Goal: Transaction & Acquisition: Purchase product/service

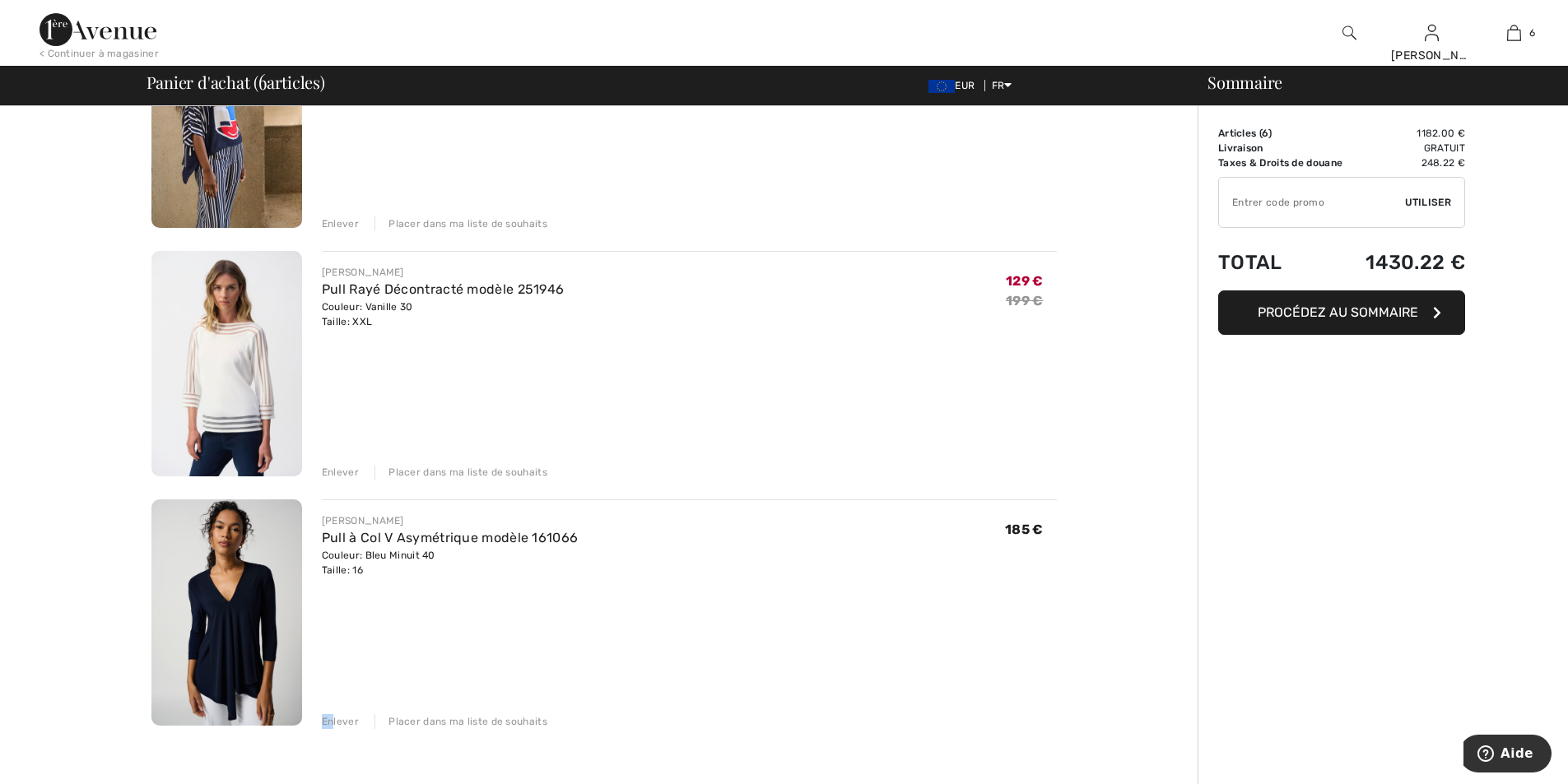
click at [335, 712] on div "Enlever Placer dans ma liste de souhaits" at bounding box center [690, 719] width 735 height 18
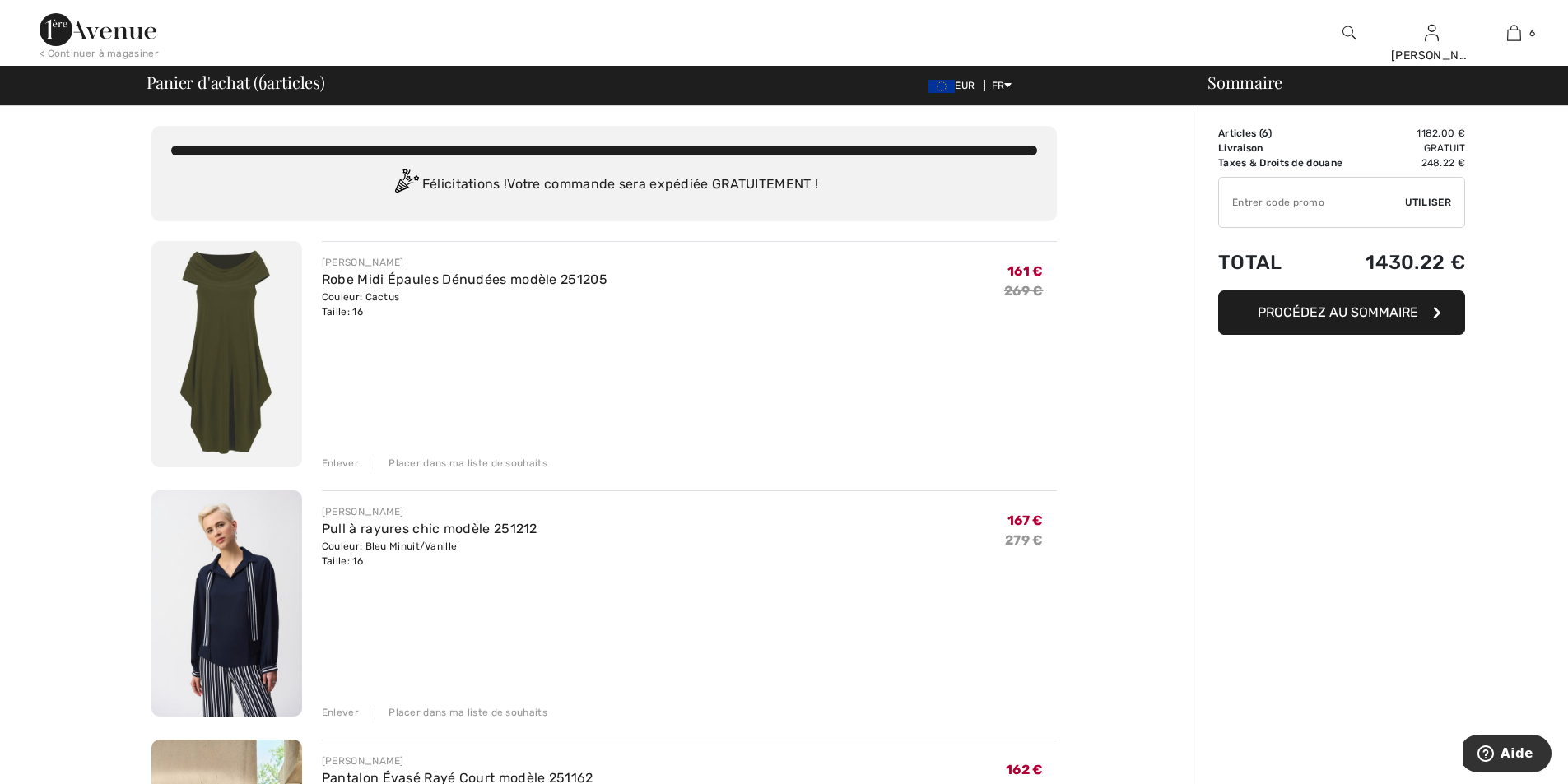
click at [333, 710] on div "Enlever" at bounding box center [340, 711] width 37 height 15
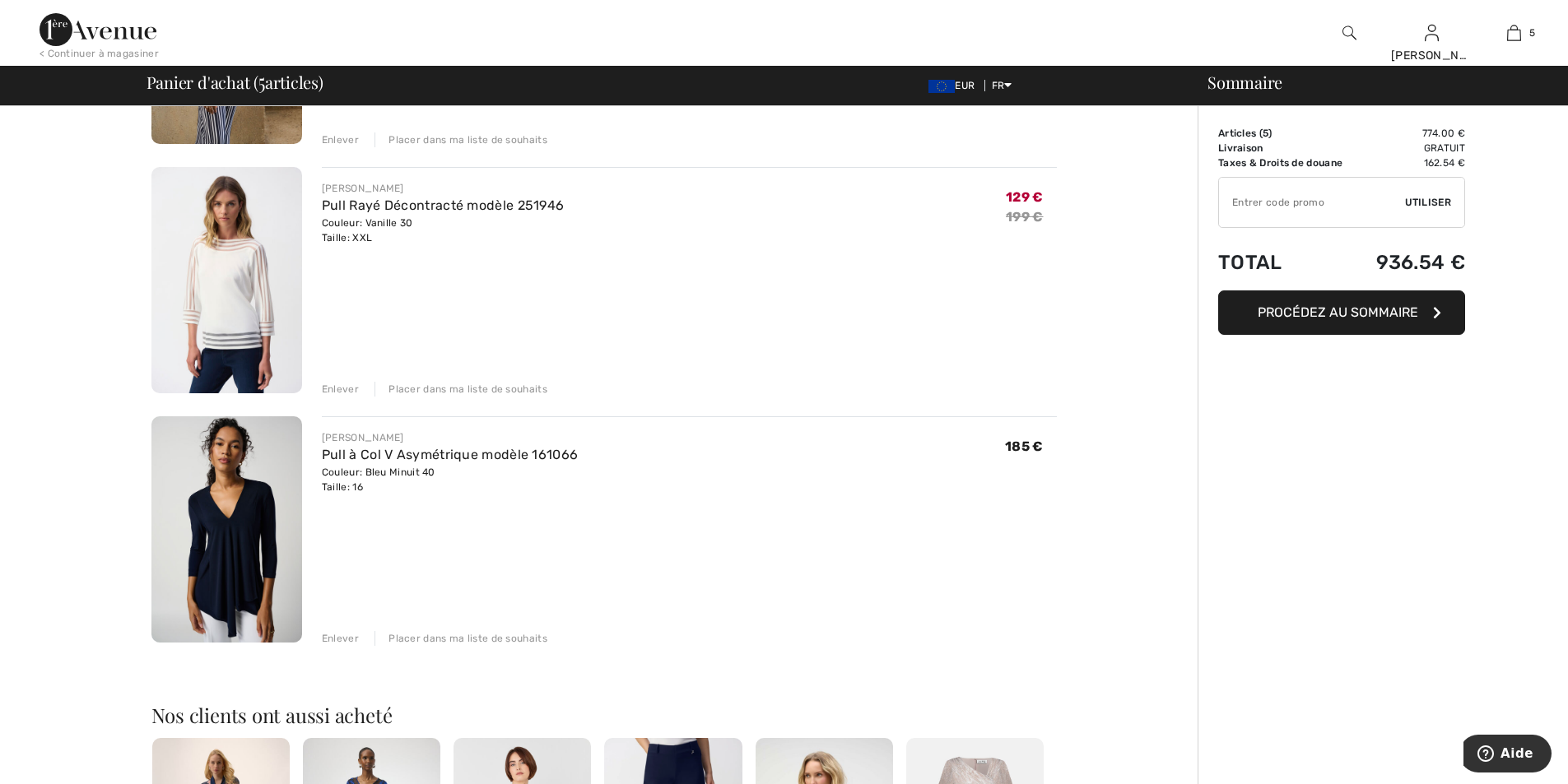
scroll to position [823, 0]
click at [336, 626] on div "Enlever Placer dans ma liste de souhaits" at bounding box center [690, 635] width 735 height 18
click at [347, 632] on div "Enlever" at bounding box center [340, 637] width 37 height 15
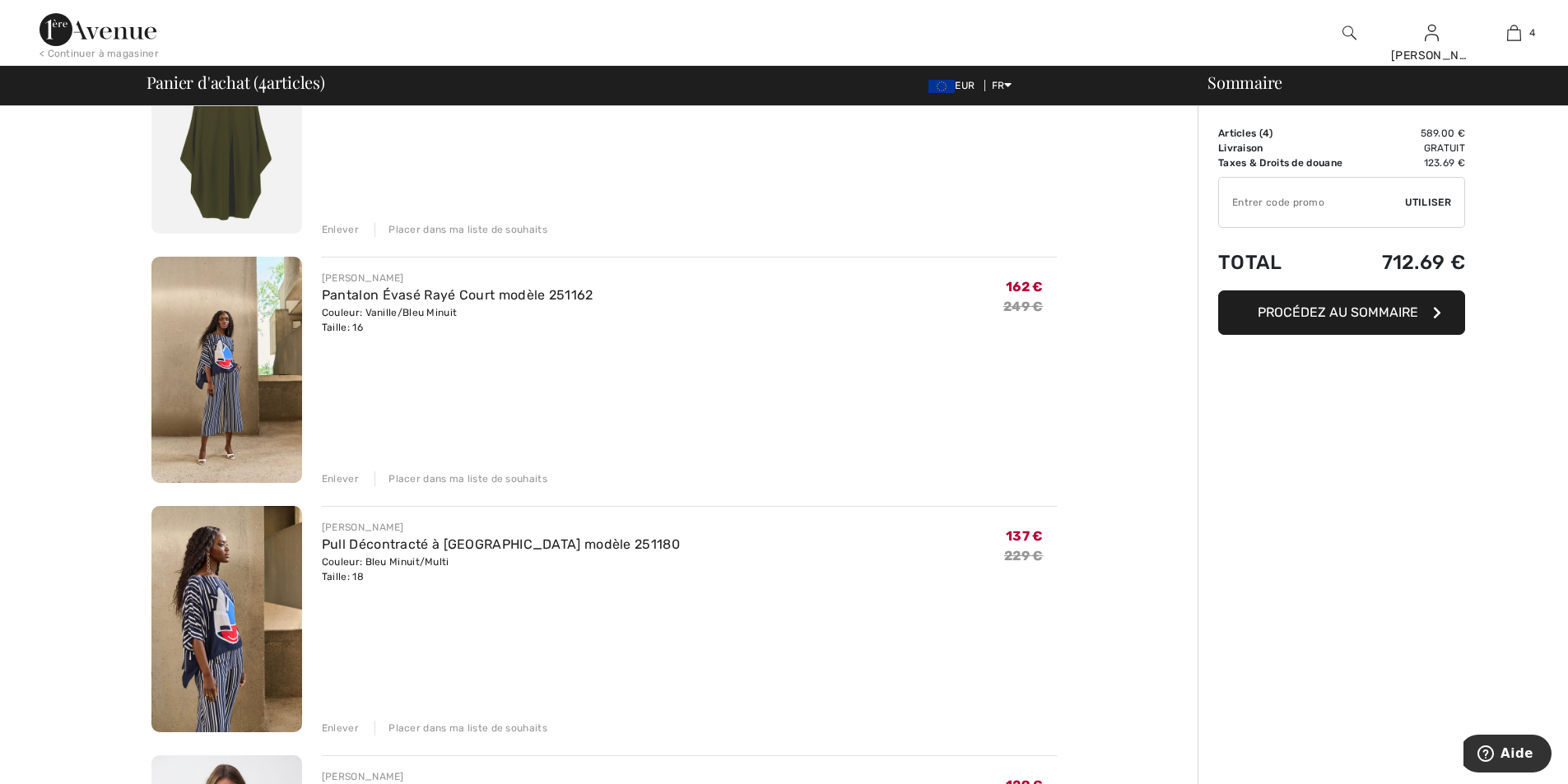
scroll to position [0, 0]
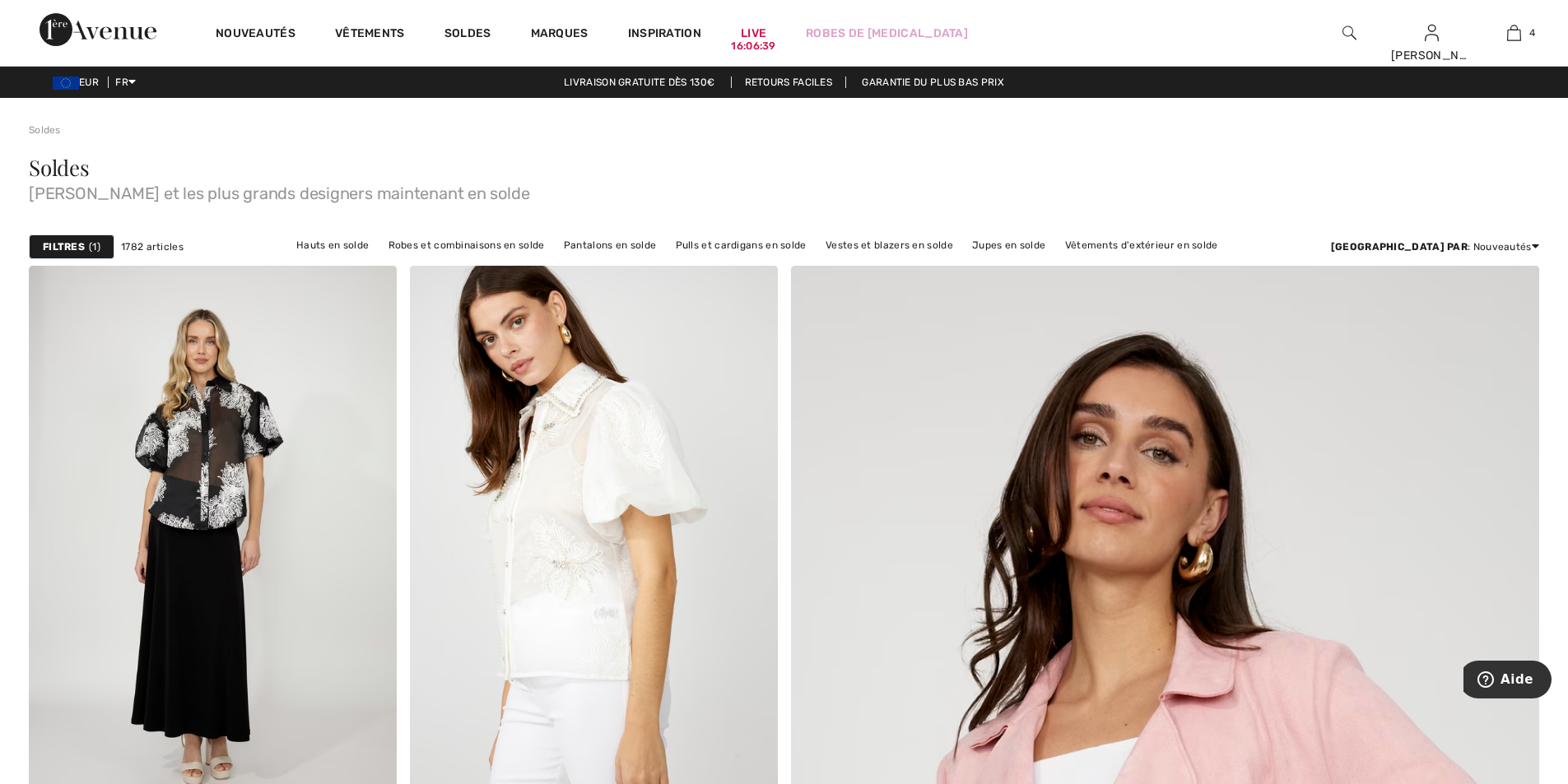
click at [73, 252] on strong "Filtres" at bounding box center [63, 247] width 42 height 15
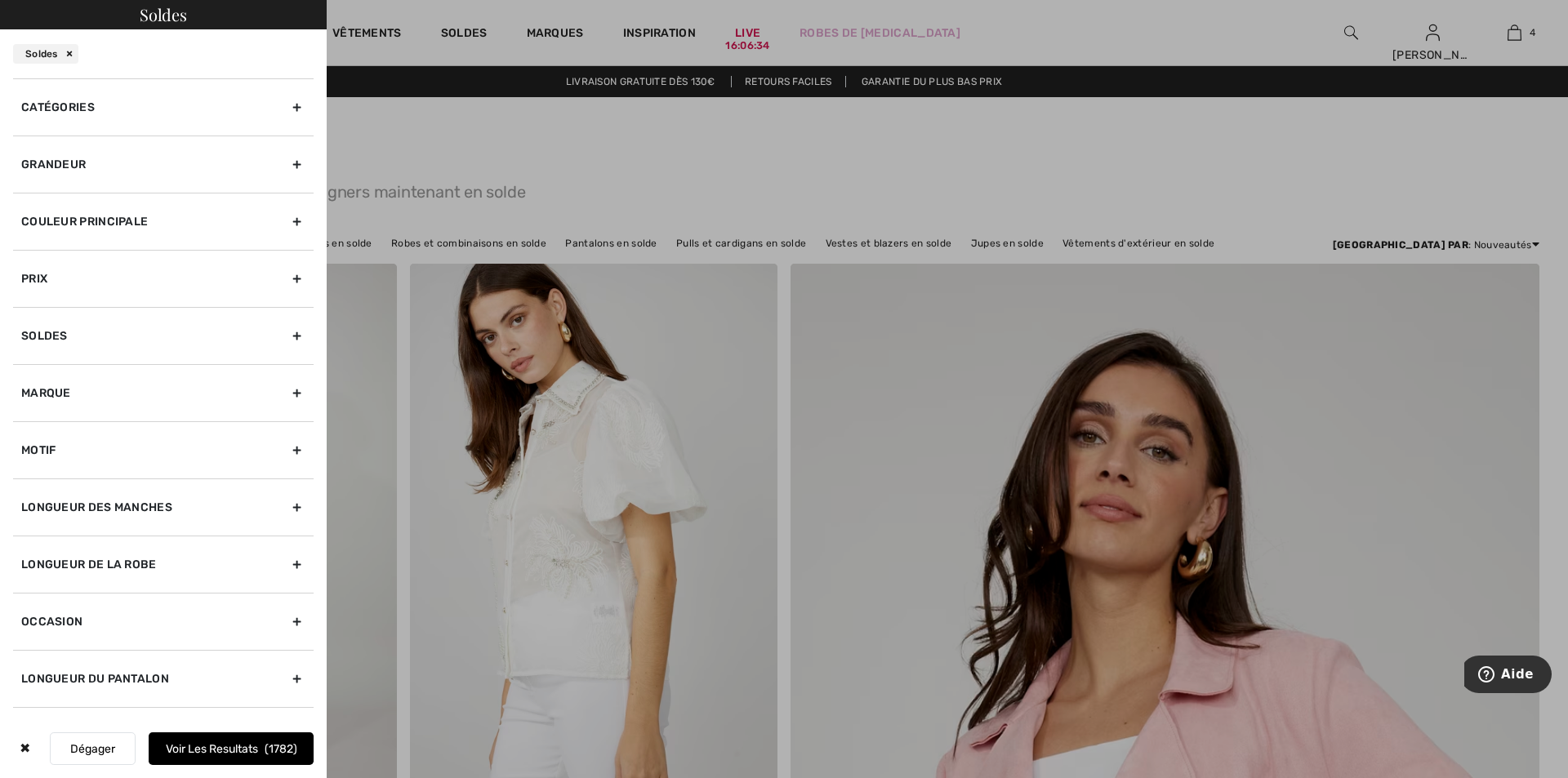
click at [82, 333] on div "Soldes" at bounding box center [163, 336] width 300 height 58
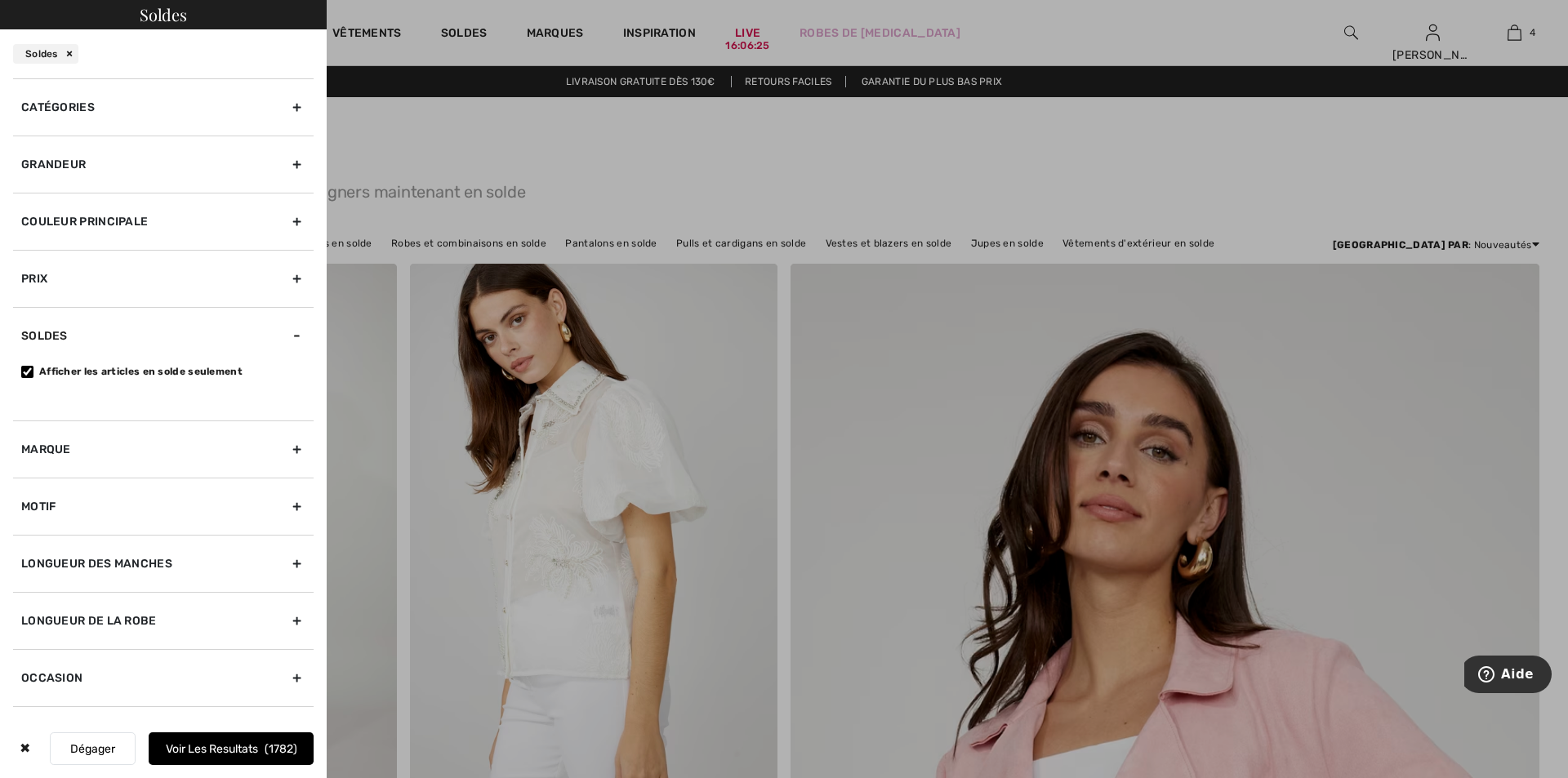
click at [90, 169] on div "Grandeur" at bounding box center [163, 164] width 300 height 58
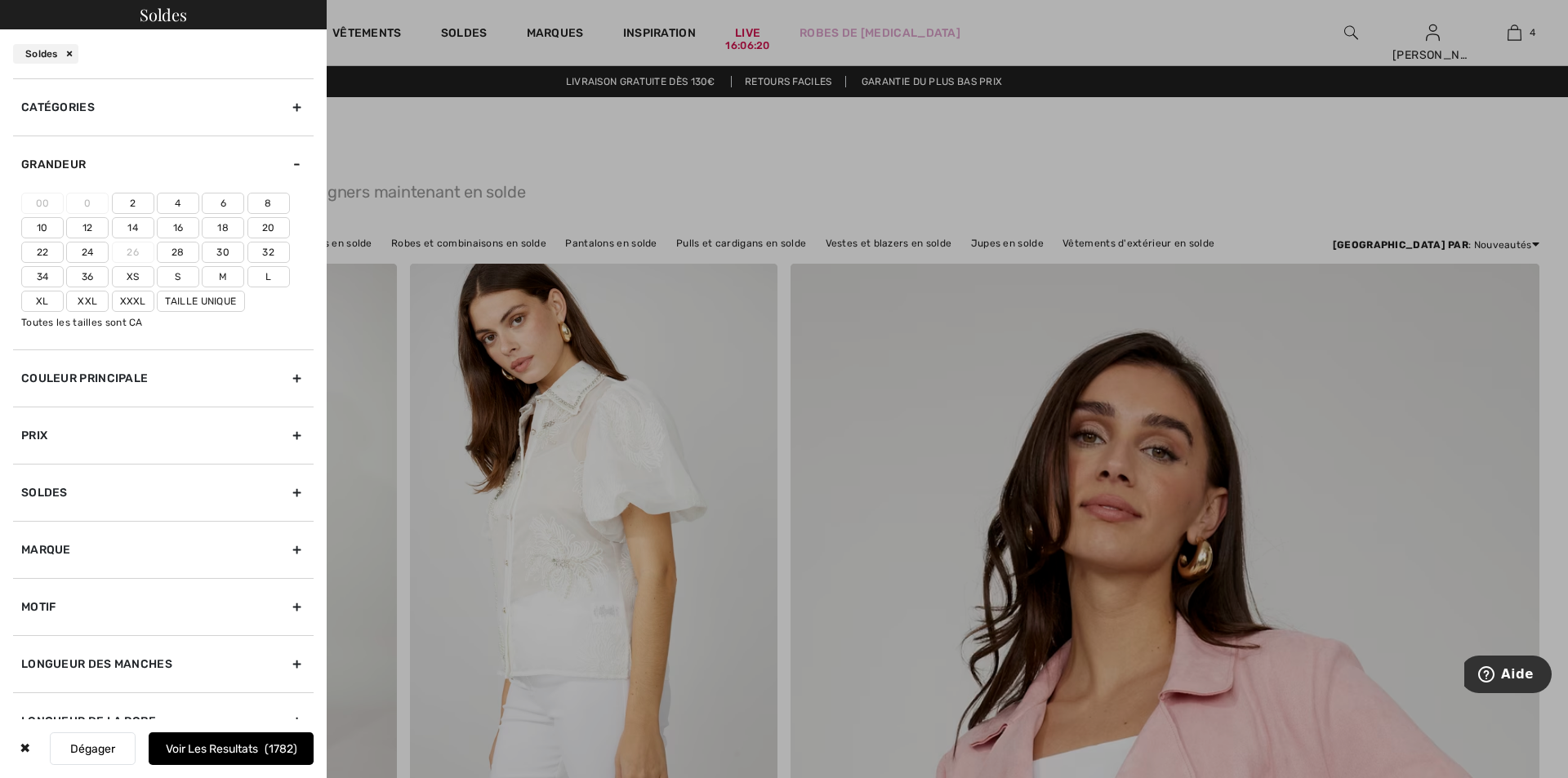
click at [262, 222] on label "20" at bounding box center [269, 227] width 42 height 21
click at [0, 0] on input"] "20" at bounding box center [0, 0] width 0 height 0
click at [273, 106] on div "Catégories" at bounding box center [163, 107] width 300 height 58
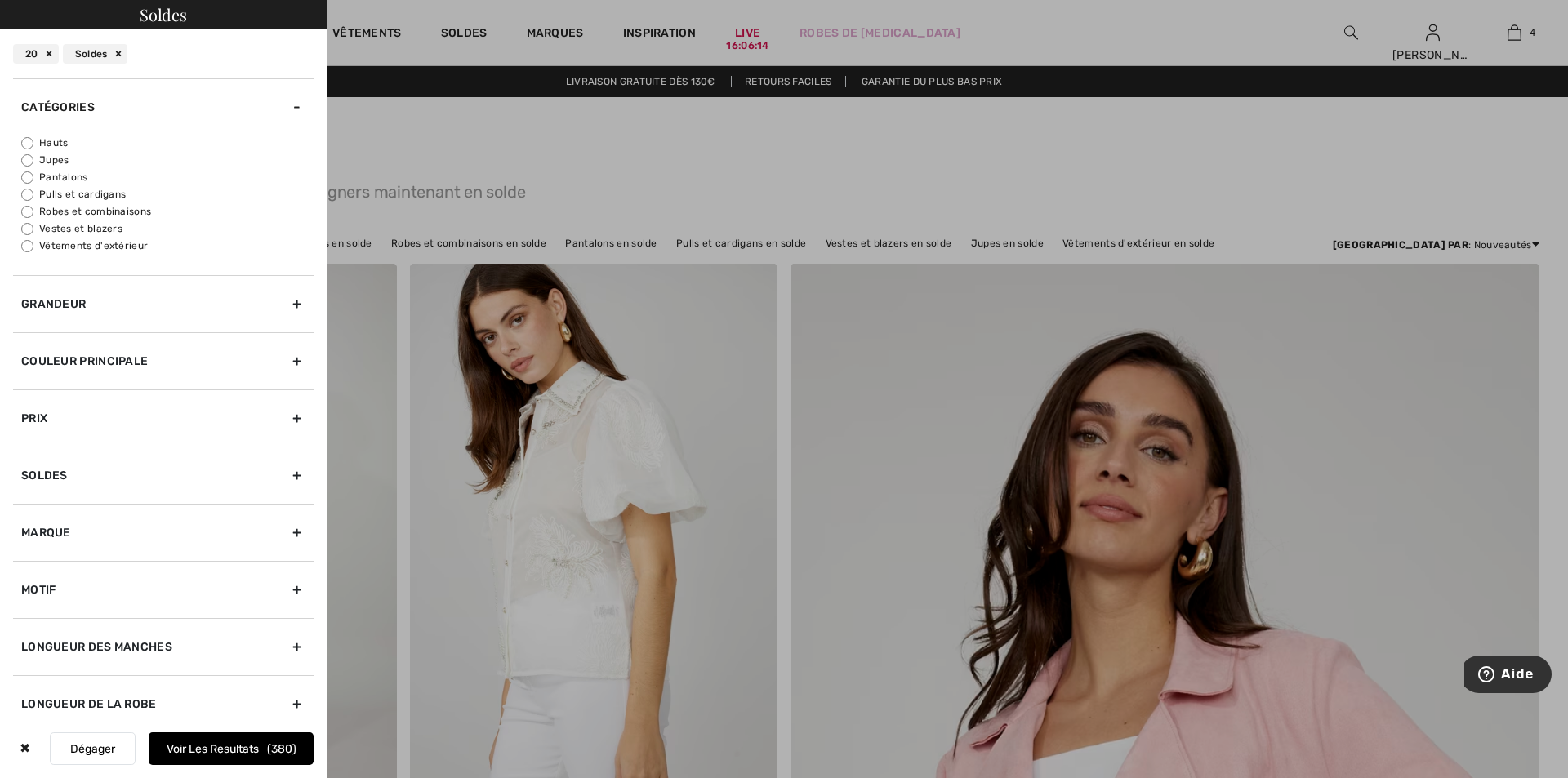
click at [63, 140] on label "Hauts" at bounding box center [167, 142] width 293 height 14
click at [34, 140] on input "Hauts" at bounding box center [27, 143] width 12 height 12
radio input "true"
click at [198, 744] on button "Voir les resultats 105" at bounding box center [231, 748] width 165 height 33
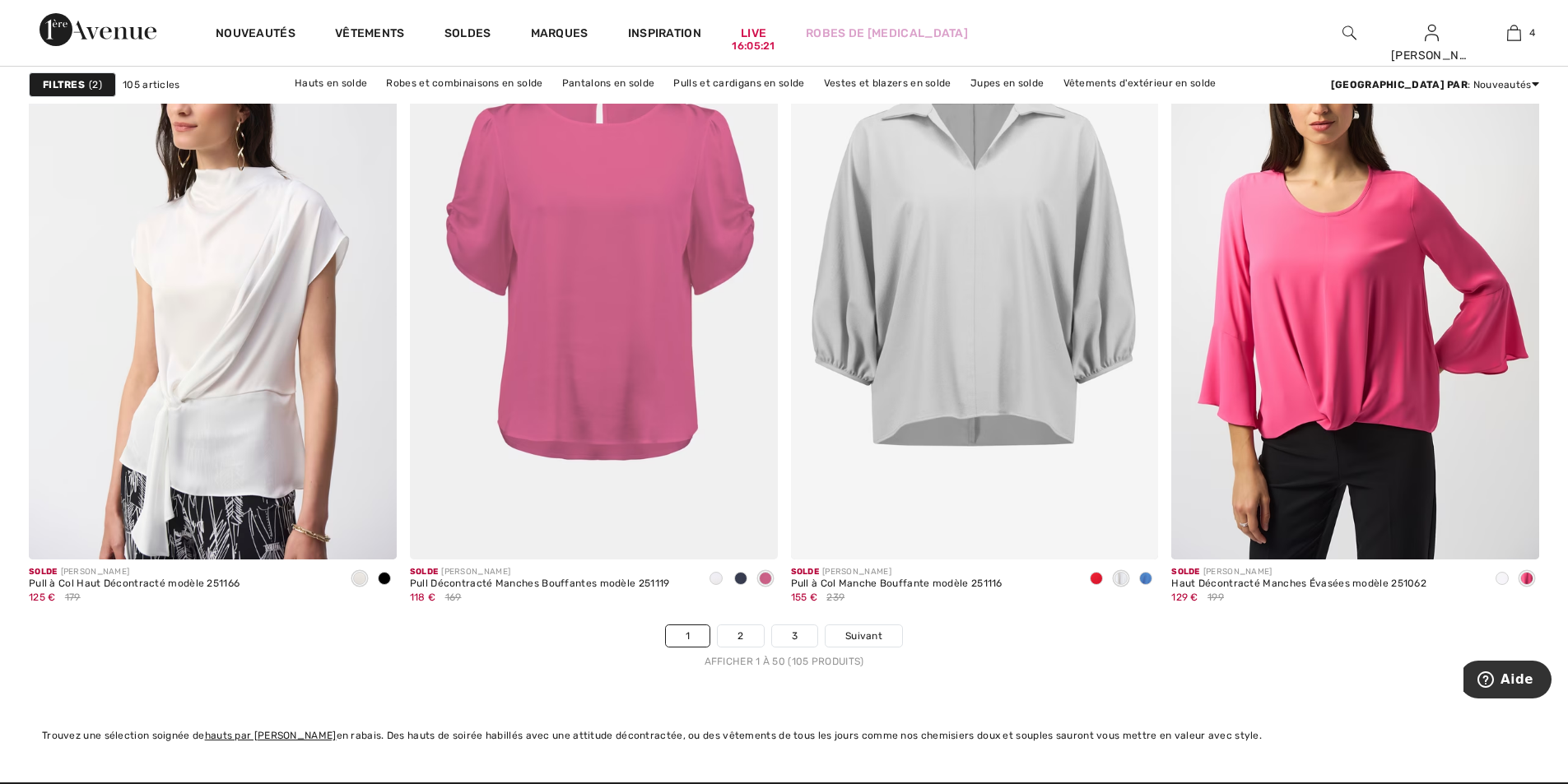
scroll to position [9132, 0]
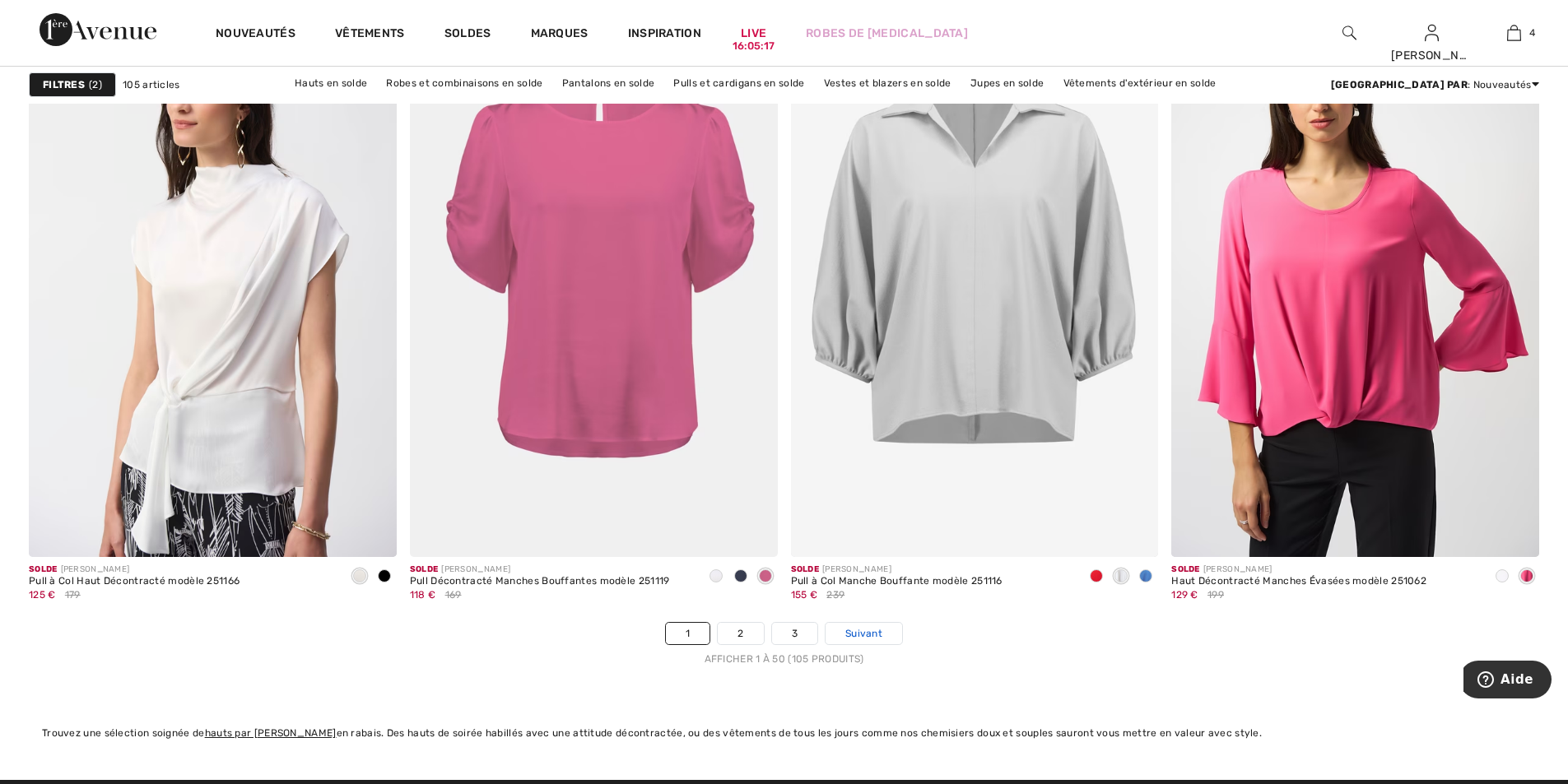
click at [847, 632] on span "Suivant" at bounding box center [864, 633] width 37 height 15
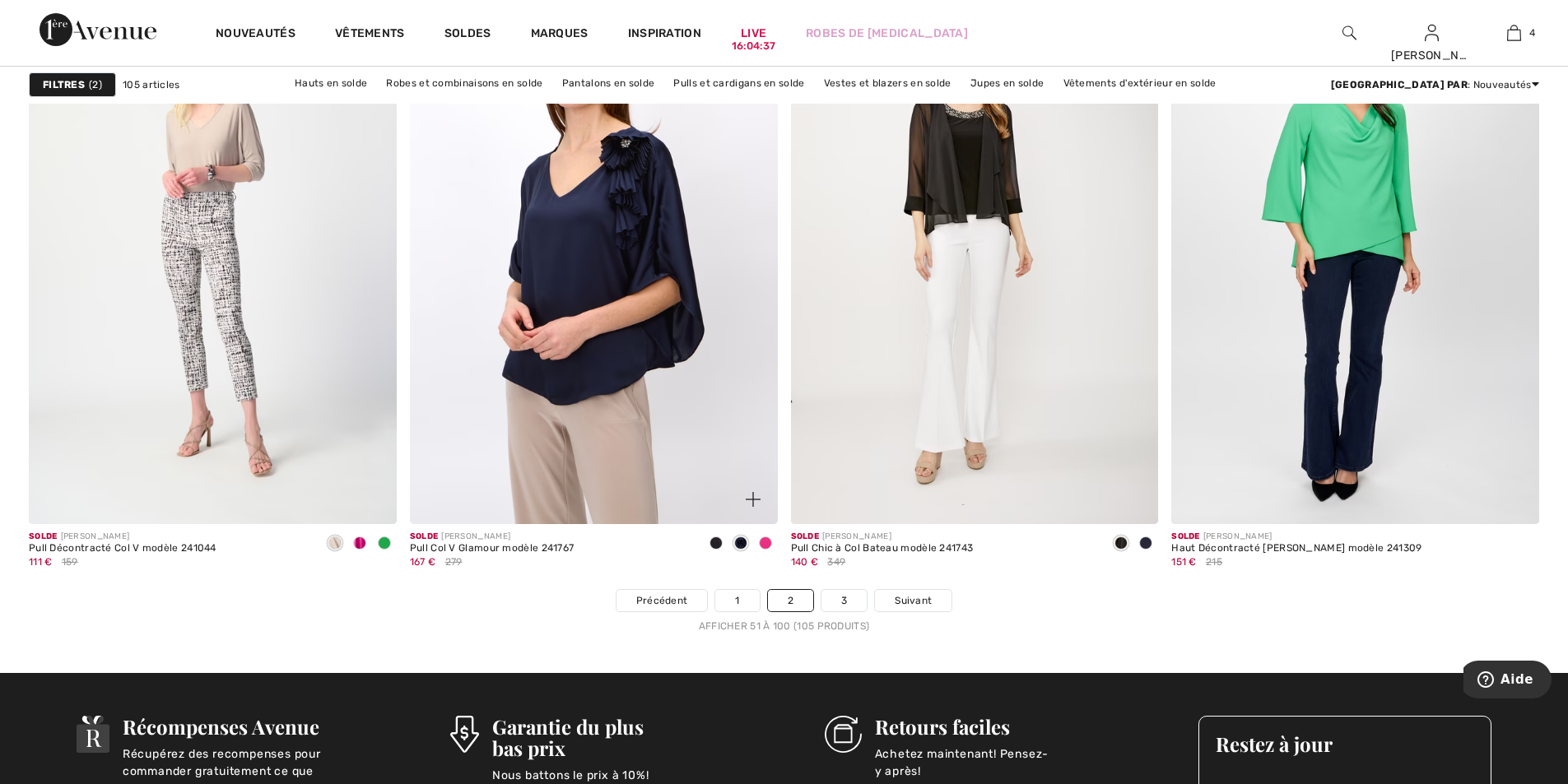
scroll to position [9460, 0]
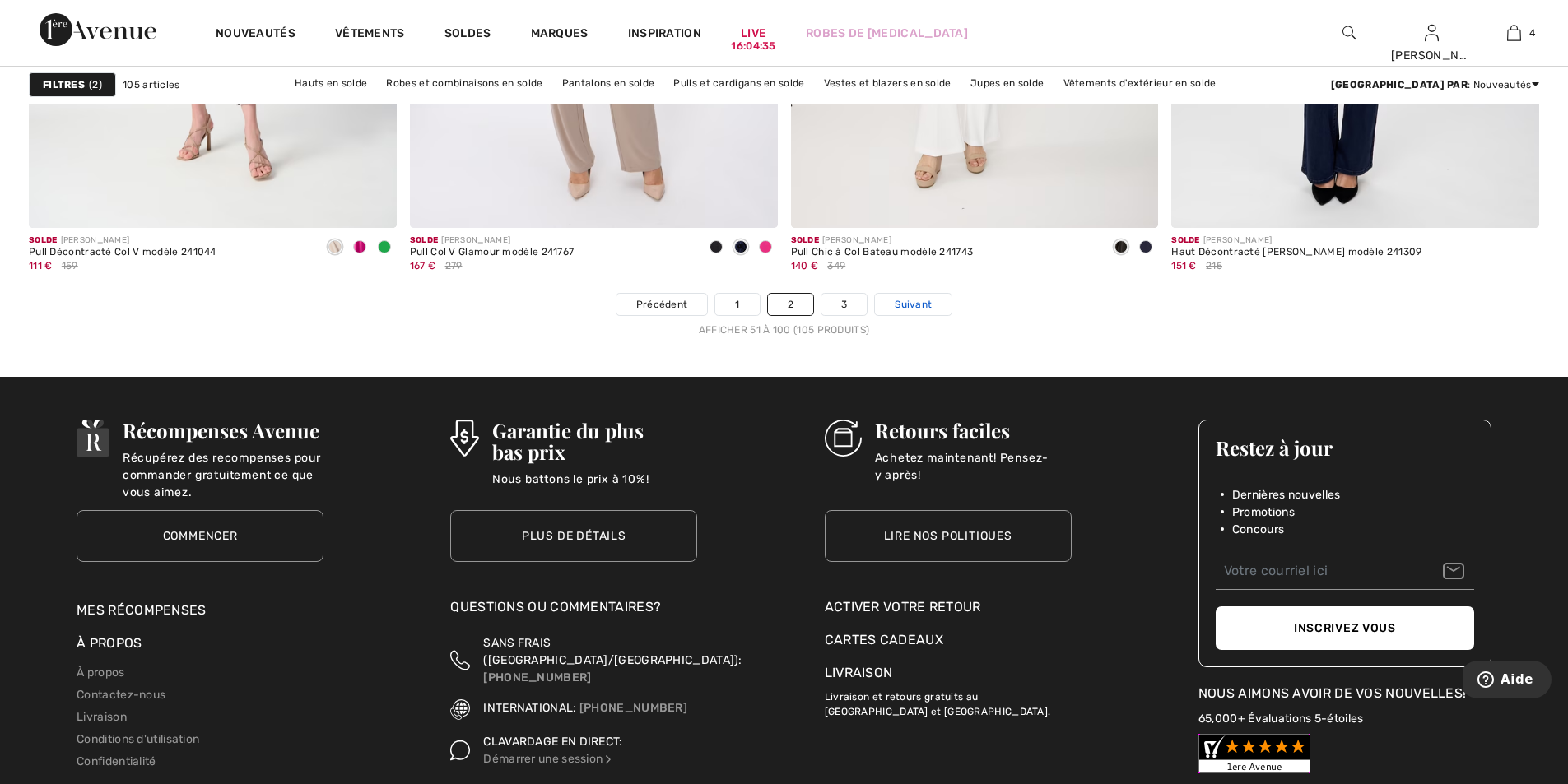
click at [908, 302] on span "Suivant" at bounding box center [913, 304] width 37 height 15
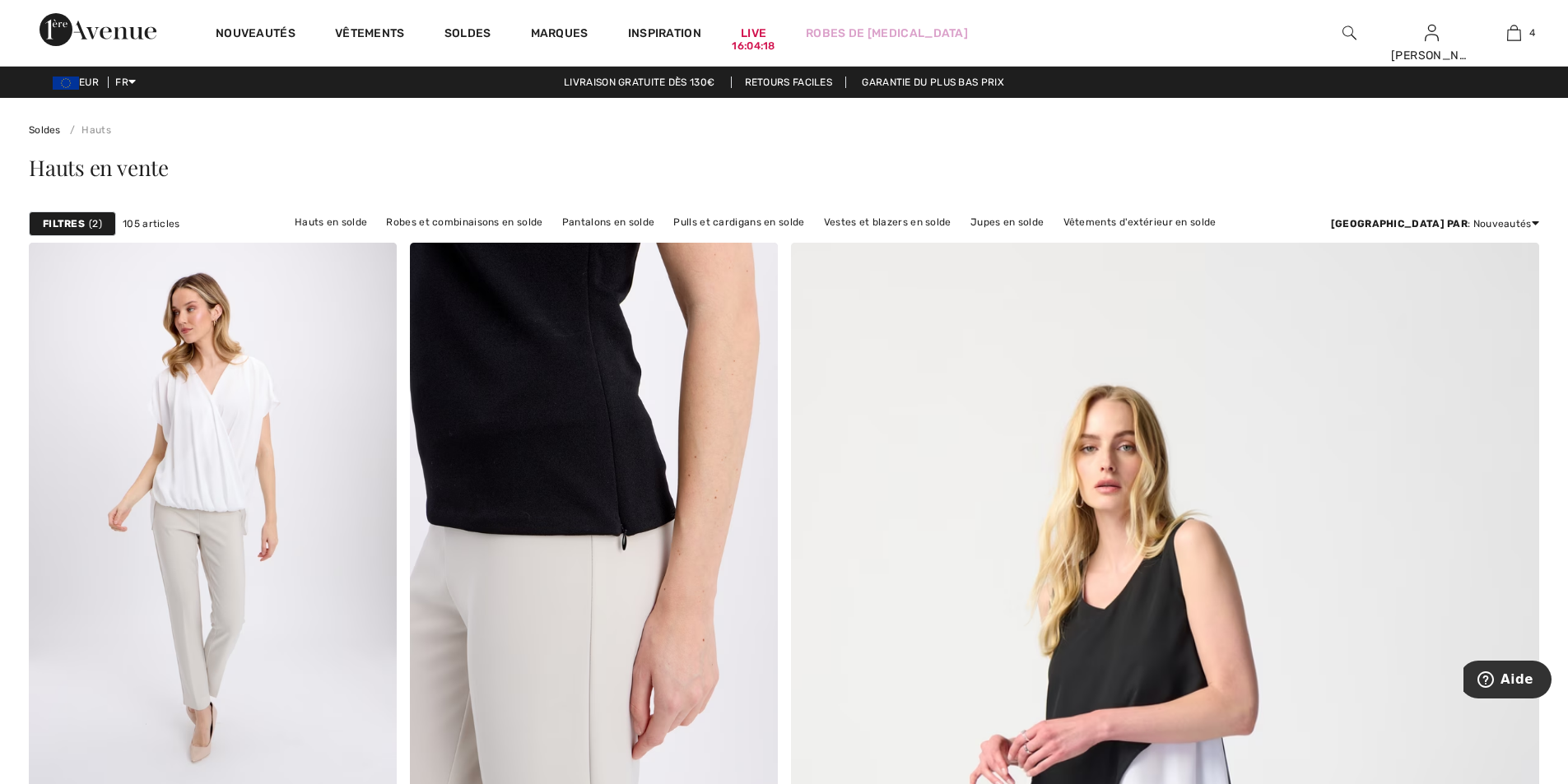
click at [91, 224] on span "2" at bounding box center [96, 223] width 14 height 15
click at [0, 0] on div at bounding box center [0, 0] width 0 height 0
click at [103, 219] on div "Filtres 2" at bounding box center [73, 224] width 87 height 25
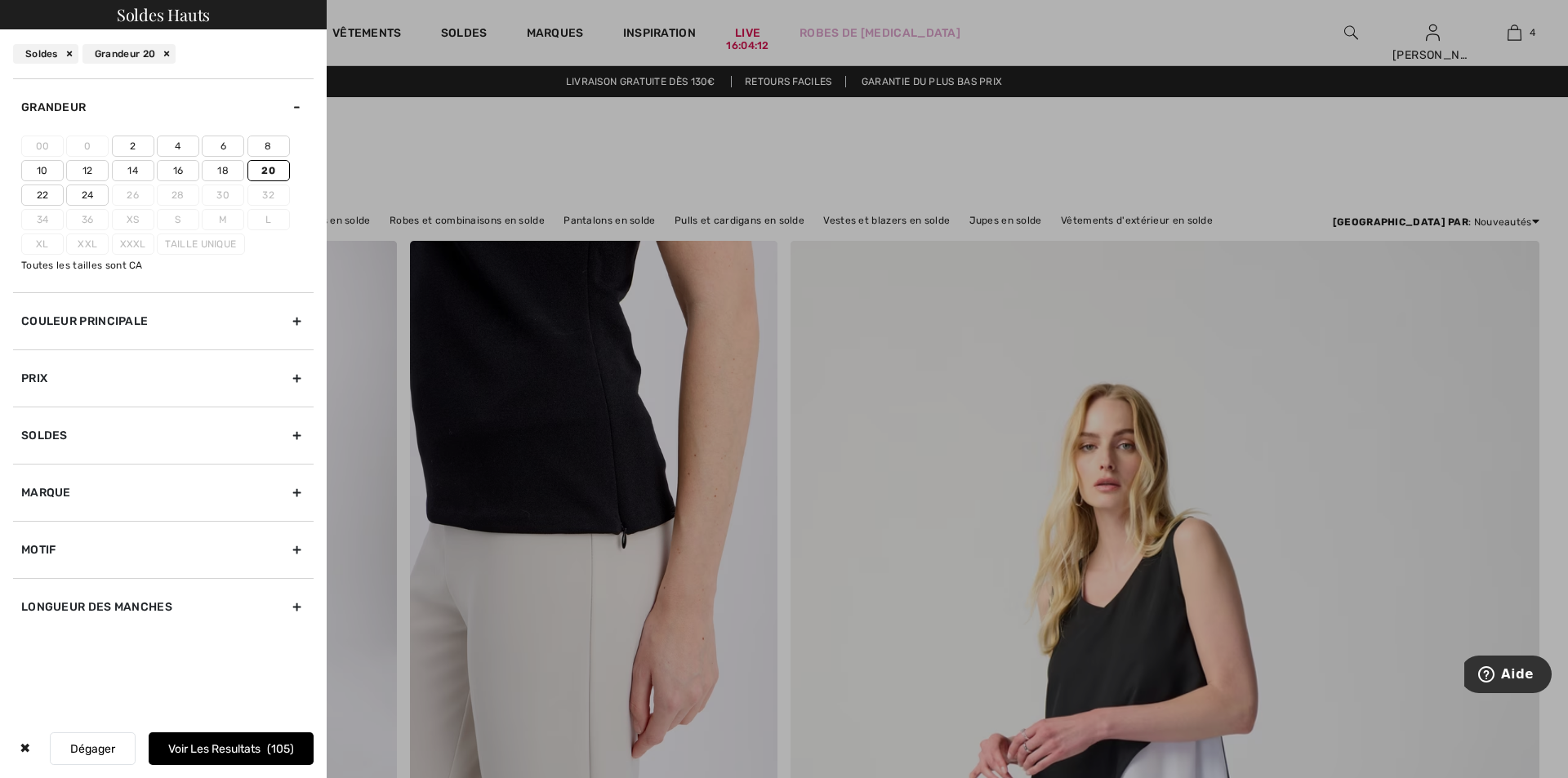
click at [41, 191] on label "22" at bounding box center [42, 195] width 42 height 21
click at [0, 0] on input"] "22" at bounding box center [0, 0] width 0 height 0
click at [276, 167] on label "20" at bounding box center [269, 171] width 42 height 21
click at [0, 0] on input"] "20" at bounding box center [0, 0] width 0 height 0
click at [231, 743] on button "Voir les resultats 110" at bounding box center [231, 748] width 165 height 33
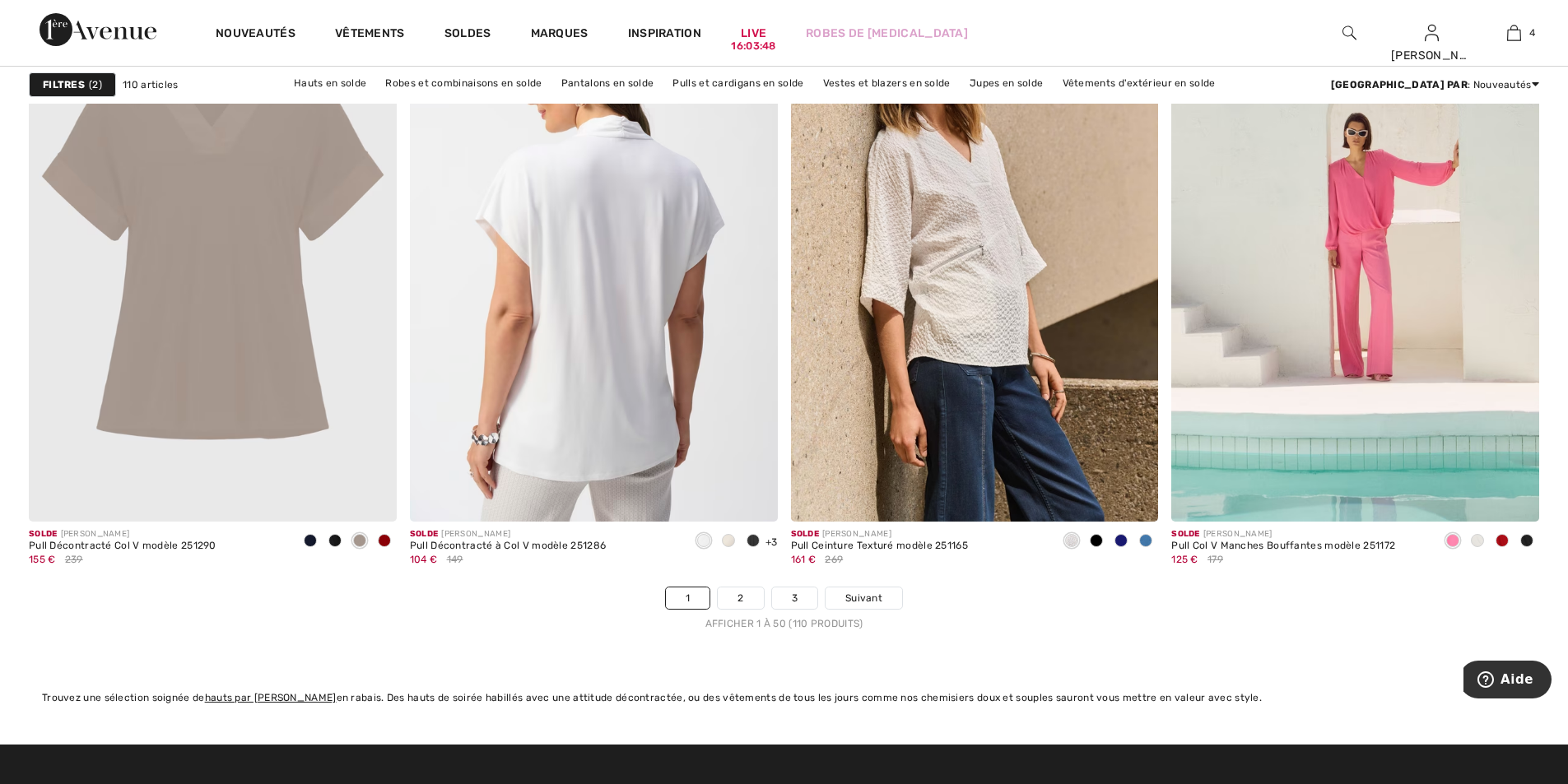
scroll to position [9460, 0]
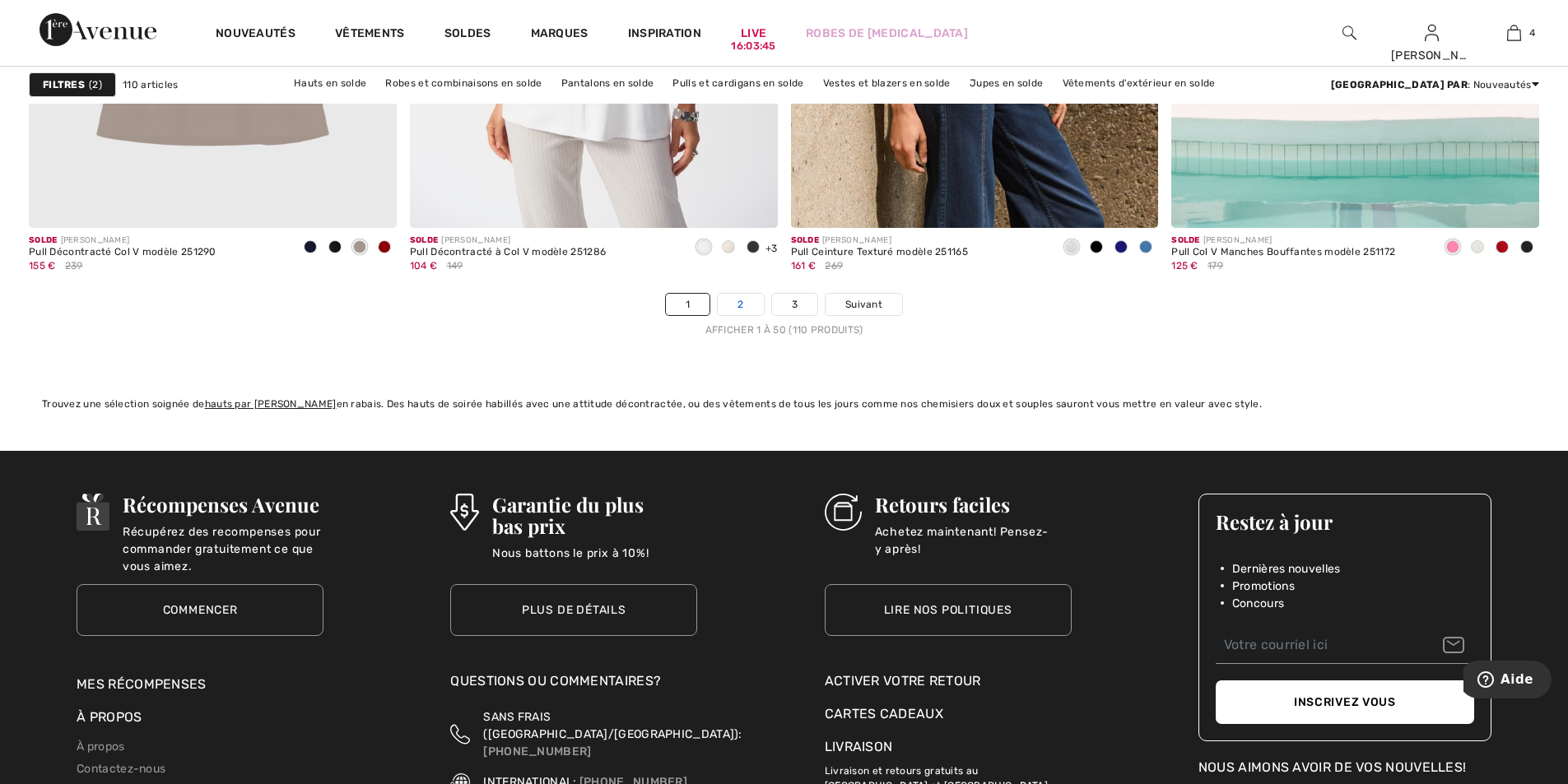
click at [737, 306] on link "2" at bounding box center [740, 305] width 45 height 21
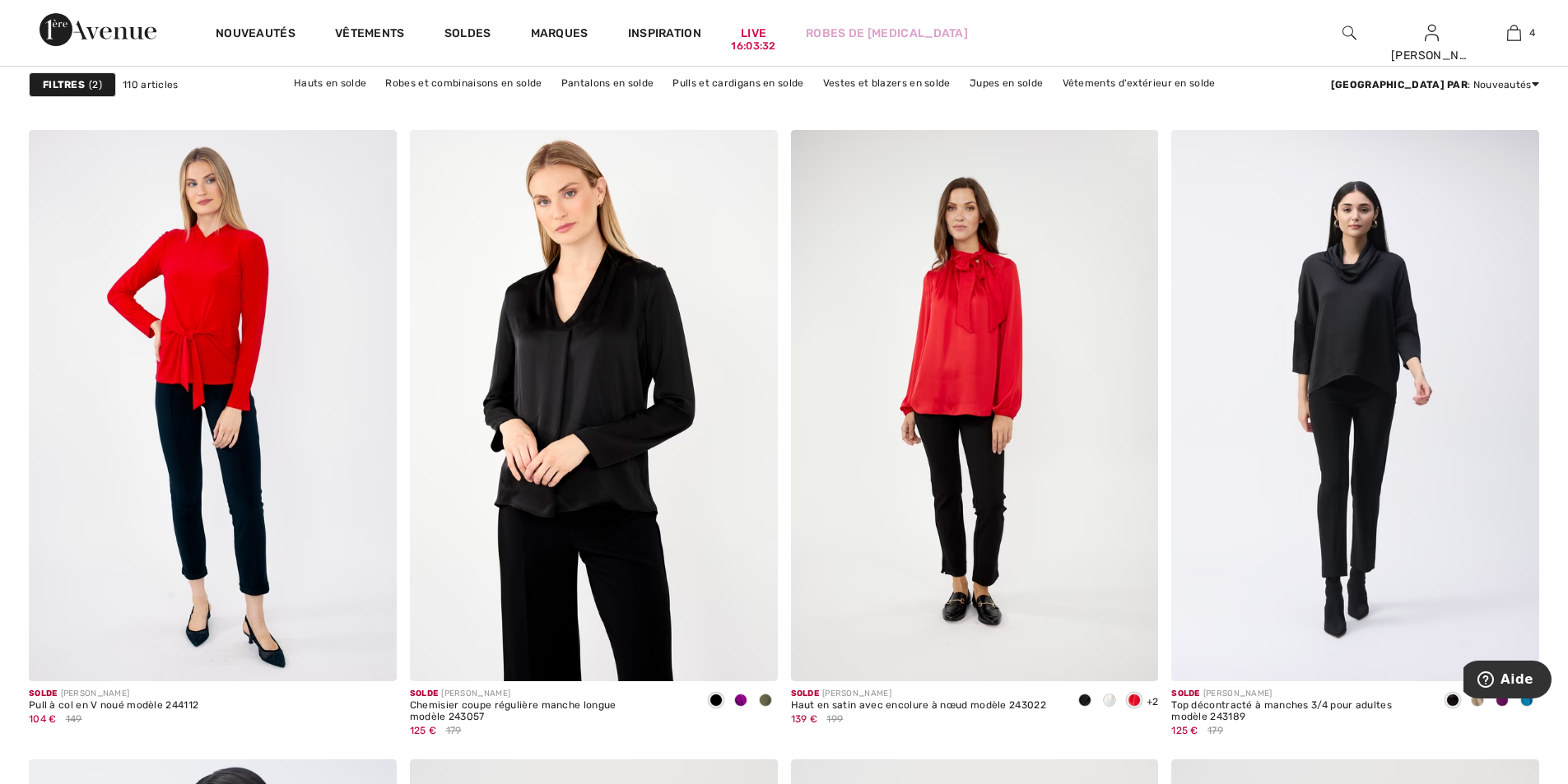
scroll to position [6335, 0]
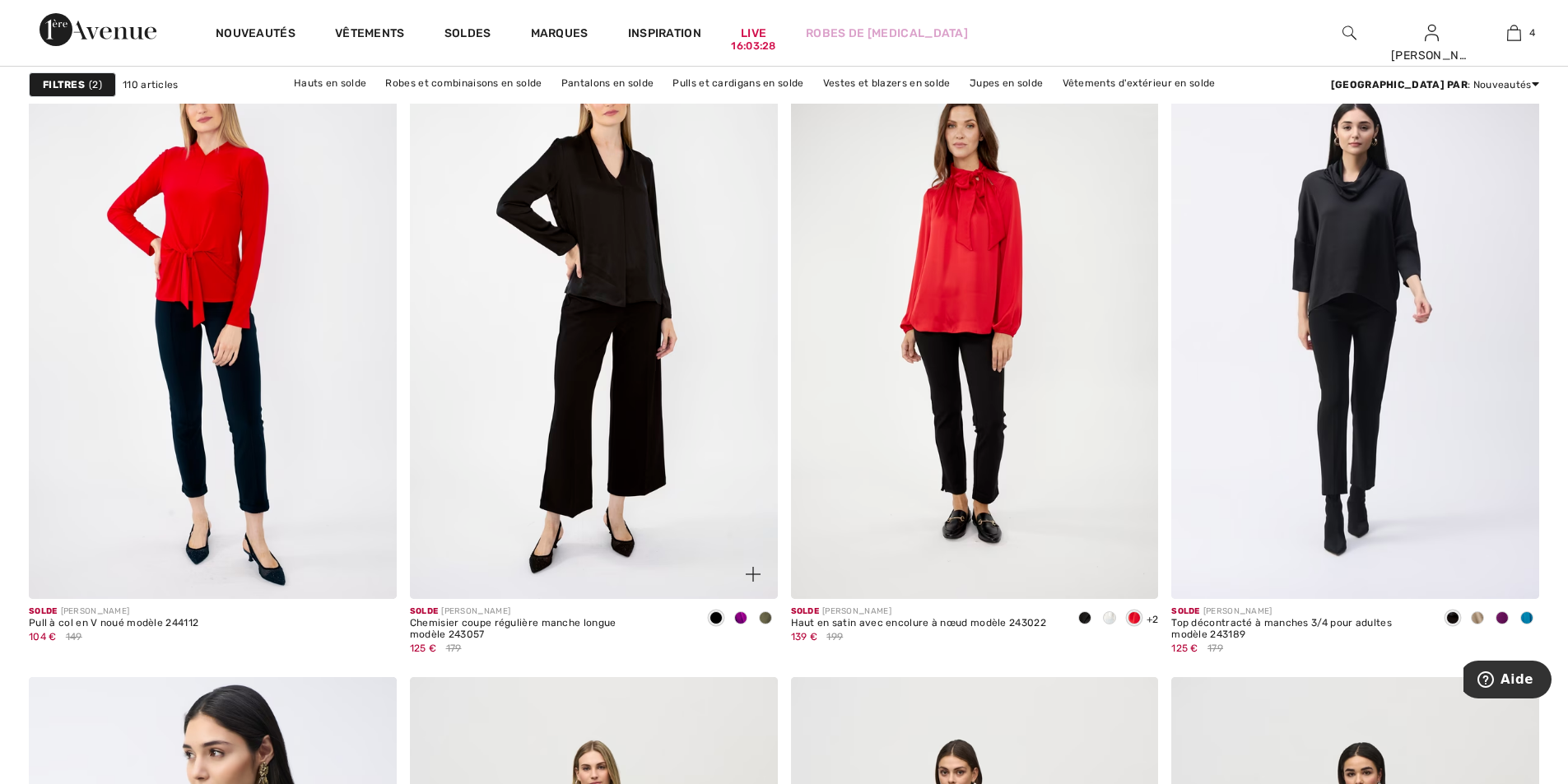
click at [764, 619] on span at bounding box center [766, 618] width 14 height 14
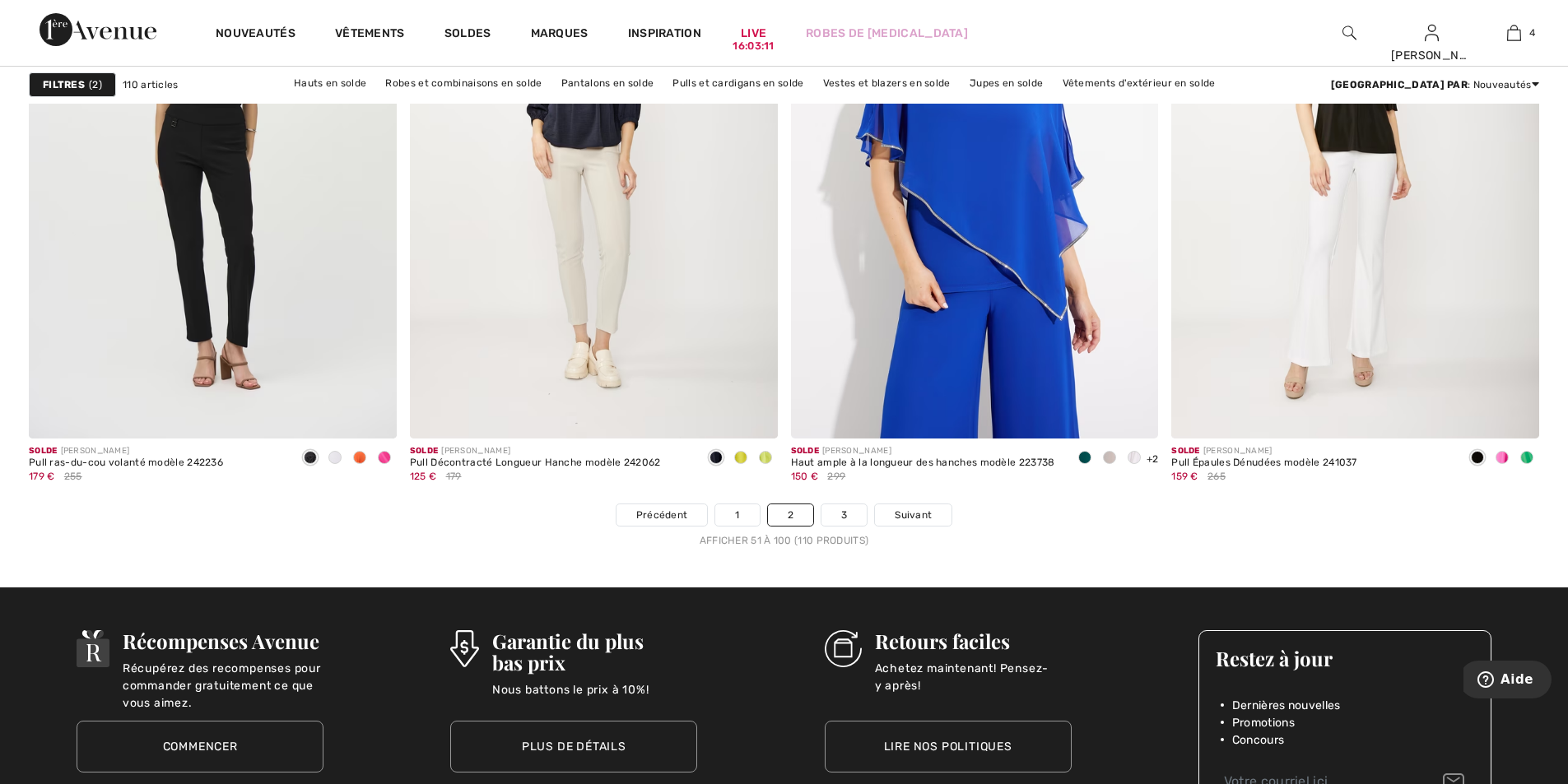
scroll to position [9460, 0]
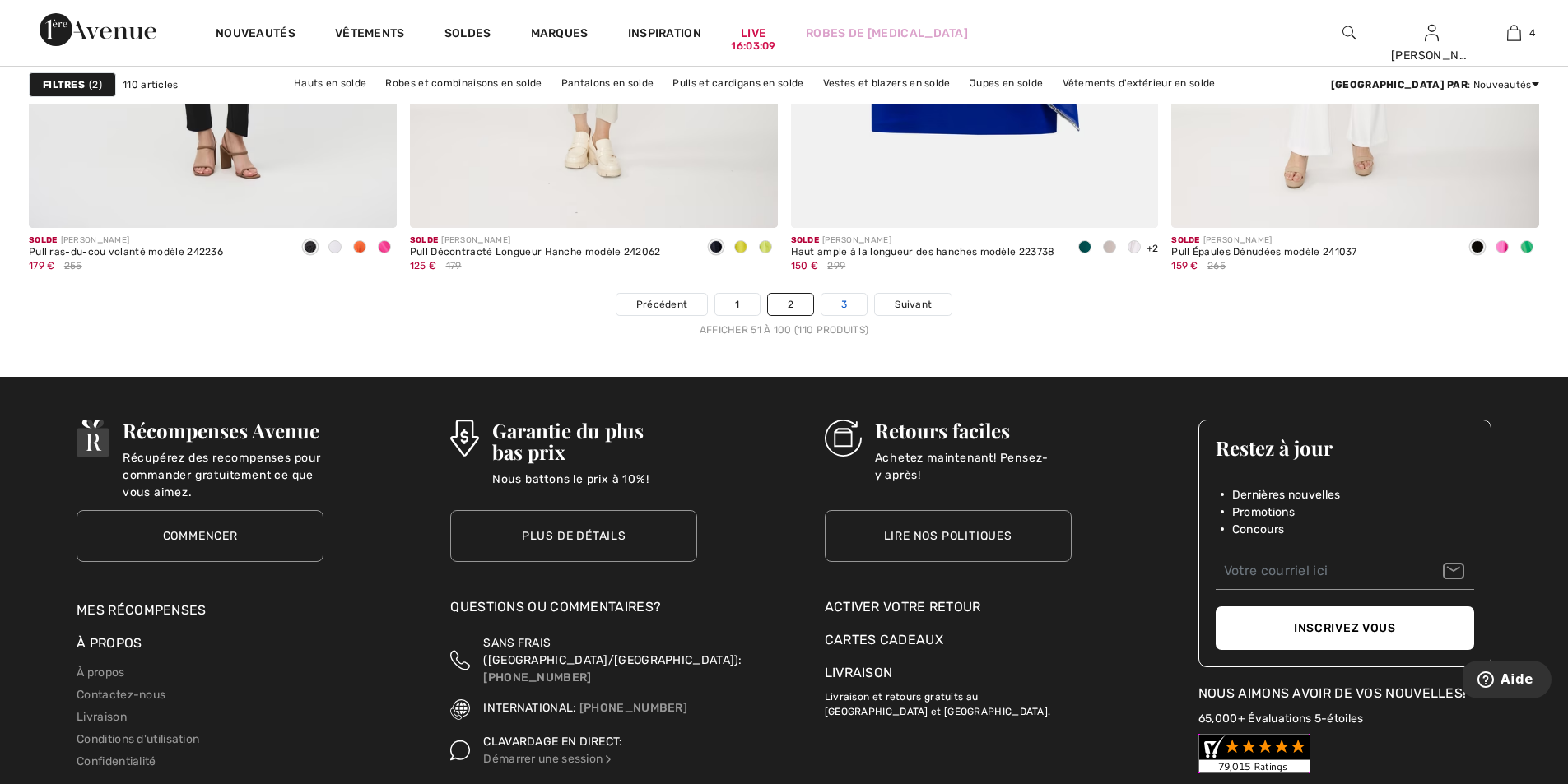
click at [840, 306] on link "3" at bounding box center [843, 305] width 45 height 21
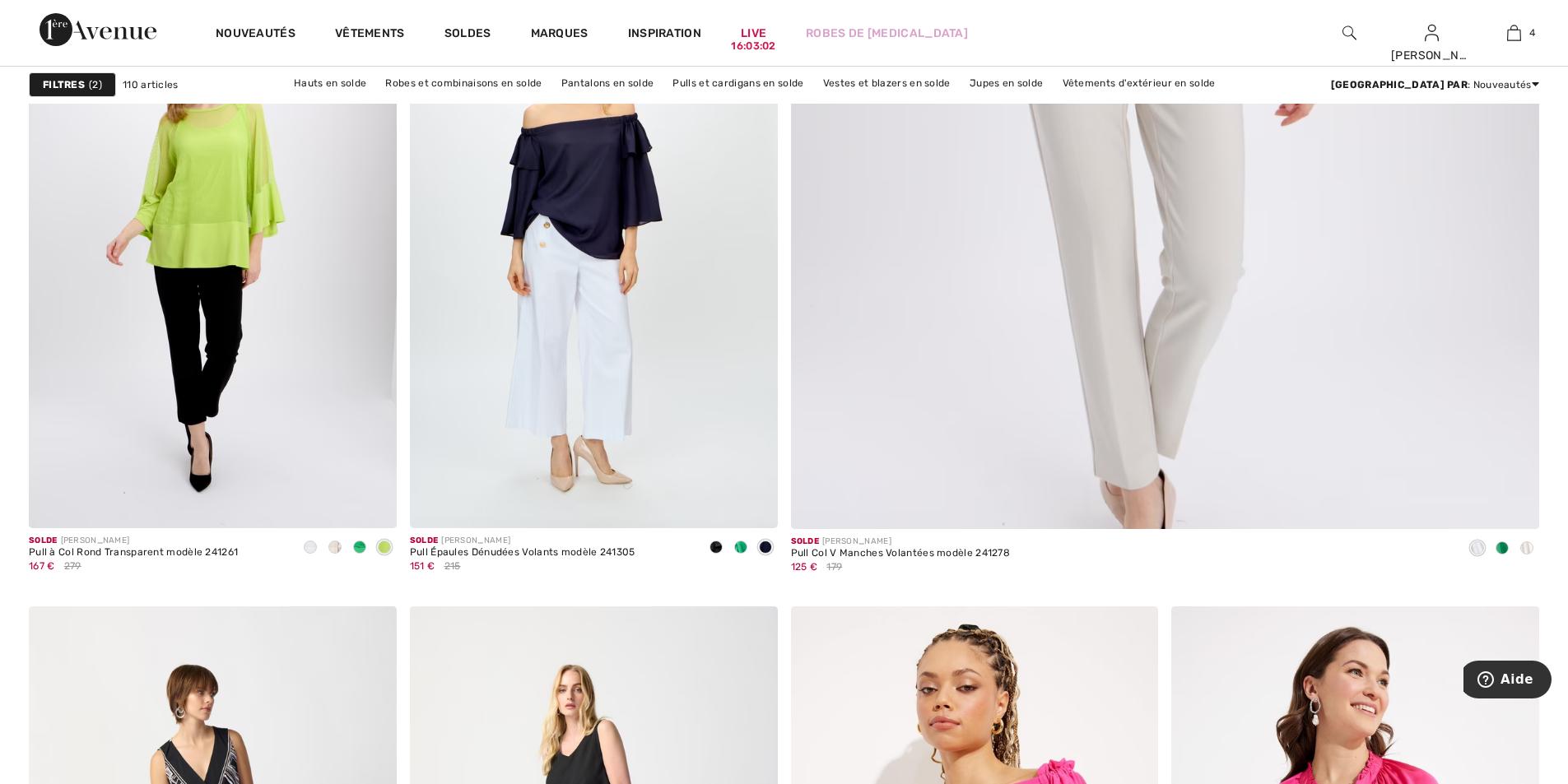
scroll to position [905, 0]
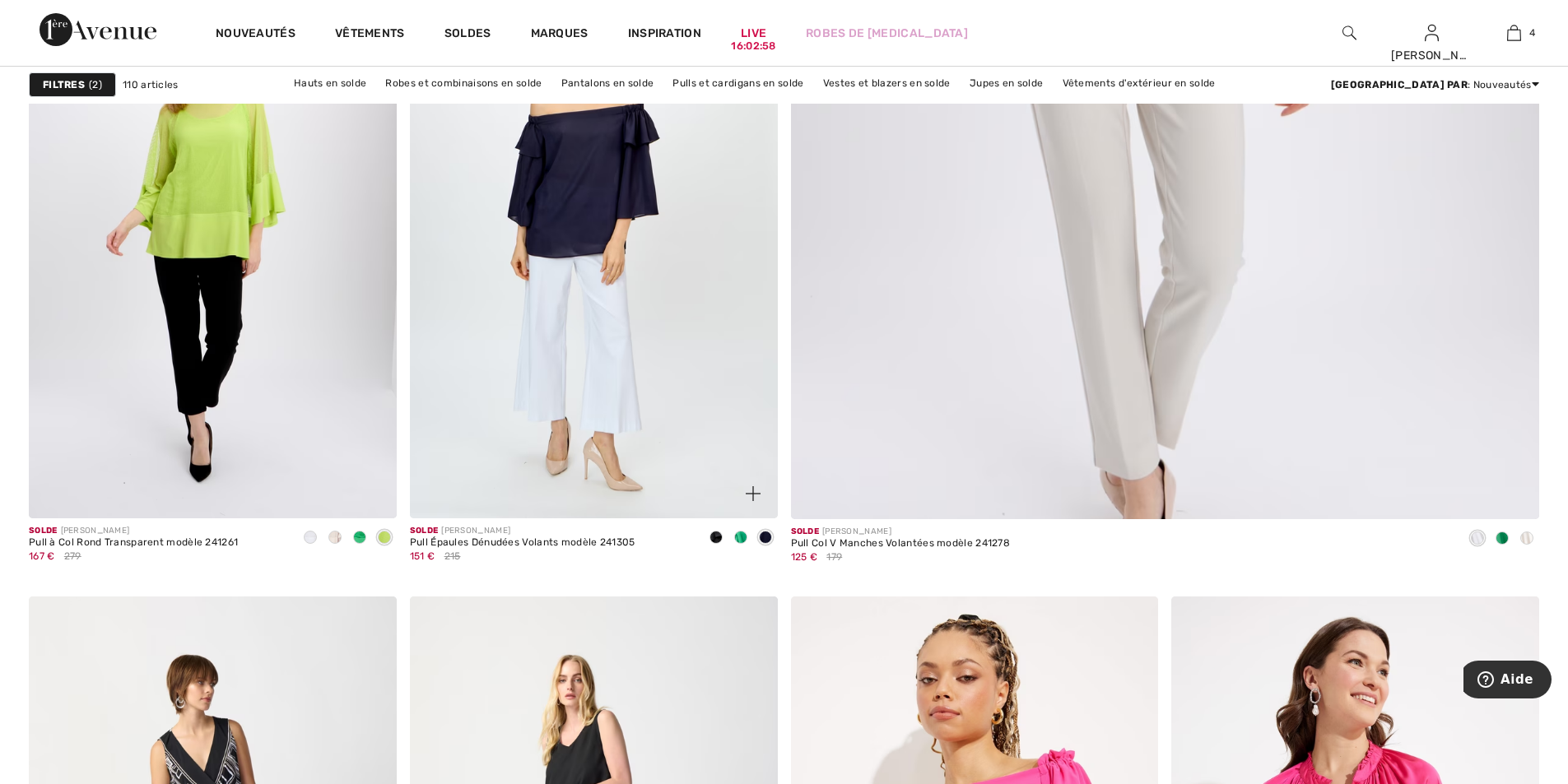
click at [738, 531] on span at bounding box center [741, 537] width 14 height 14
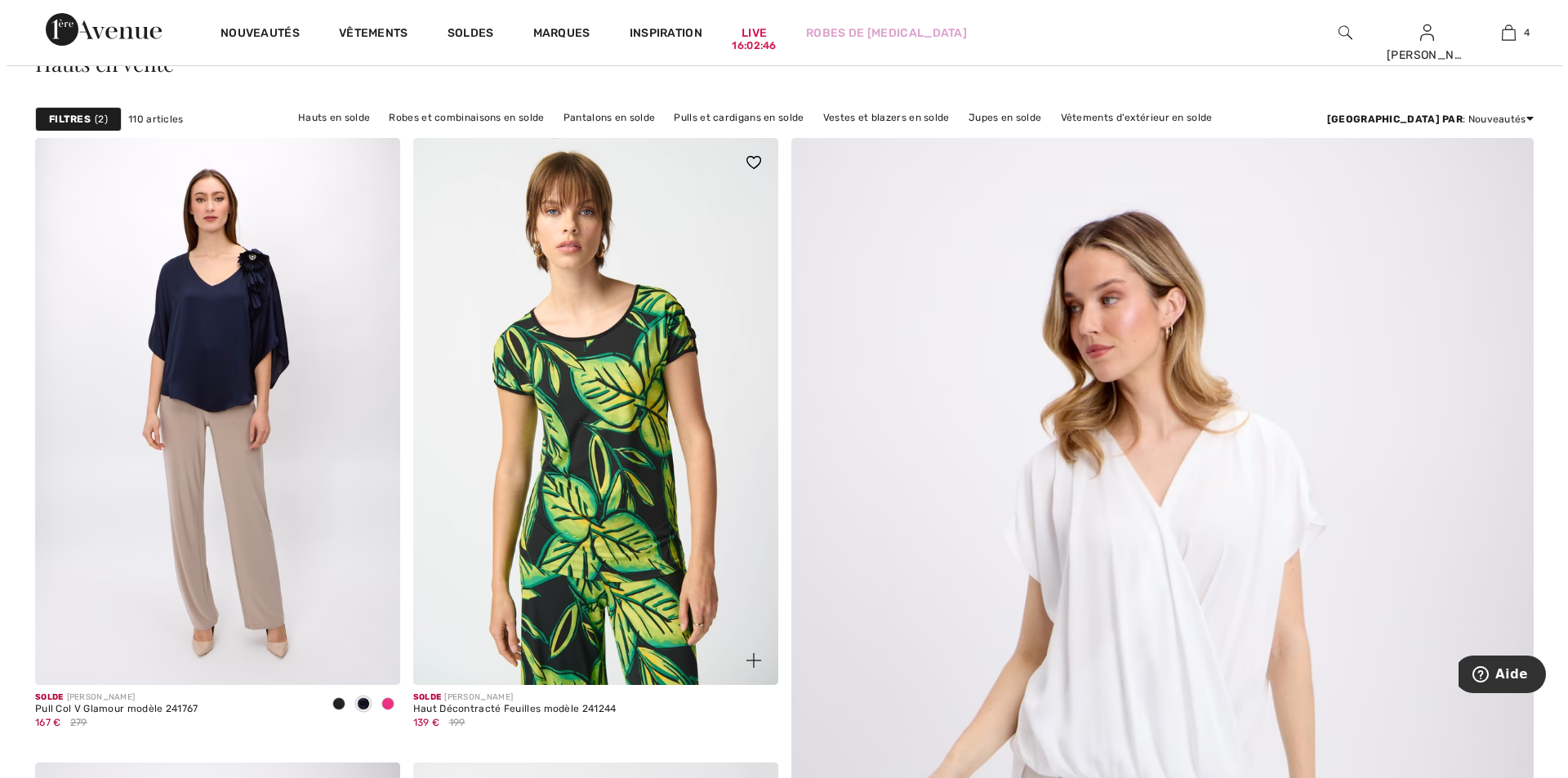
scroll to position [0, 0]
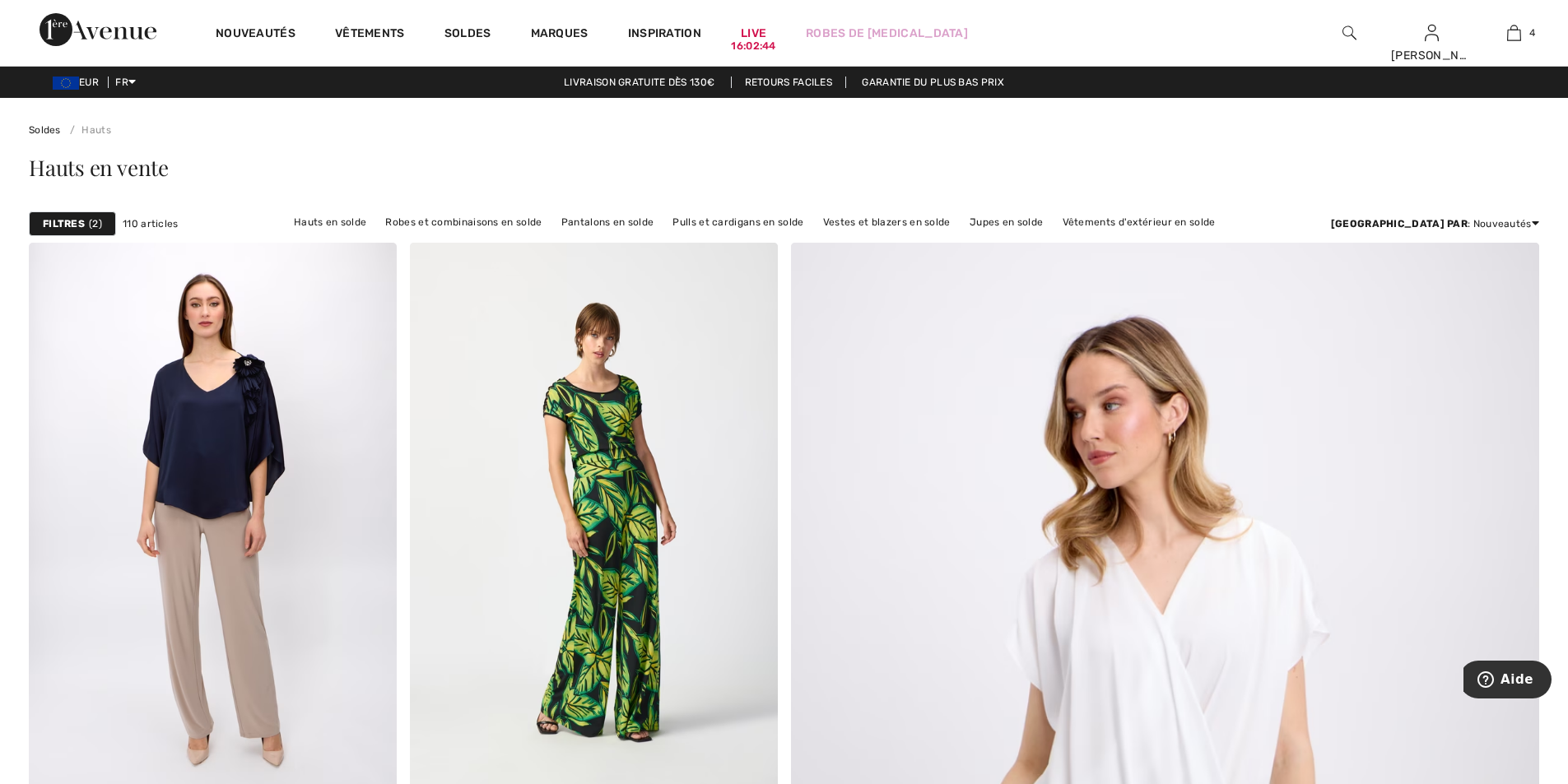
click at [72, 219] on strong "Filtres" at bounding box center [63, 223] width 42 height 15
click at [0, 0] on div at bounding box center [0, 0] width 0 height 0
click at [80, 218] on strong "Filtres" at bounding box center [63, 223] width 42 height 15
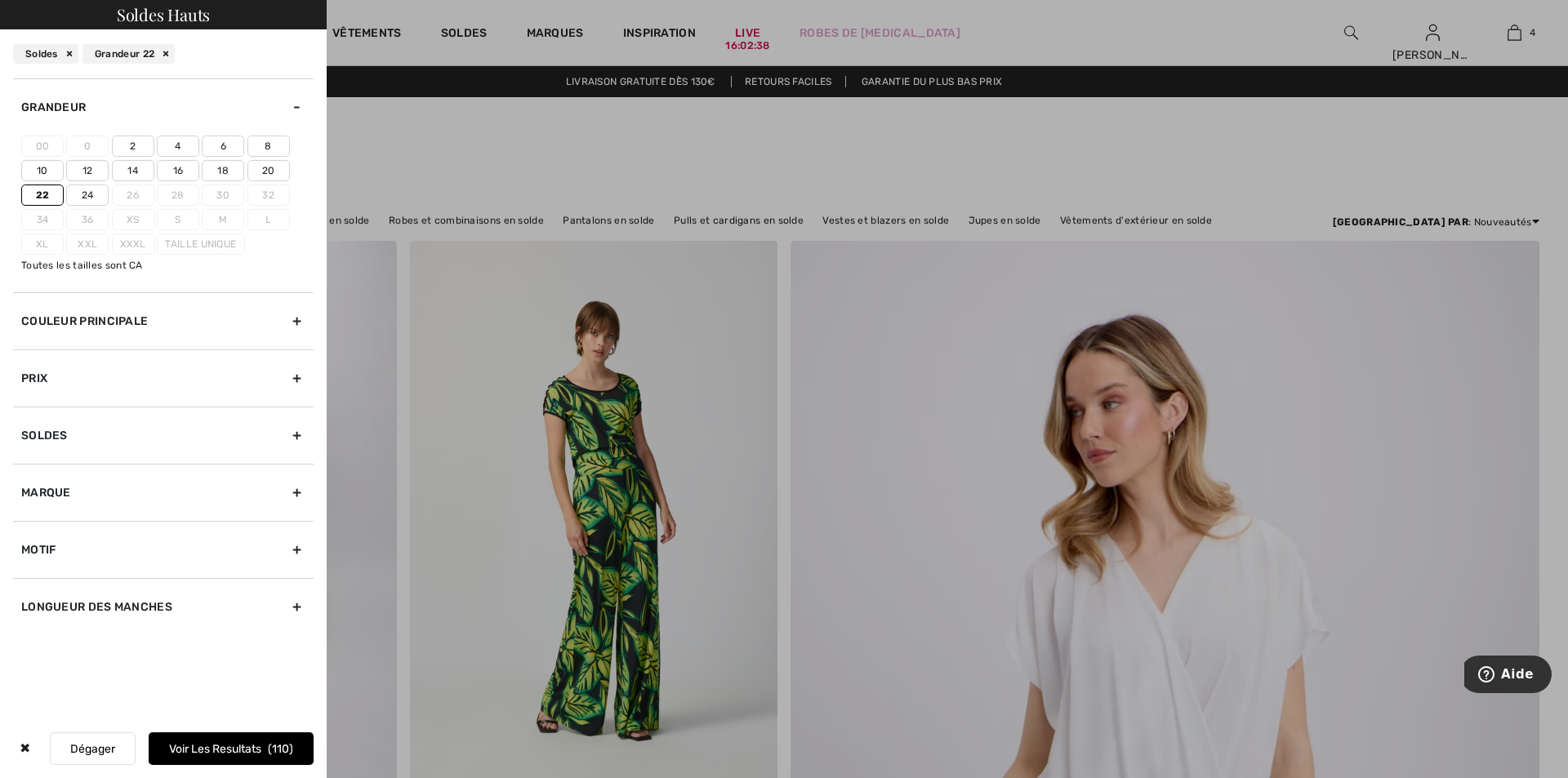
click at [47, 191] on label "22" at bounding box center [42, 195] width 42 height 21
click at [0, 0] on input"] "22" at bounding box center [0, 0] width 0 height 0
click at [217, 170] on label "18" at bounding box center [223, 171] width 42 height 21
click at [0, 0] on input"] "18" at bounding box center [0, 0] width 0 height 0
click at [235, 748] on button "Voir les resultats 110" at bounding box center [231, 748] width 165 height 33
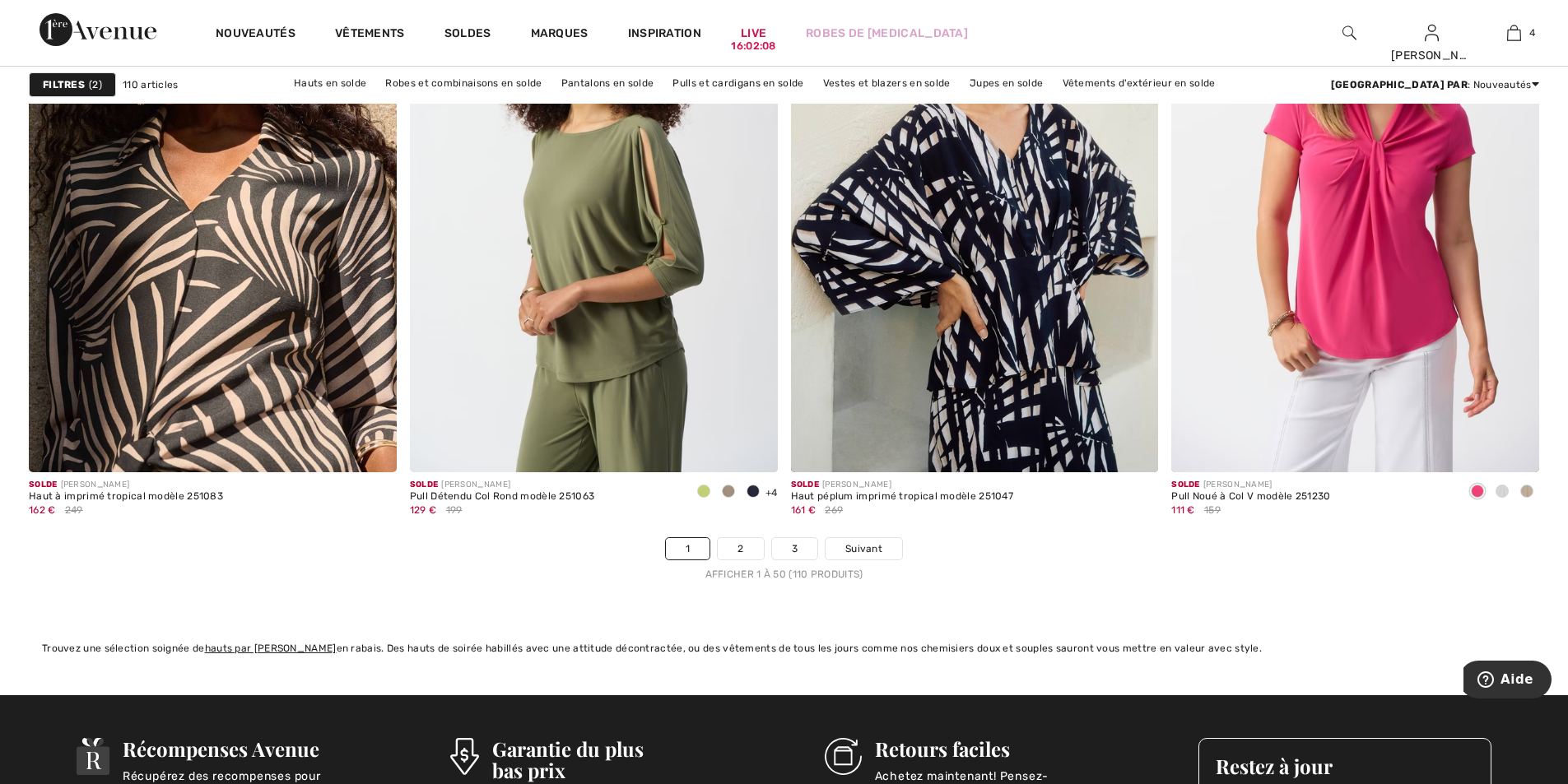
scroll to position [9460, 0]
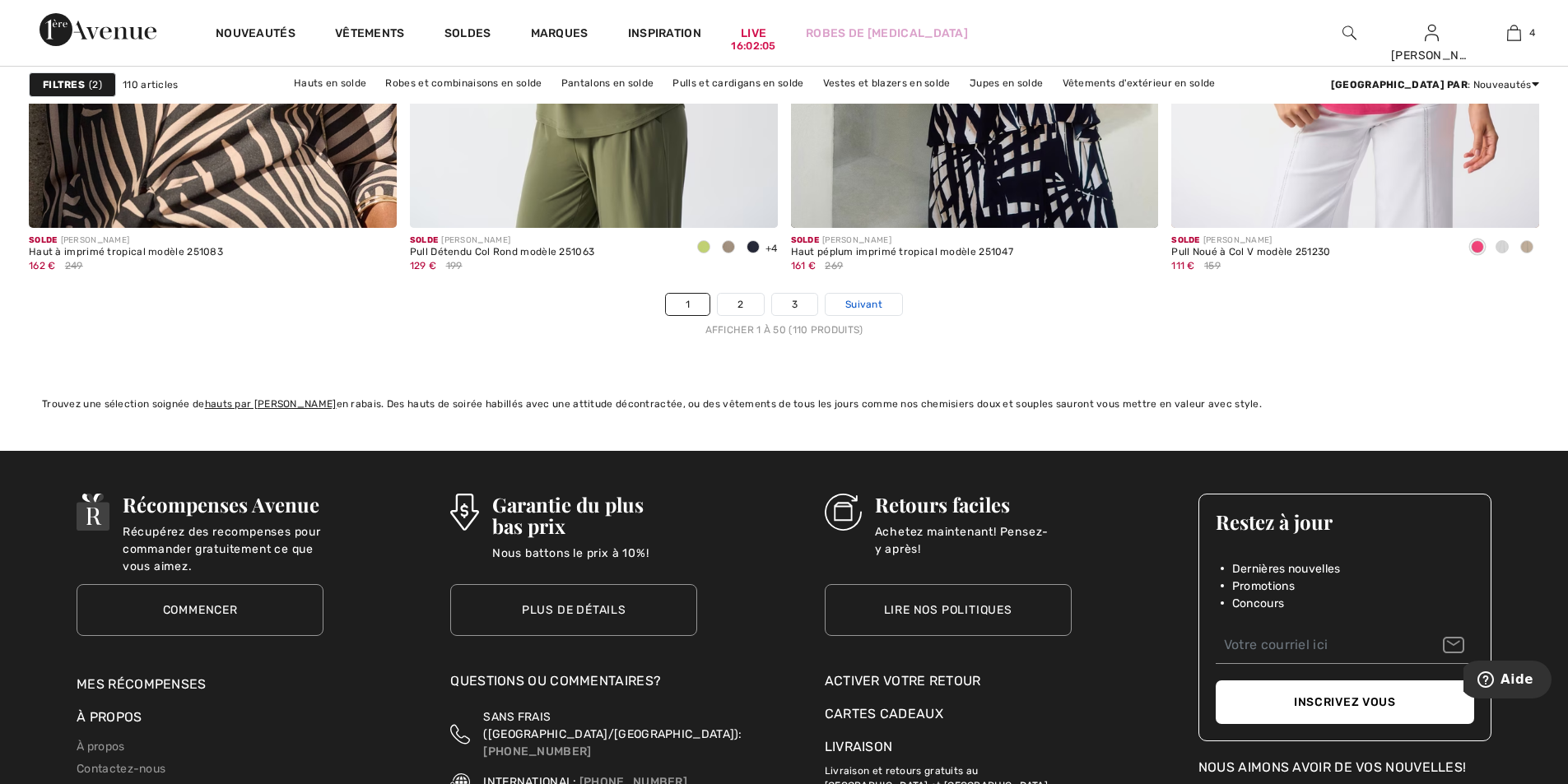
click at [865, 302] on span "Suivant" at bounding box center [864, 304] width 37 height 15
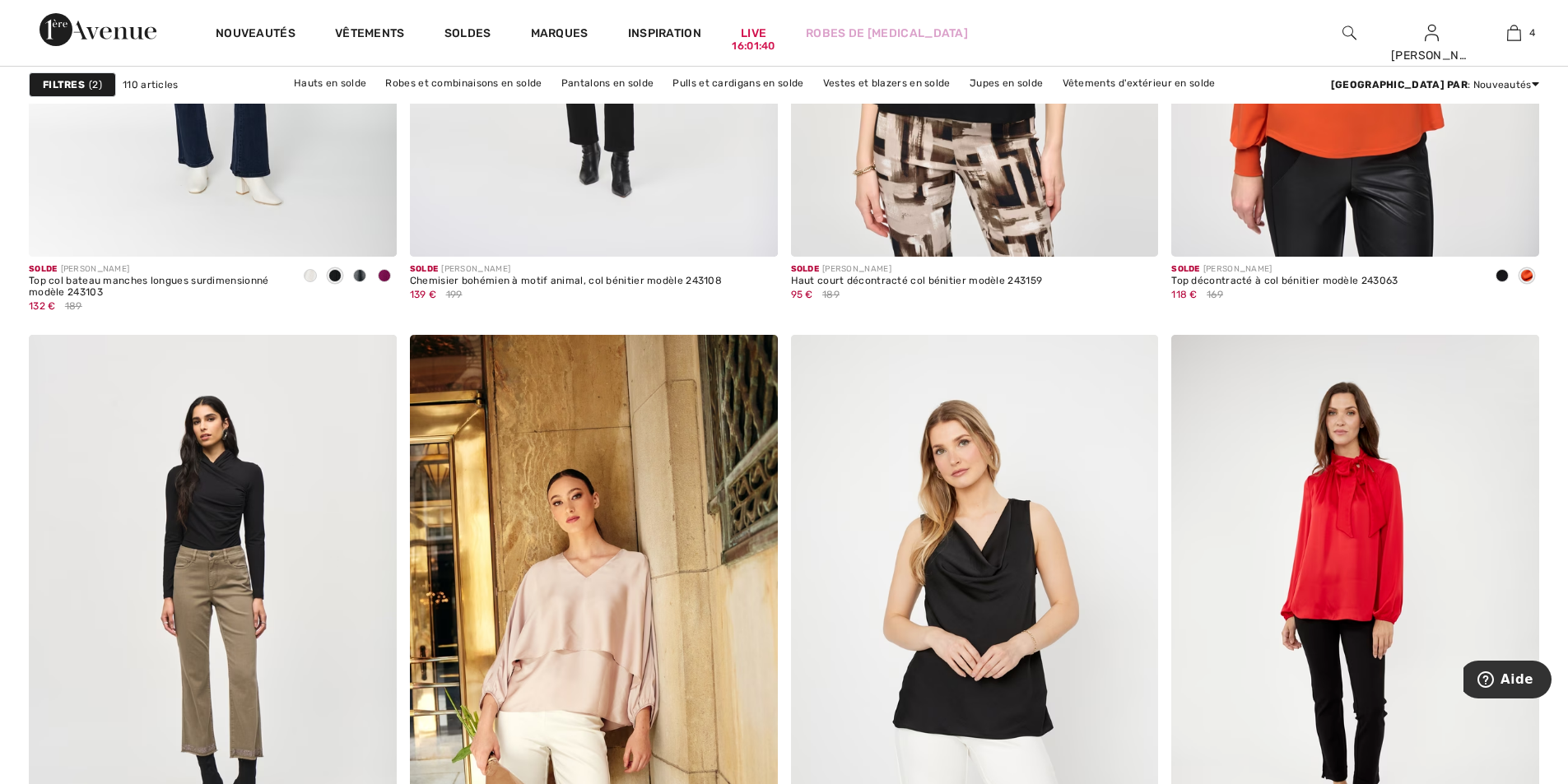
scroll to position [9214, 0]
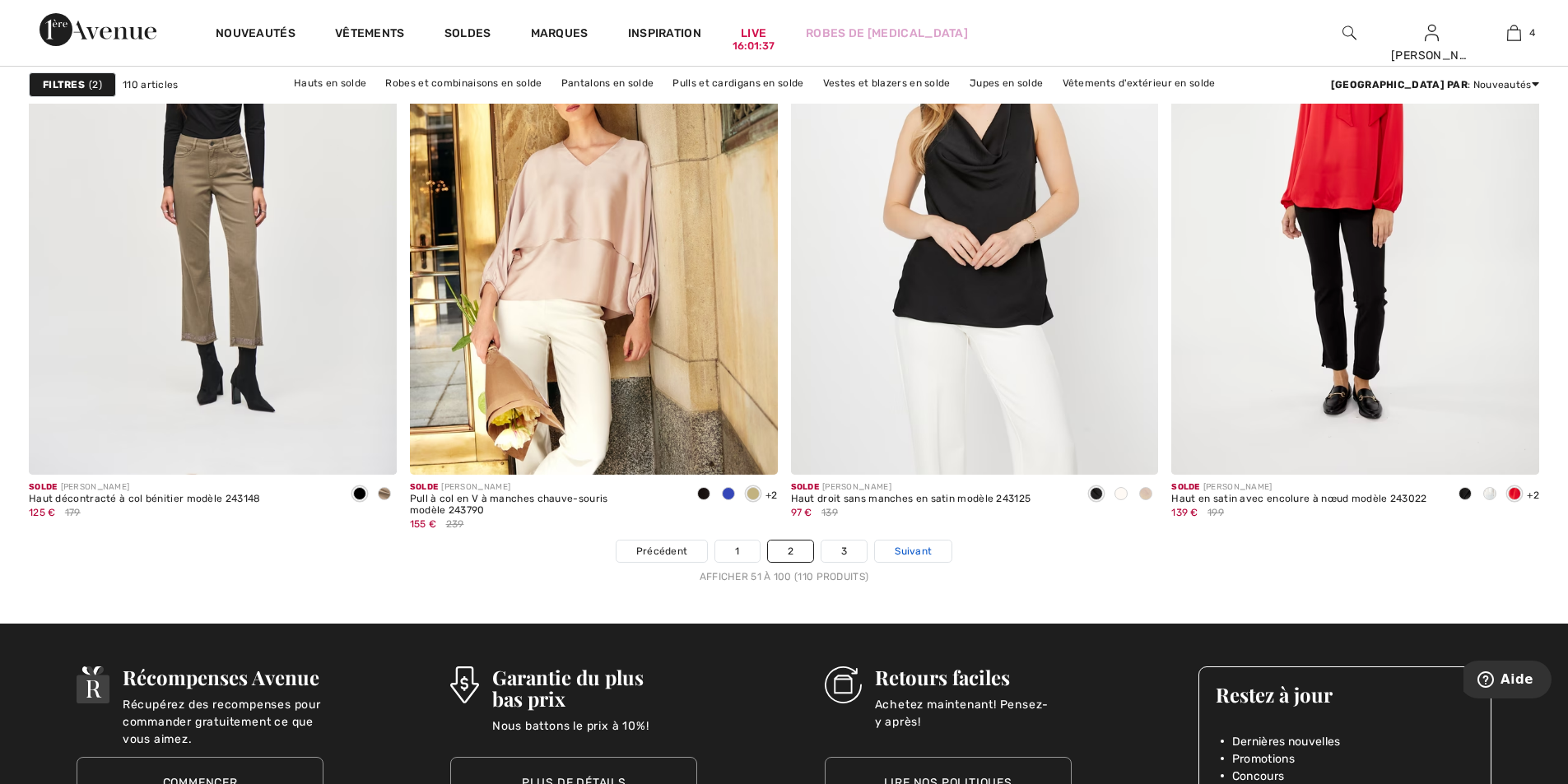
click at [926, 552] on span "Suivant" at bounding box center [913, 551] width 37 height 15
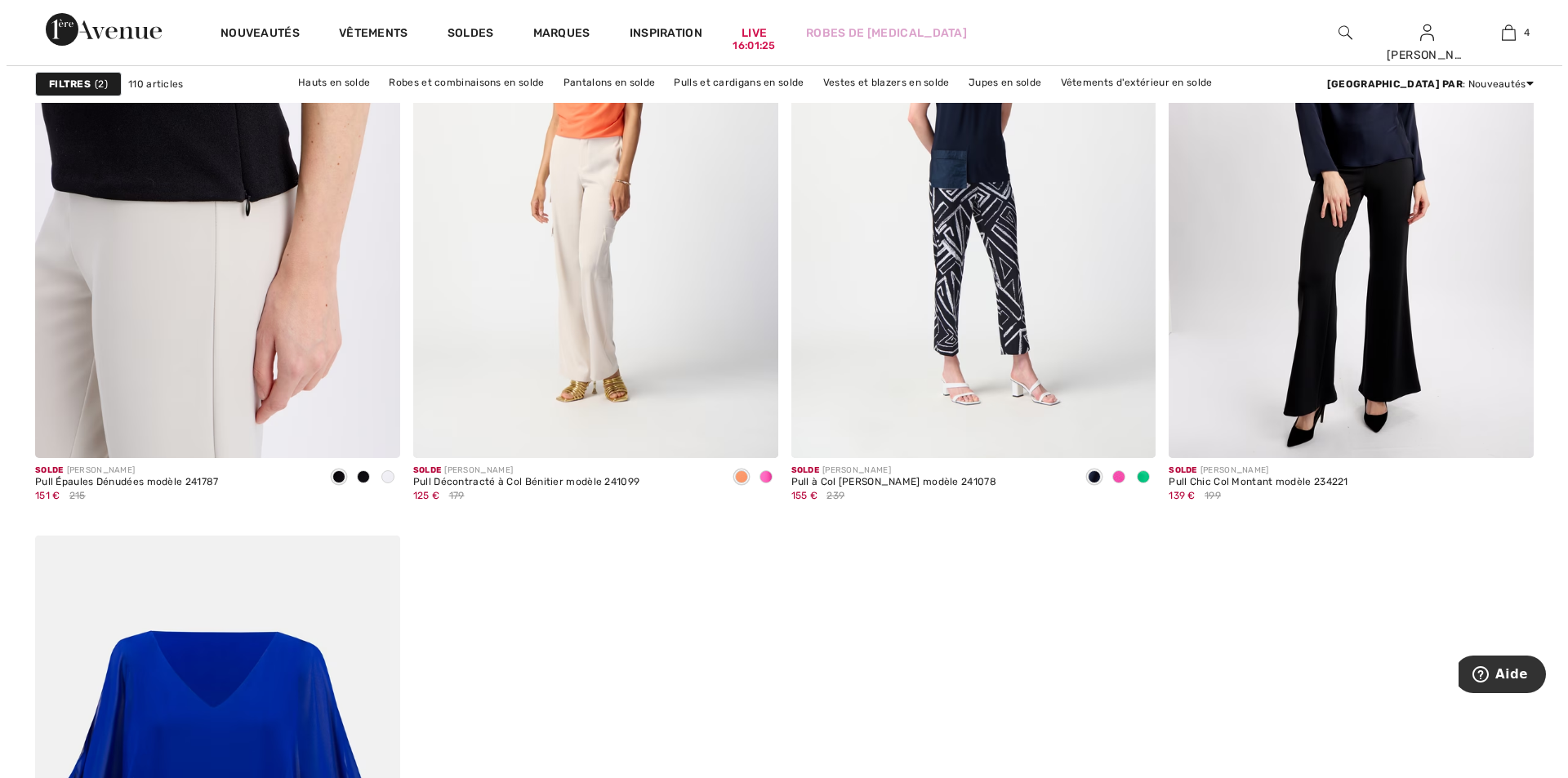
scroll to position [1143, 0]
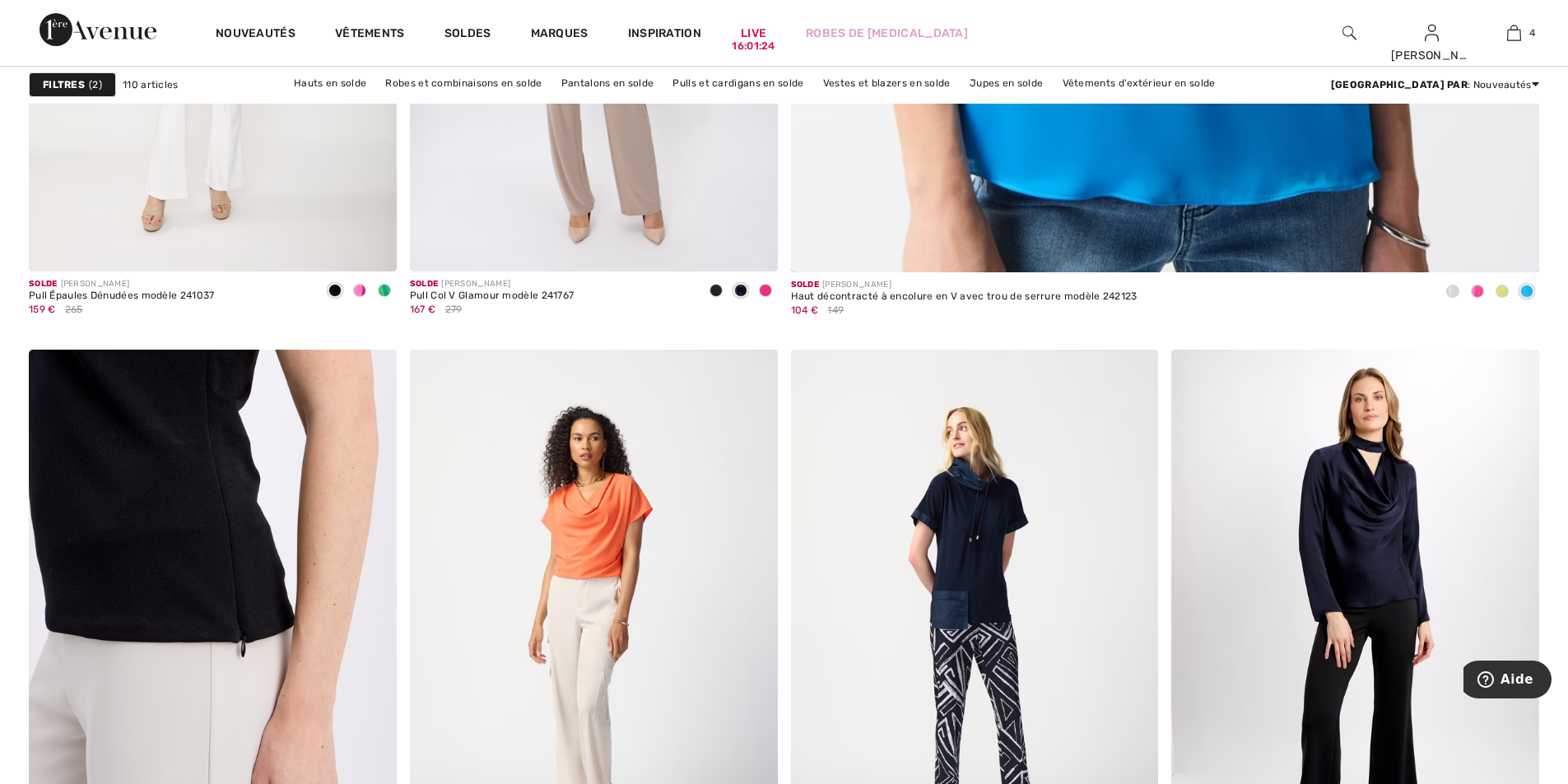
click at [69, 77] on strong "Filtres" at bounding box center [63, 84] width 42 height 15
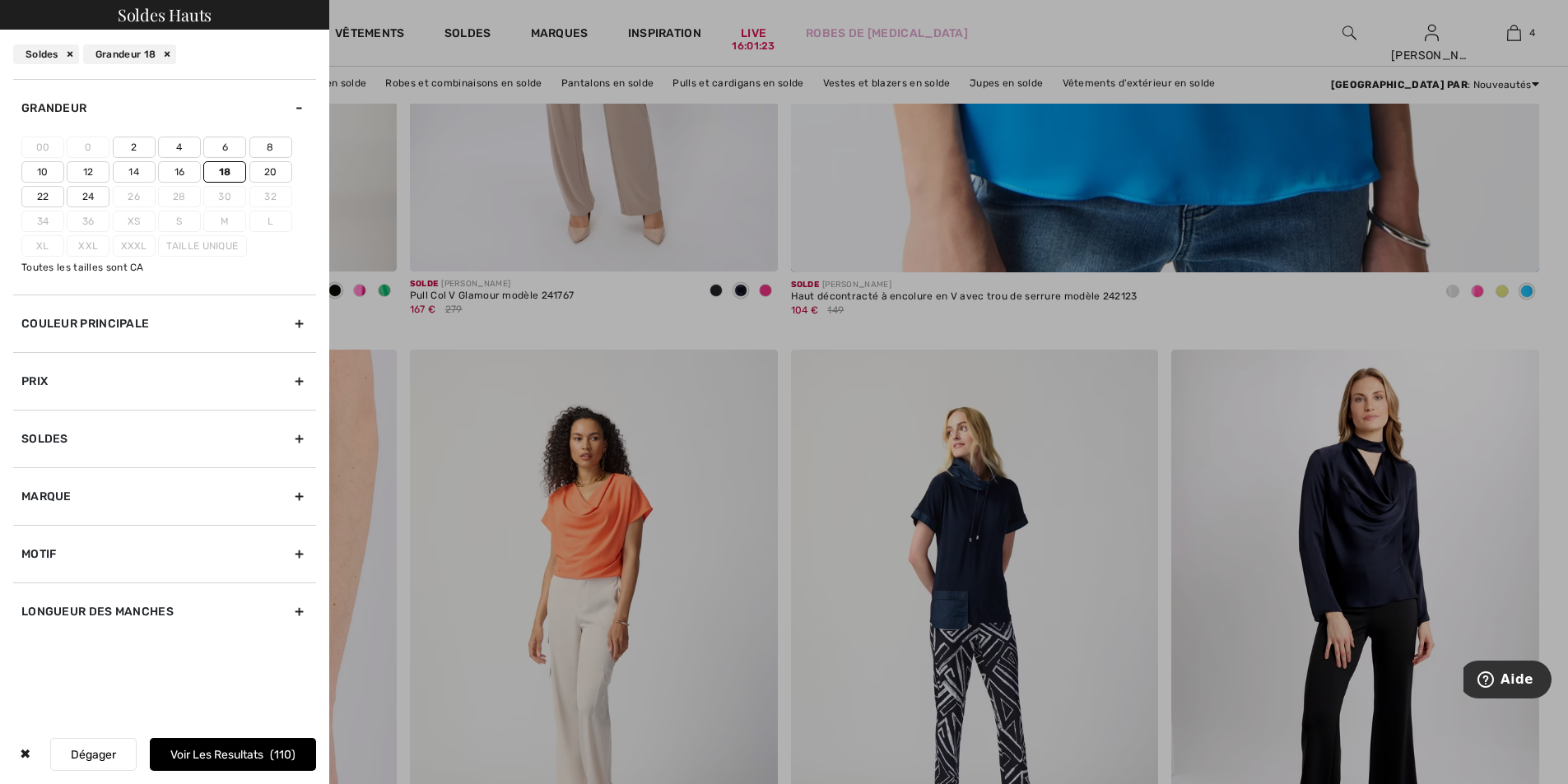
click at [69, 77] on div "Soldes Hauts Soldes Grandeur 18 Grandeur 00 0 2 4 6 8 10 12 14 16 18 20 22 24 2…" at bounding box center [784, 392] width 1568 height 784
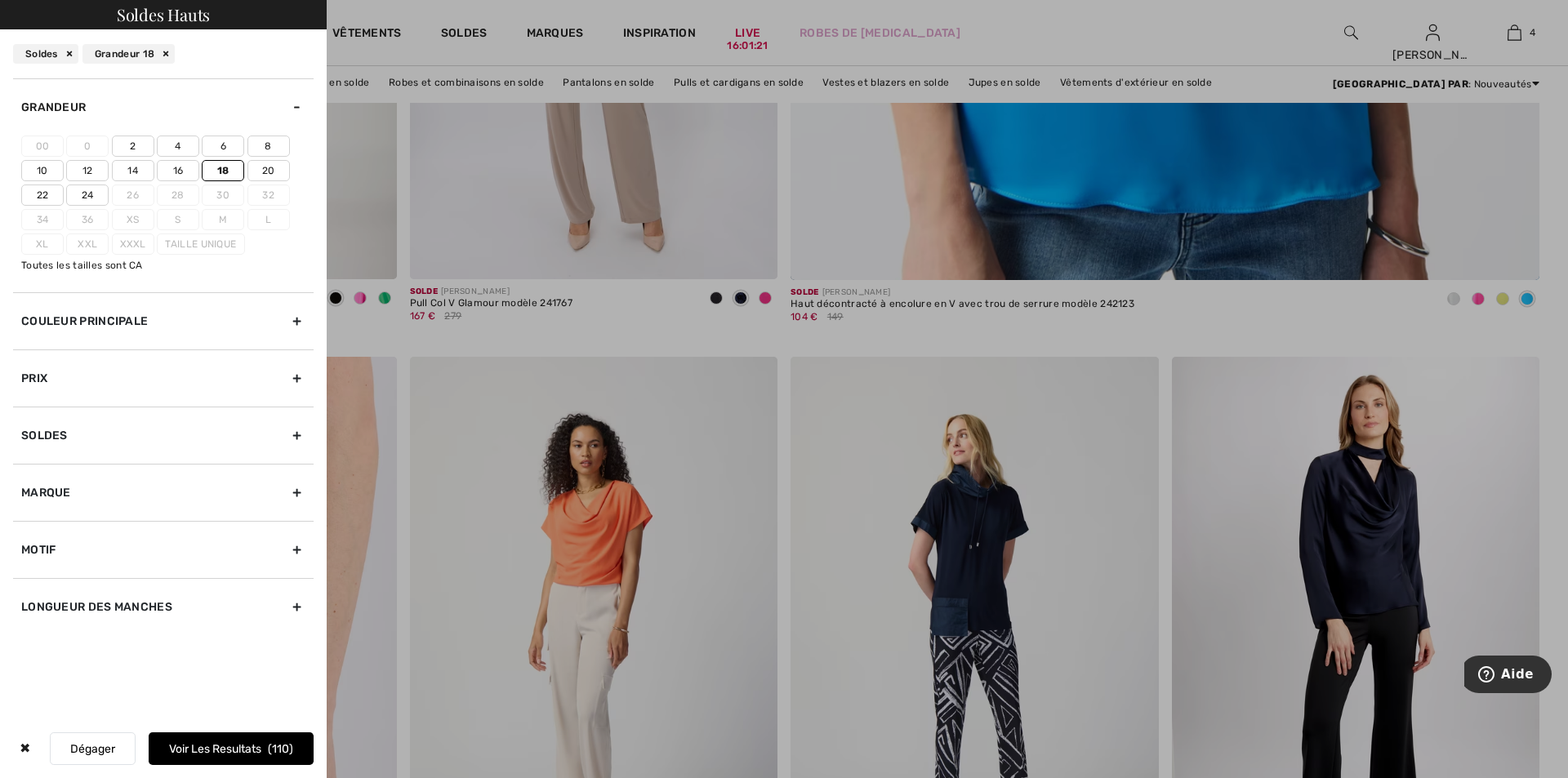
click at [176, 167] on label "16" at bounding box center [178, 171] width 42 height 21
click at [0, 0] on input"] "16" at bounding box center [0, 0] width 0 height 0
click at [217, 167] on label "18" at bounding box center [223, 171] width 42 height 21
click at [0, 0] on input"] "18" at bounding box center [0, 0] width 0 height 0
click at [234, 743] on button "Voir les resultats 111" at bounding box center [231, 748] width 165 height 33
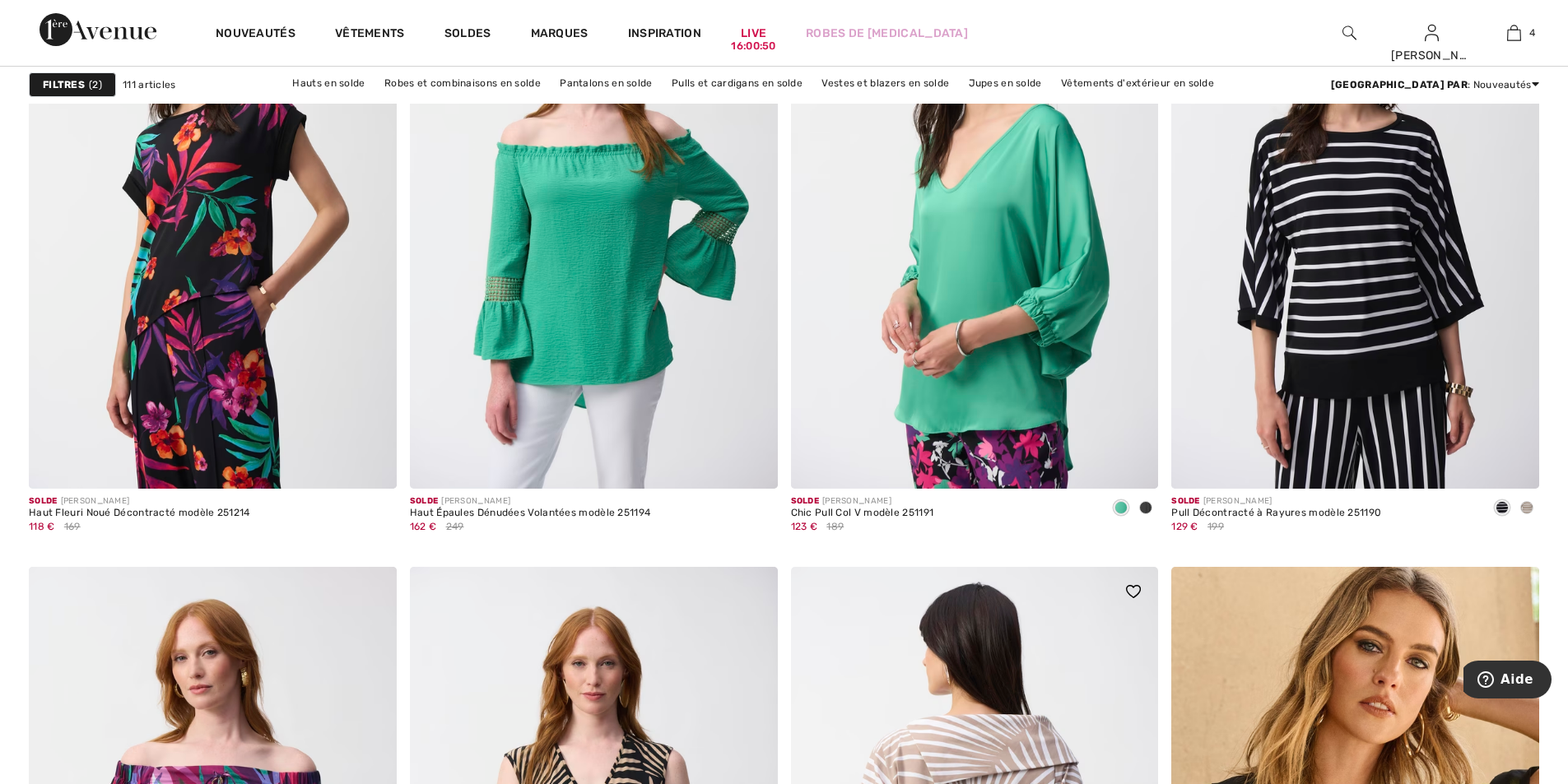
scroll to position [7733, 0]
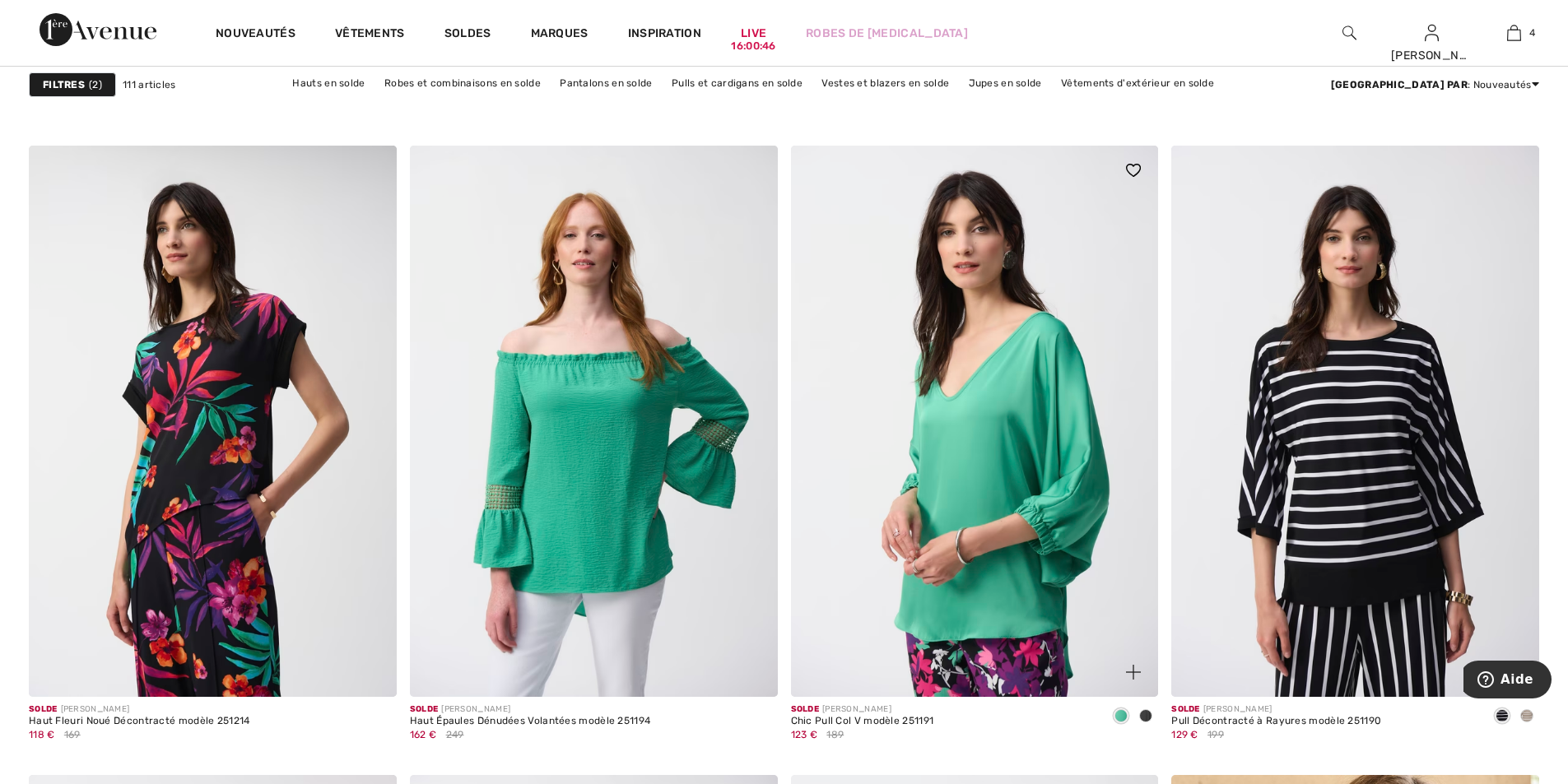
click at [1148, 713] on span at bounding box center [1146, 716] width 14 height 14
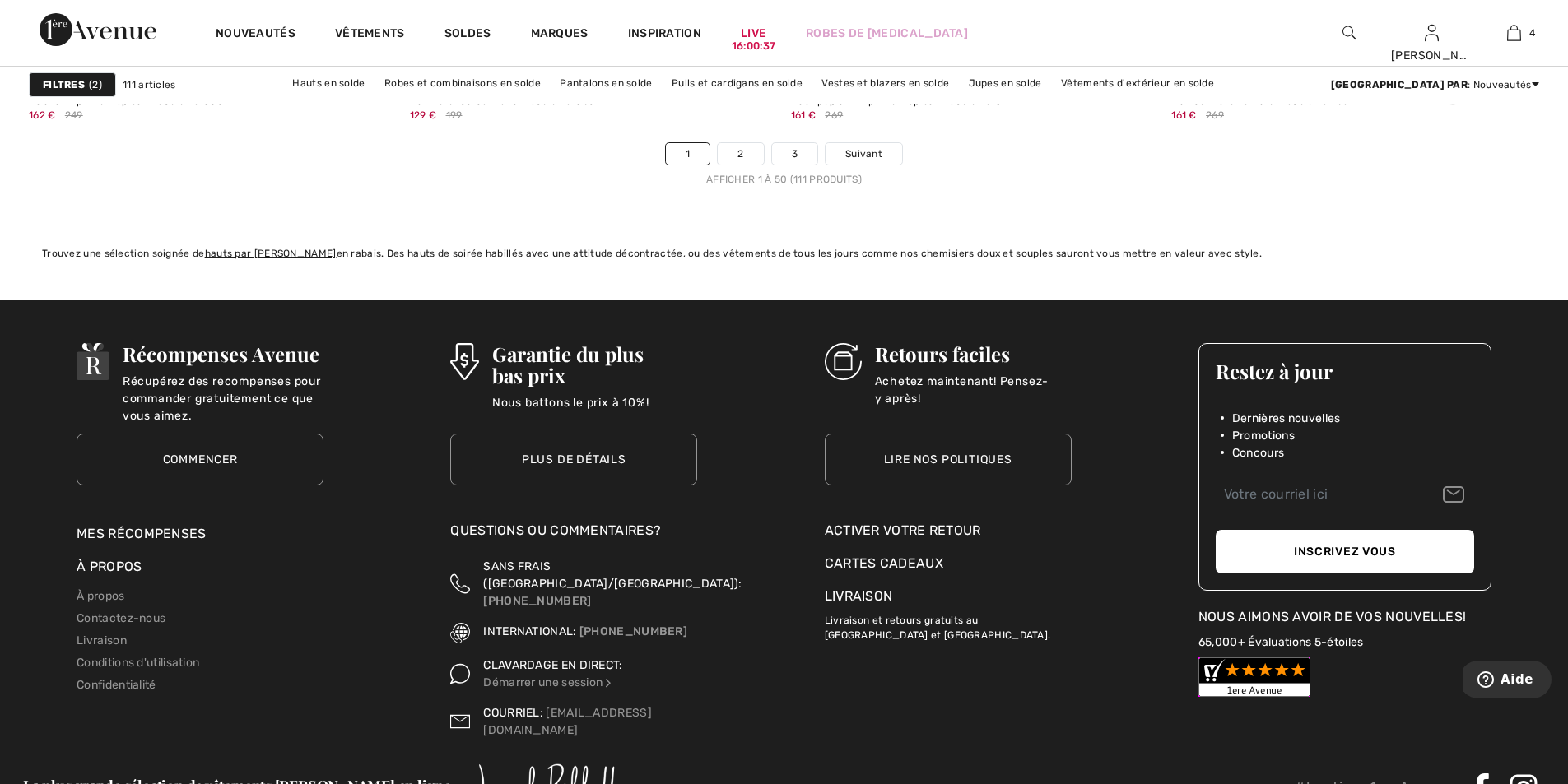
scroll to position [9387, 0]
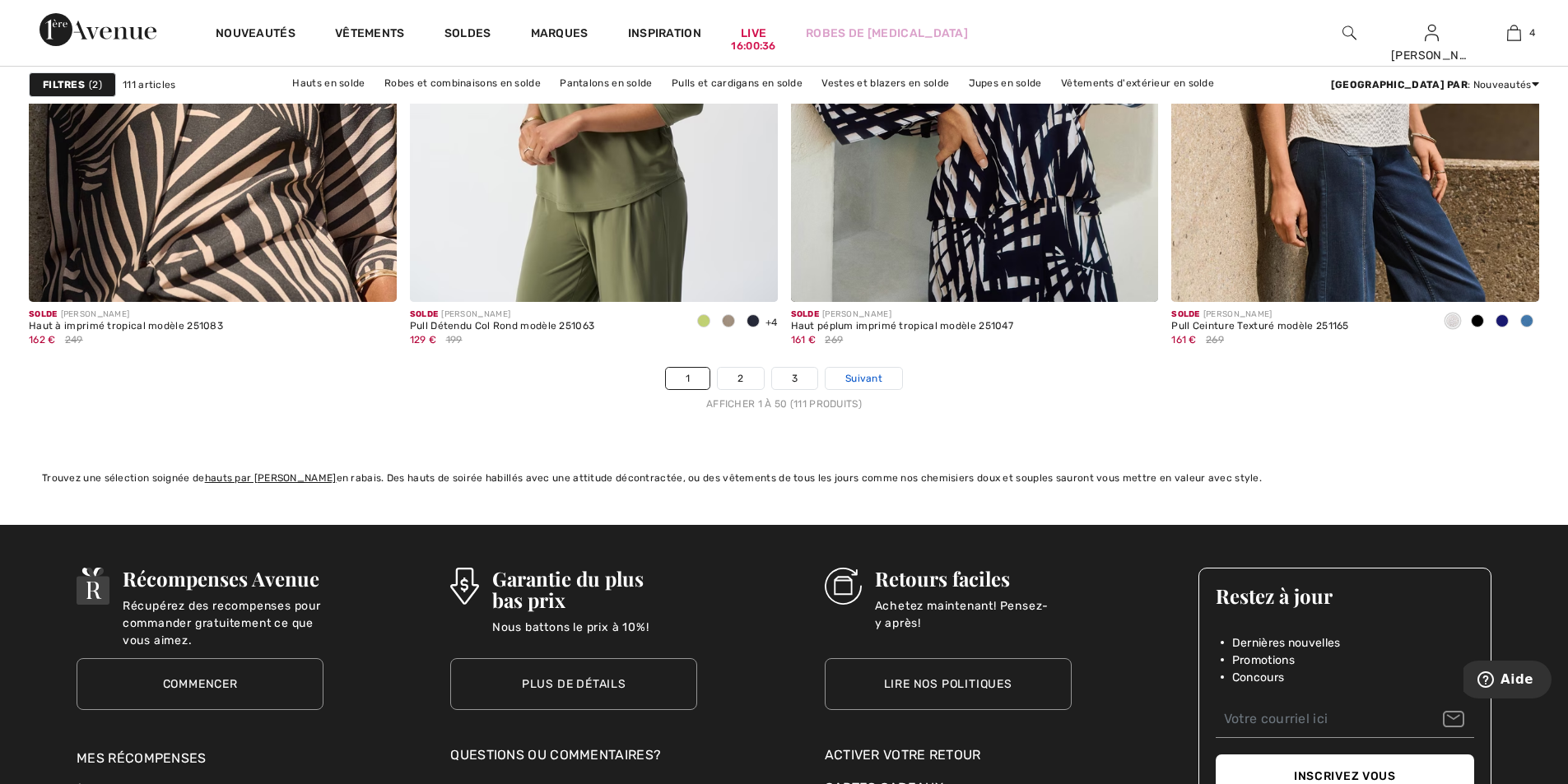
click at [860, 378] on span "Suivant" at bounding box center [864, 378] width 37 height 15
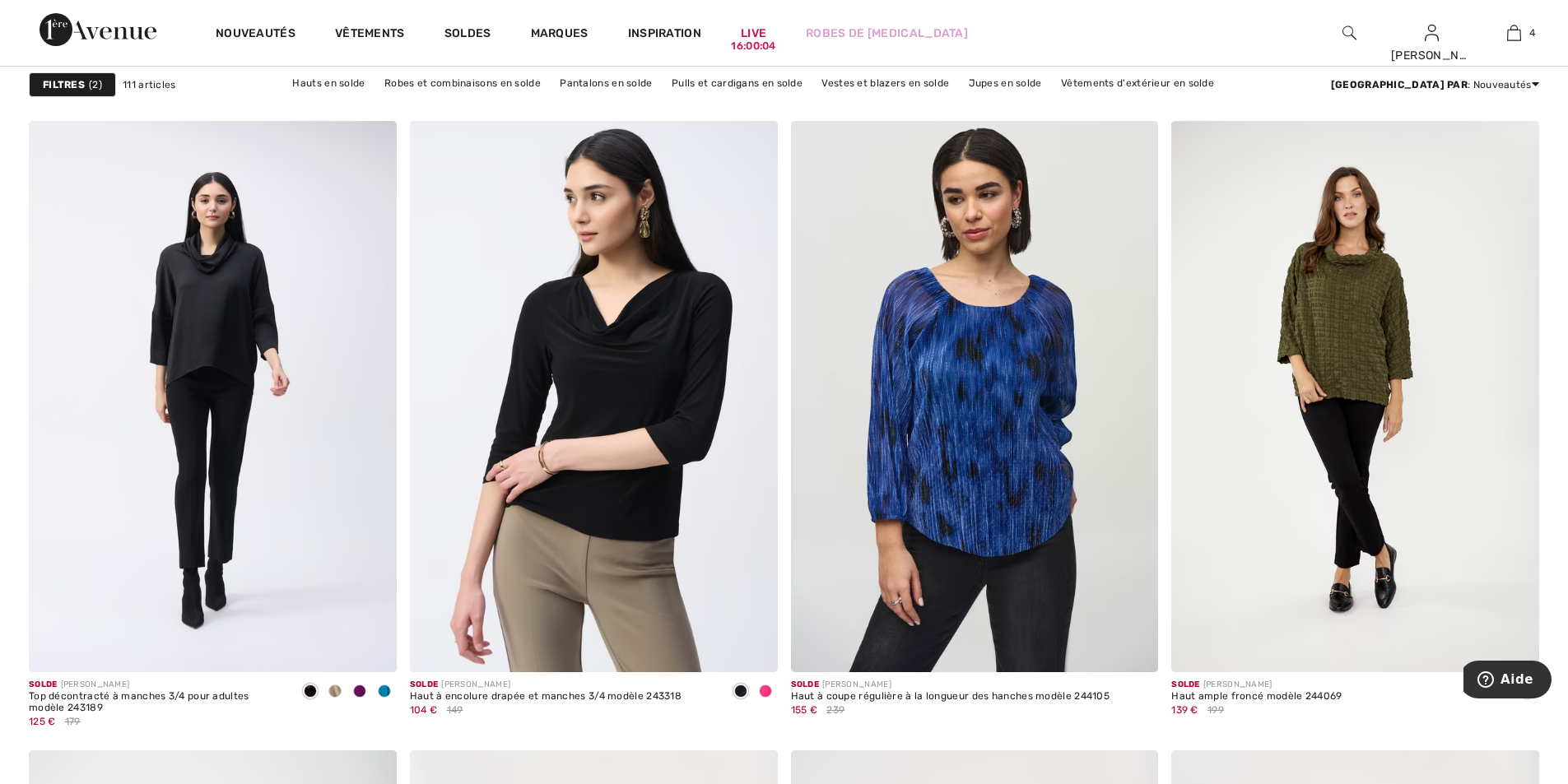
scroll to position [8391, 0]
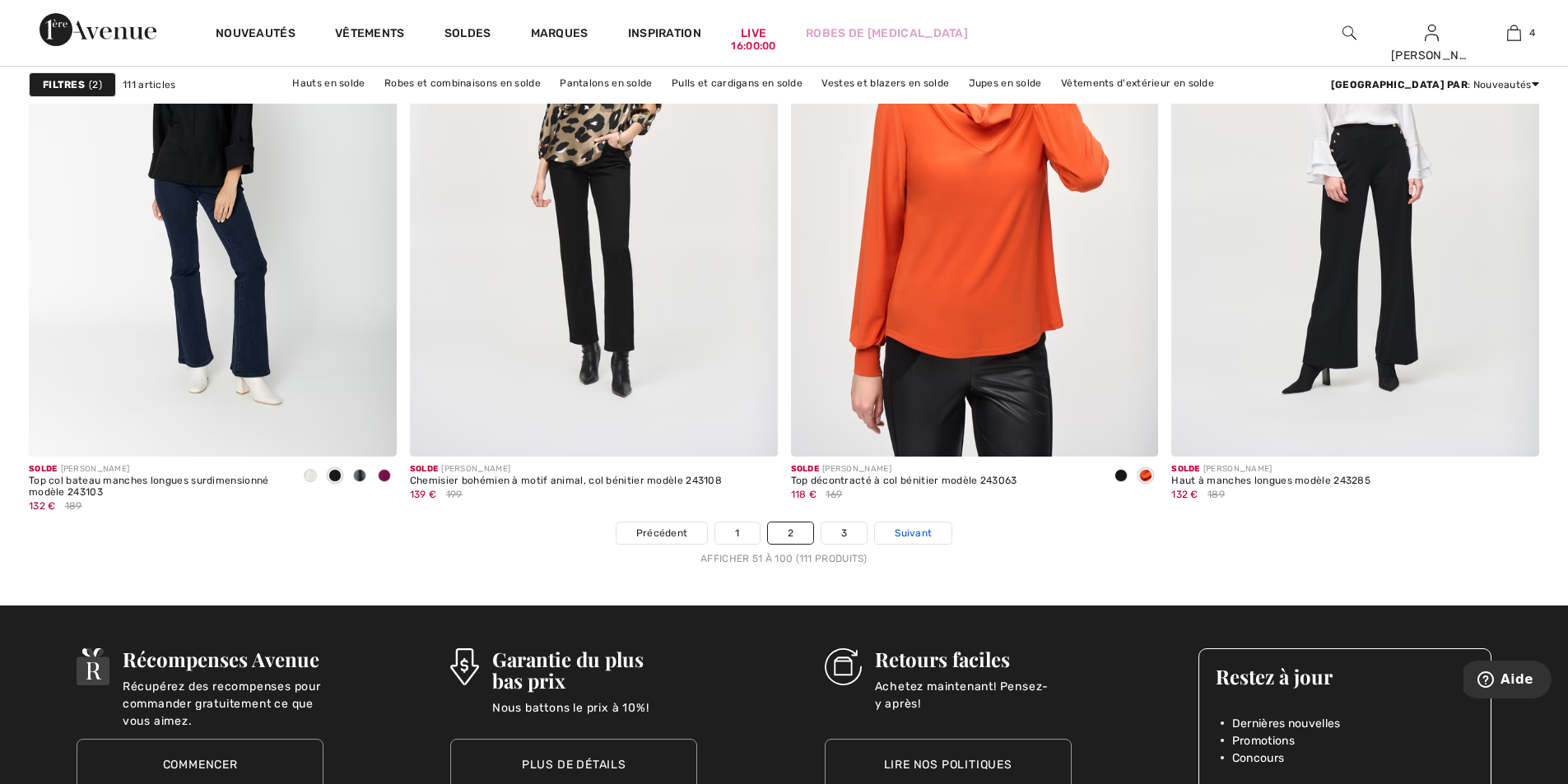
scroll to position [9214, 0]
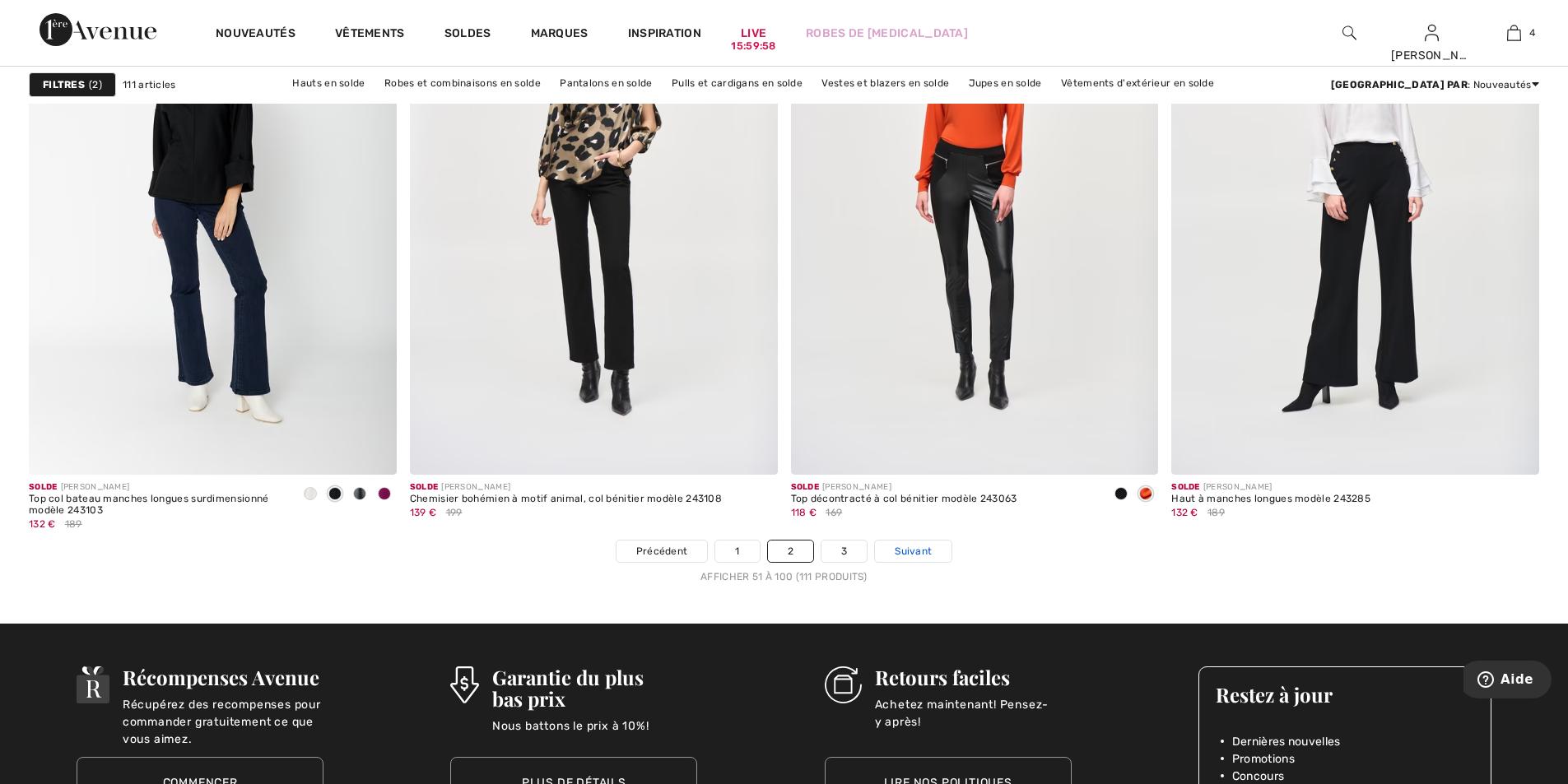
click at [916, 549] on span "Suivant" at bounding box center [913, 551] width 37 height 15
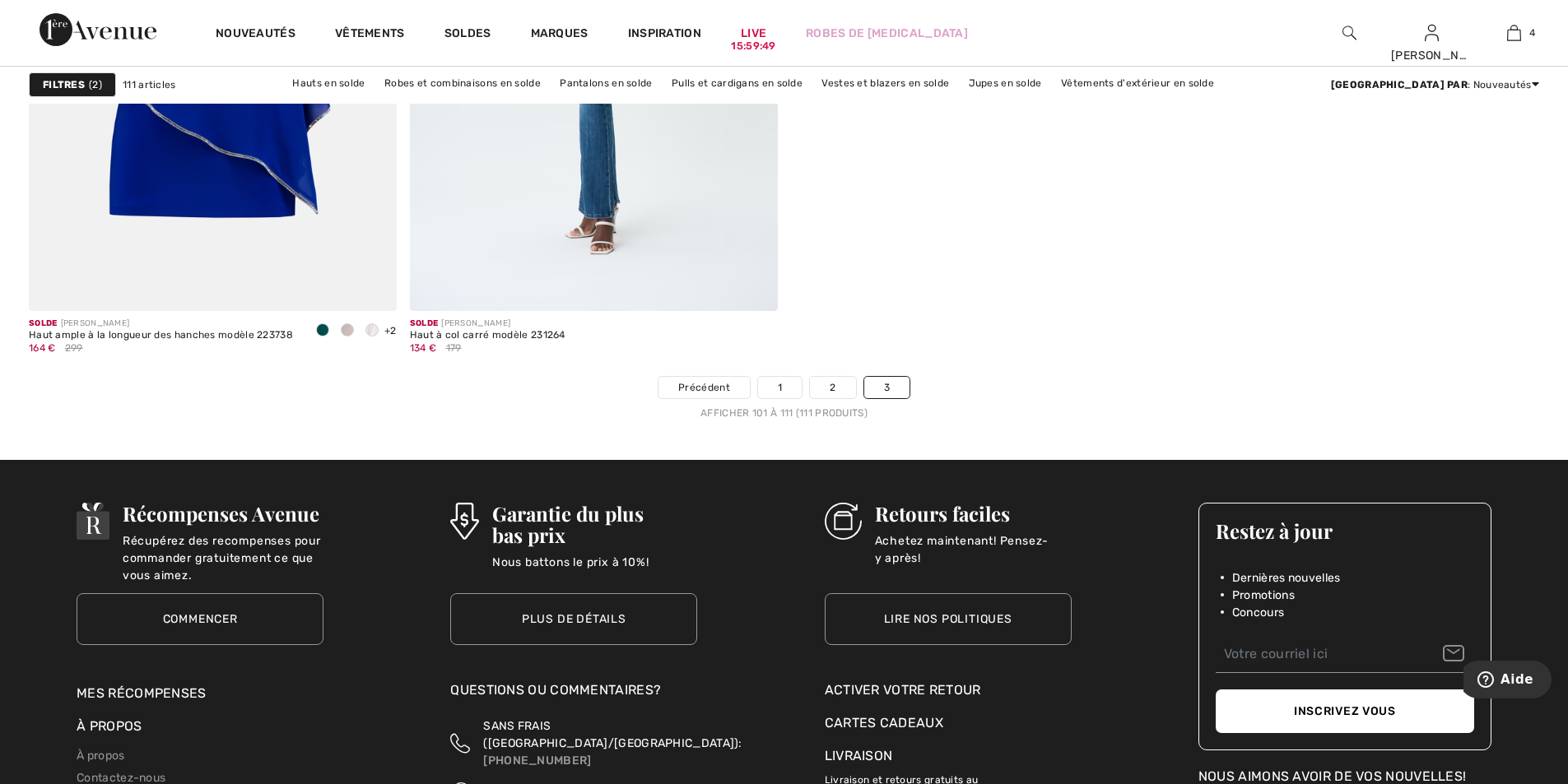
scroll to position [2386, 0]
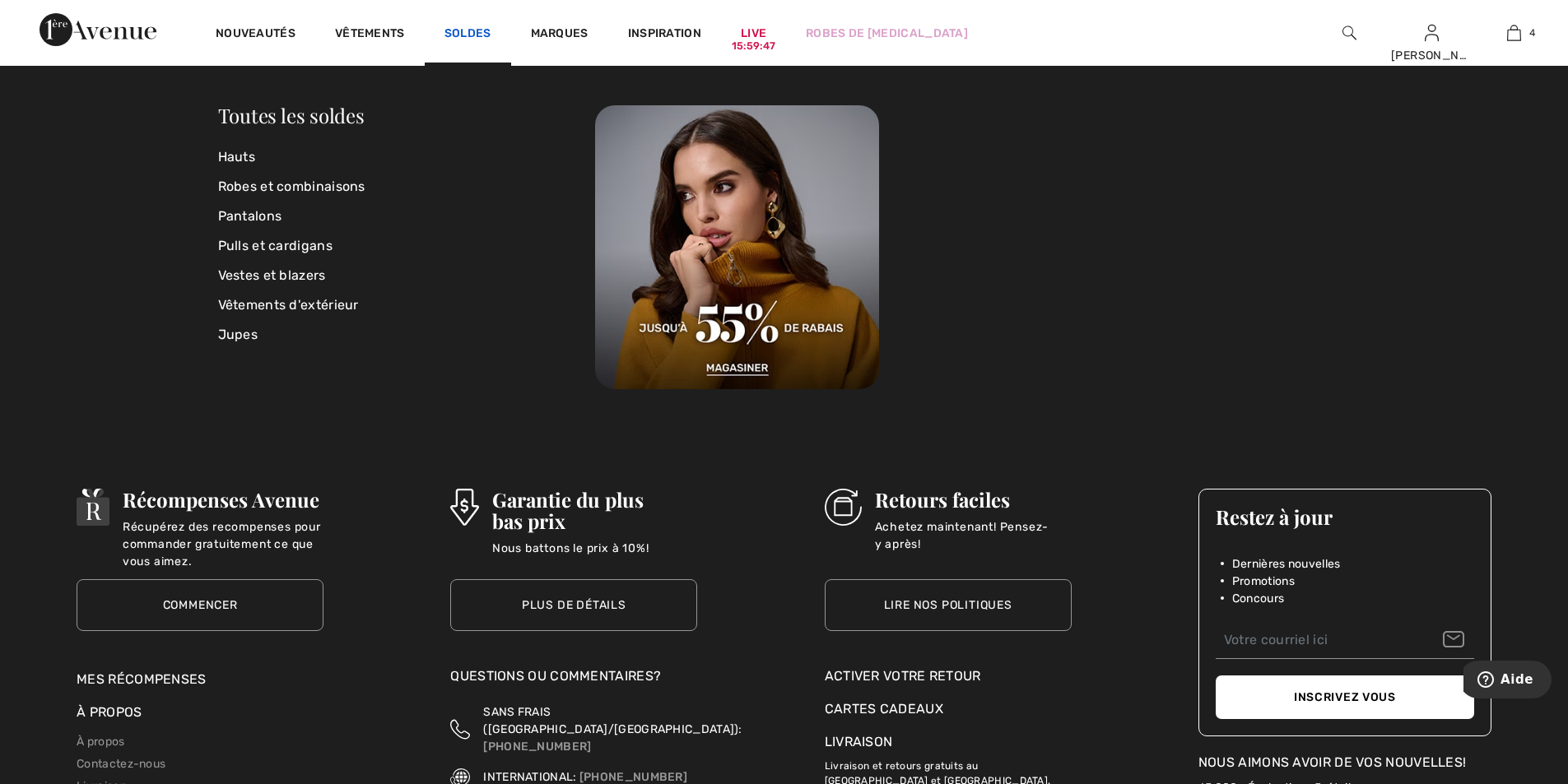
click at [472, 33] on link "Soldes" at bounding box center [468, 35] width 47 height 17
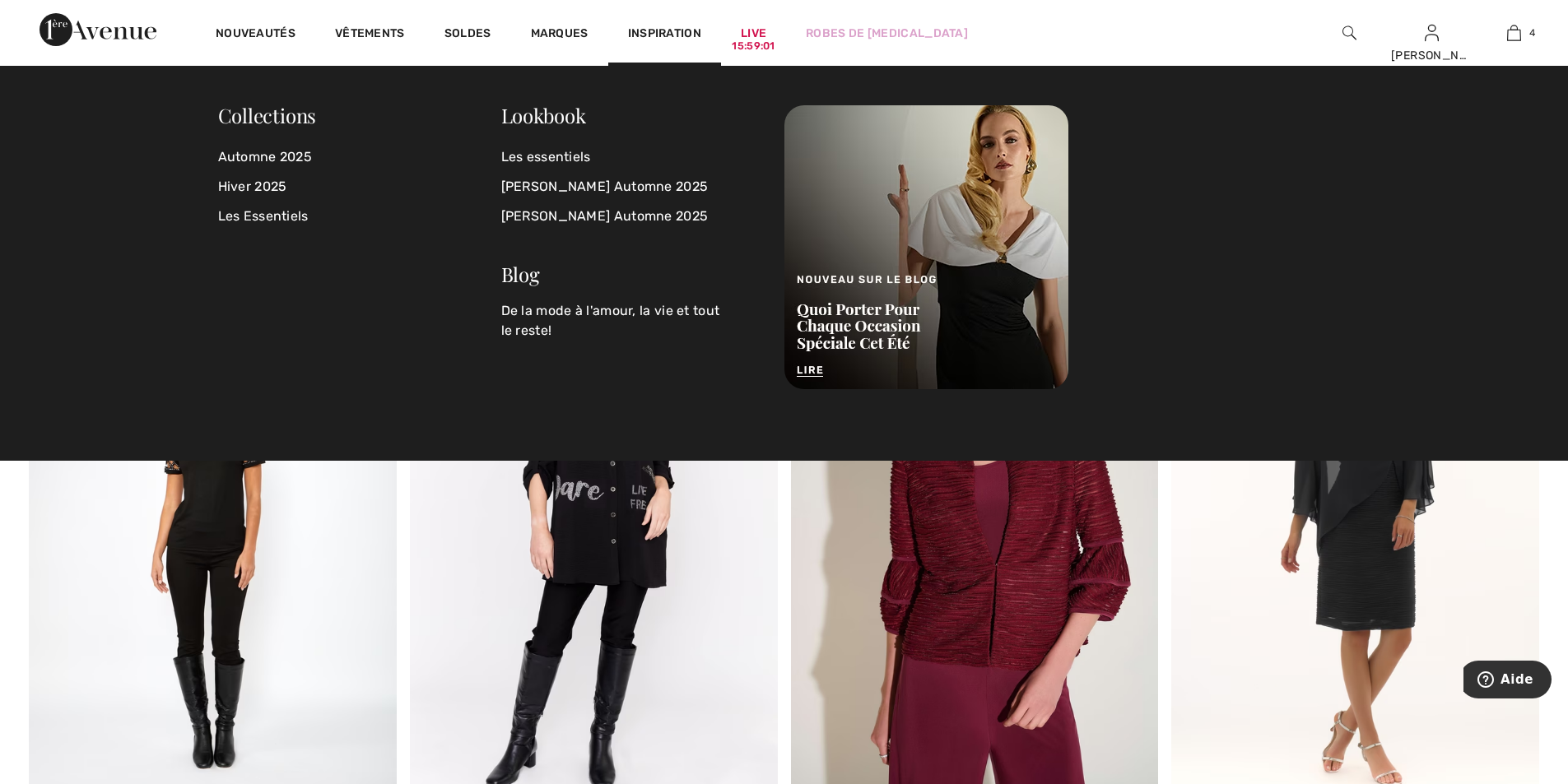
scroll to position [3949, 0]
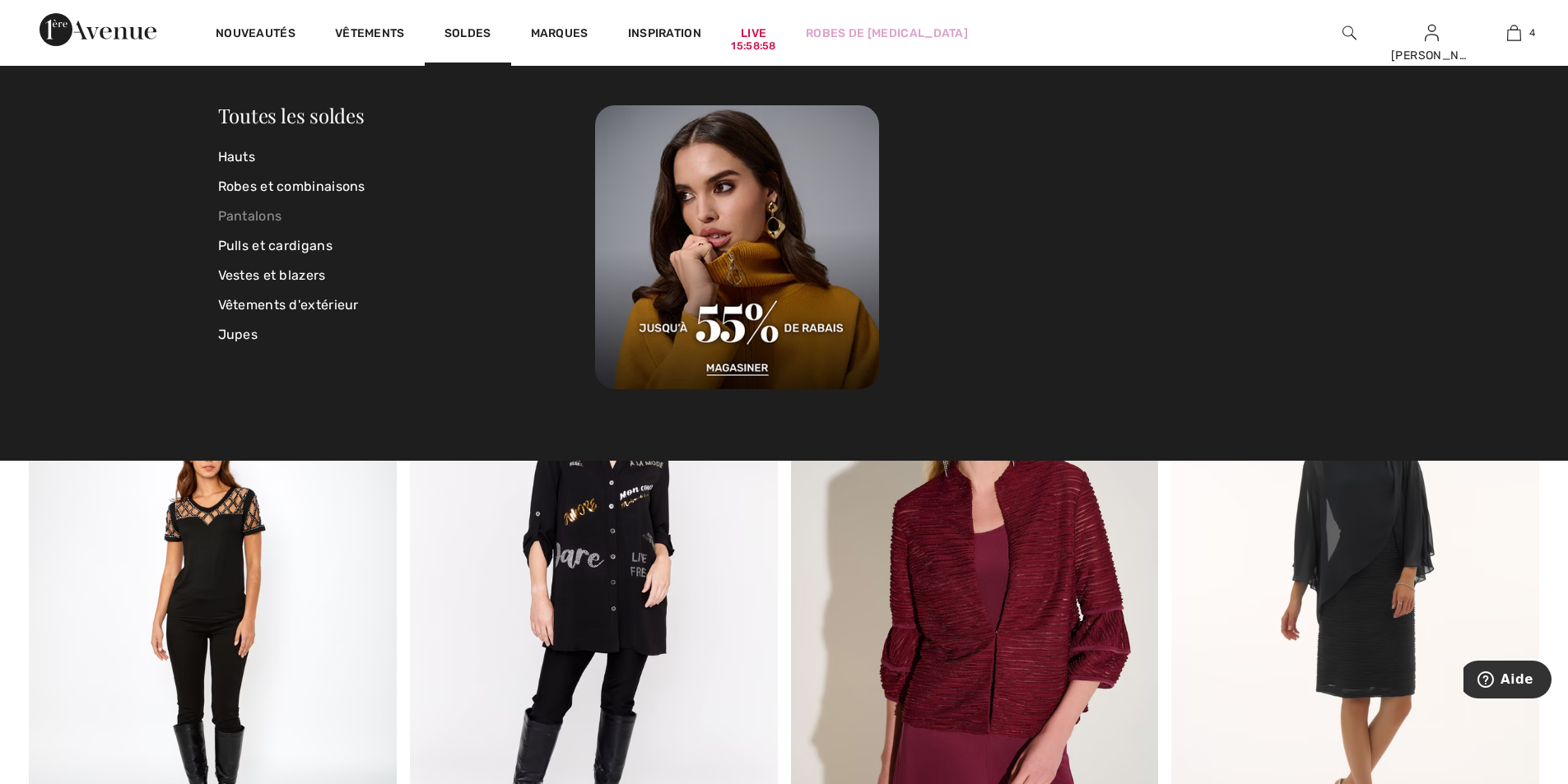
click at [254, 207] on link "Pantalons" at bounding box center [407, 216] width 378 height 30
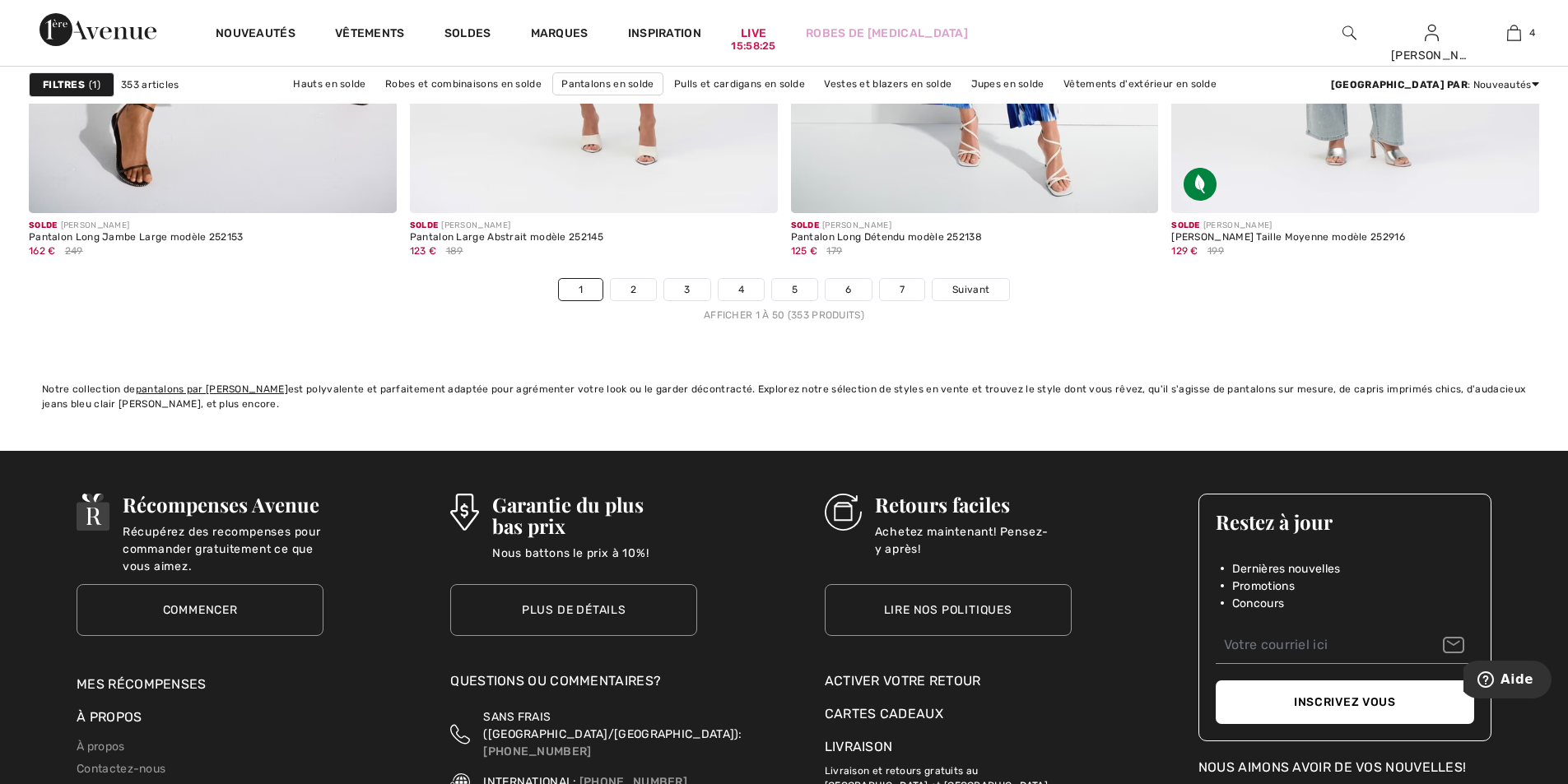
scroll to position [9378, 0]
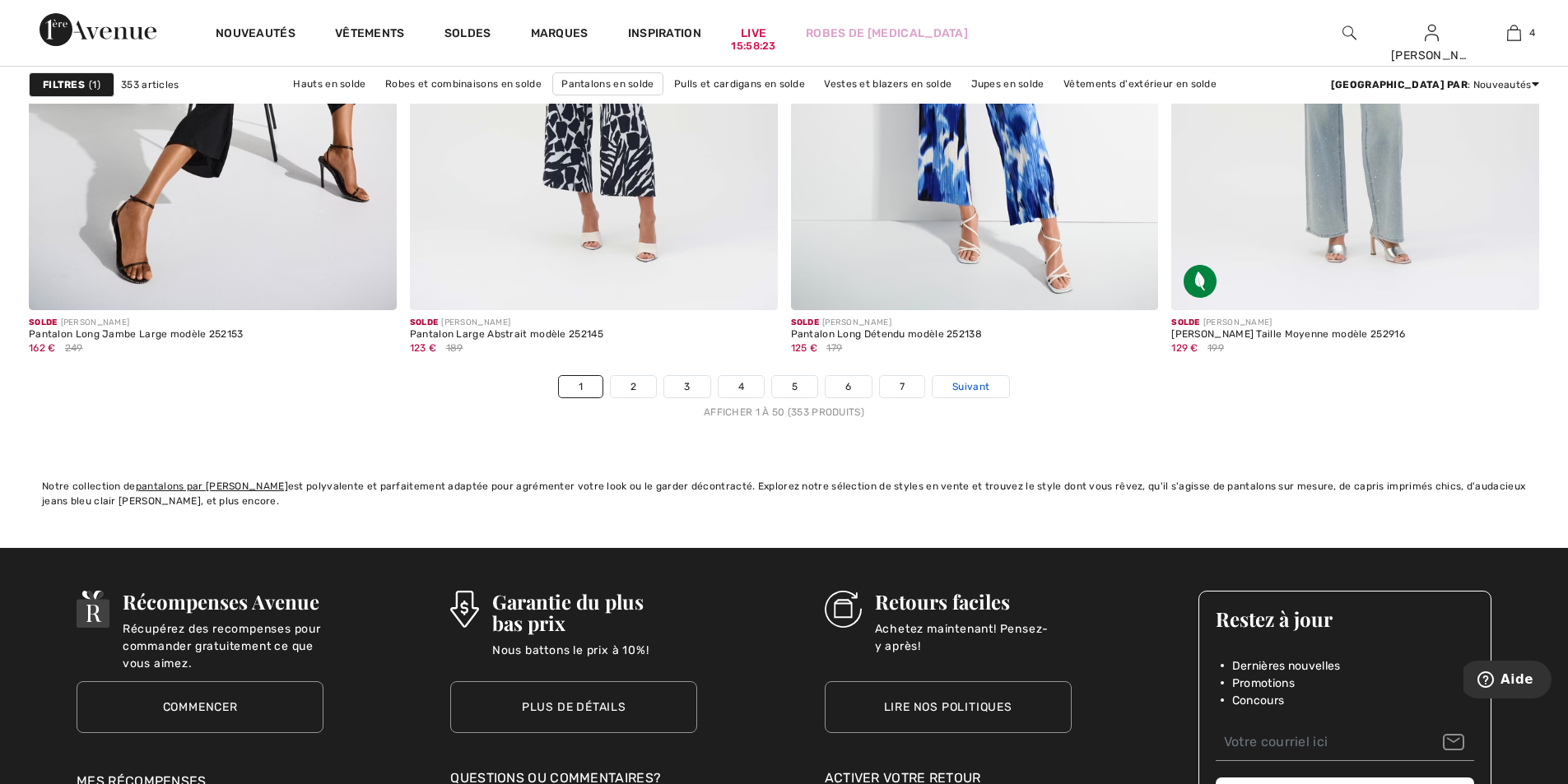
click at [972, 381] on span "Suivant" at bounding box center [971, 386] width 37 height 15
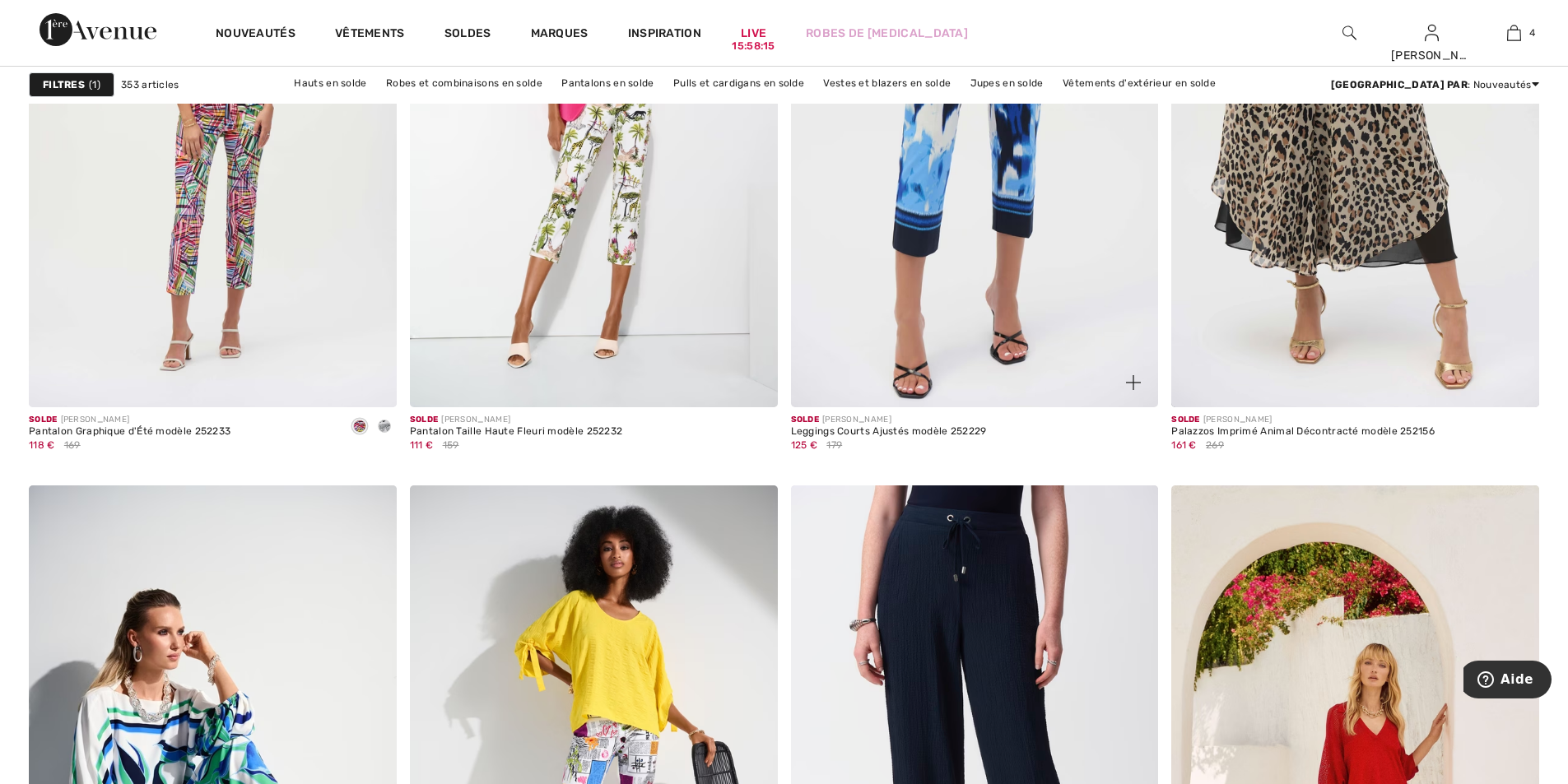
scroll to position [2056, 0]
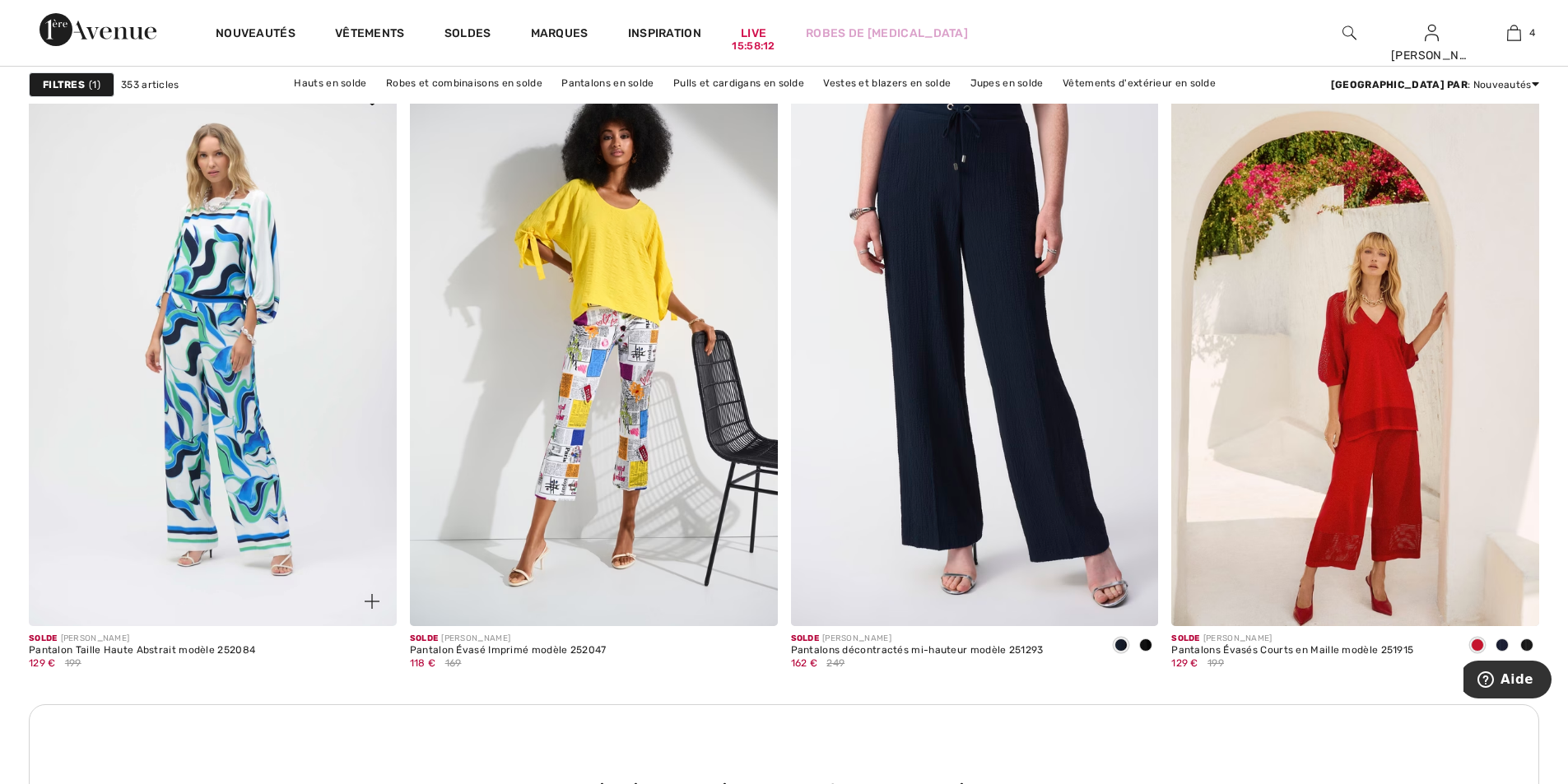
click at [229, 421] on img at bounding box center [213, 350] width 368 height 551
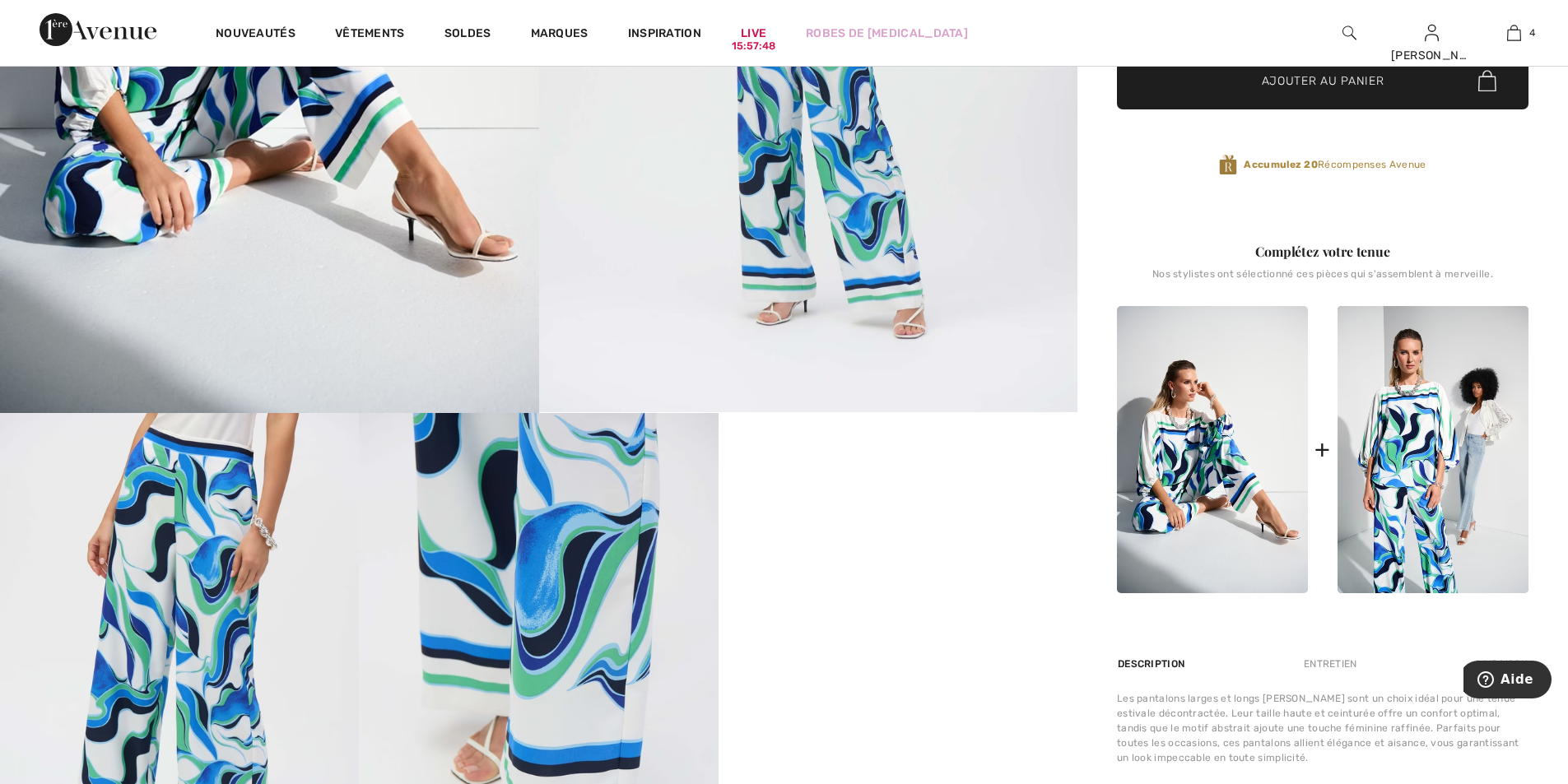
scroll to position [494, 0]
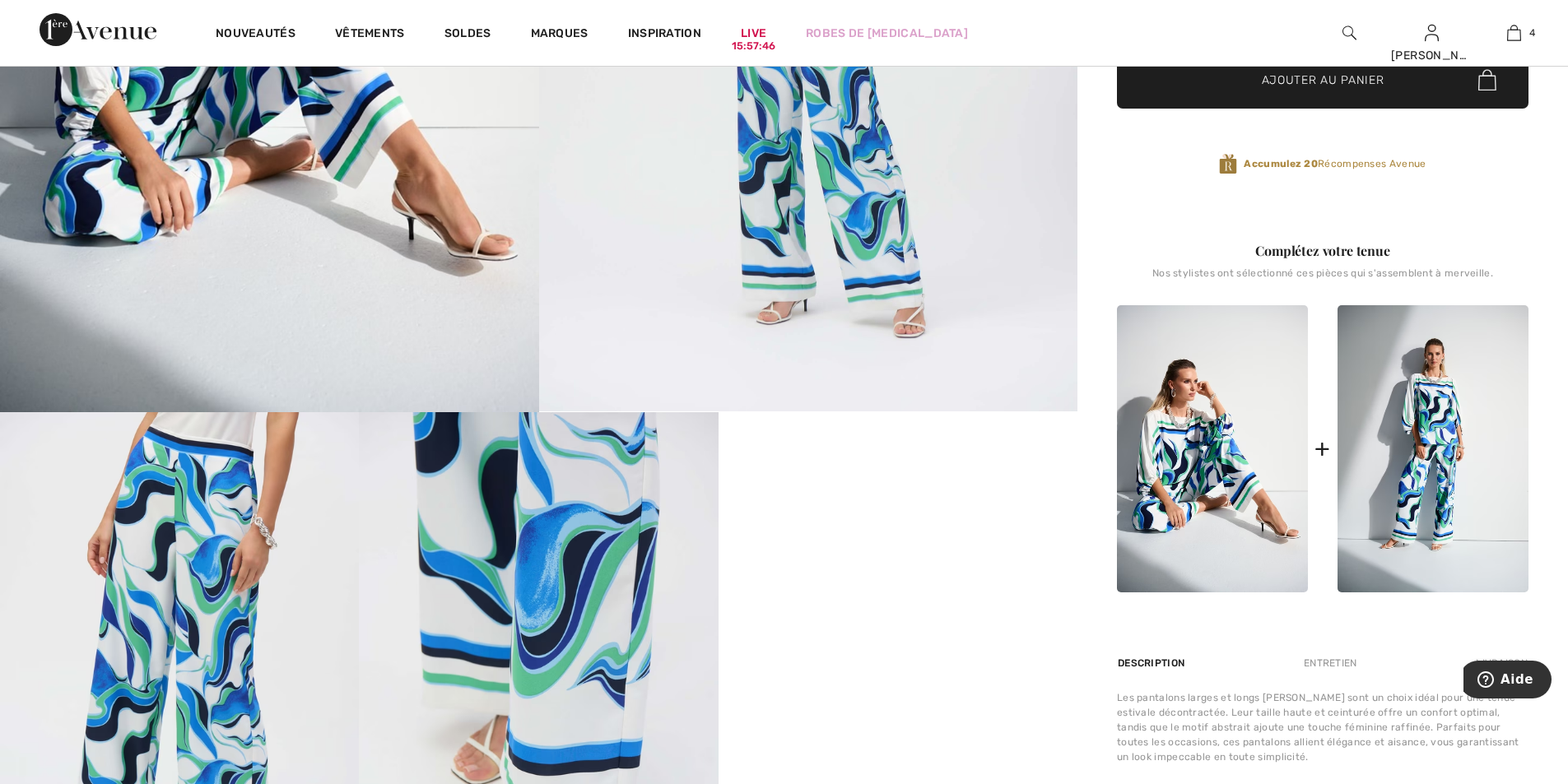
click at [1413, 473] on img at bounding box center [1433, 449] width 191 height 287
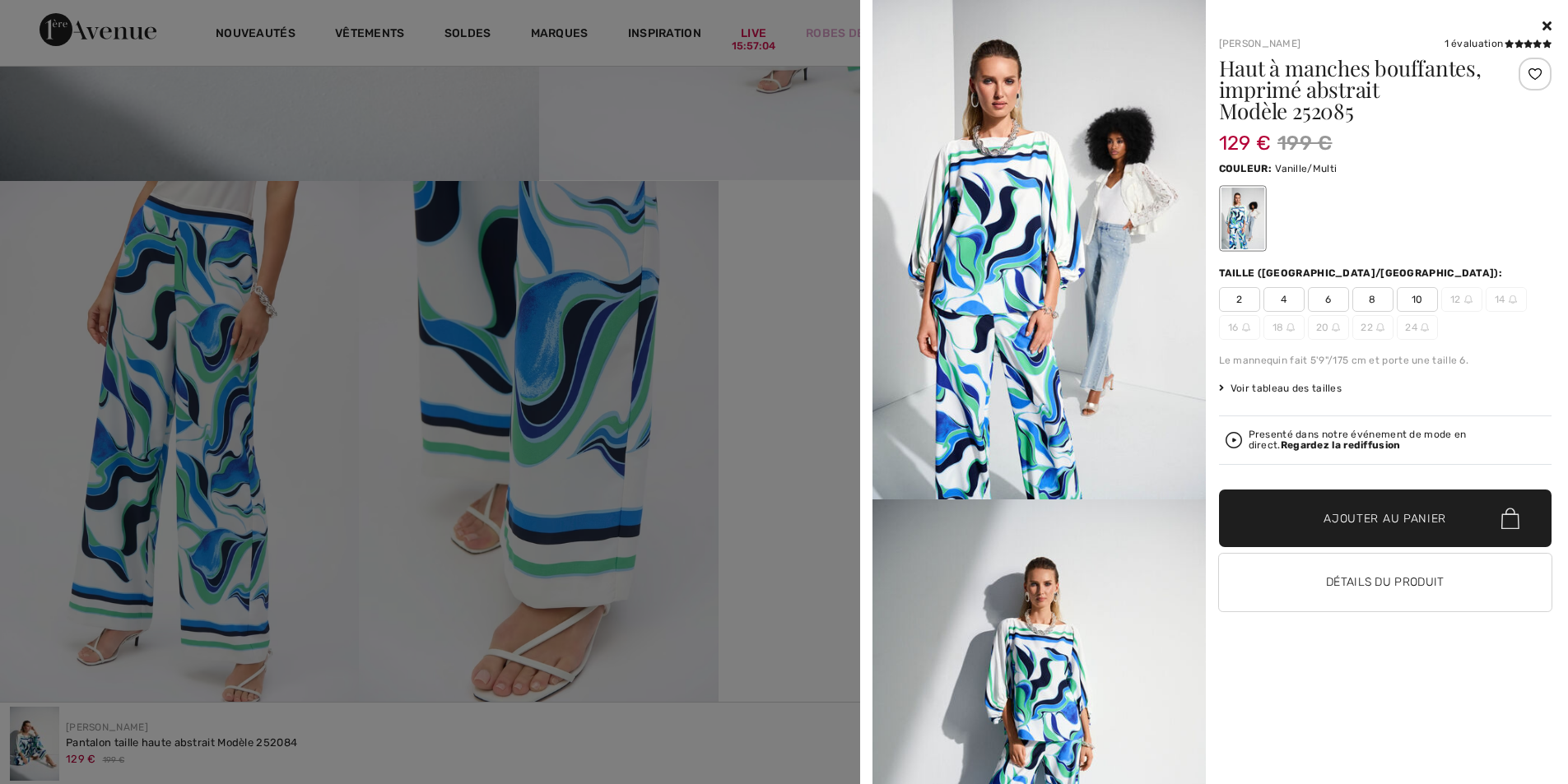
scroll to position [576, 0]
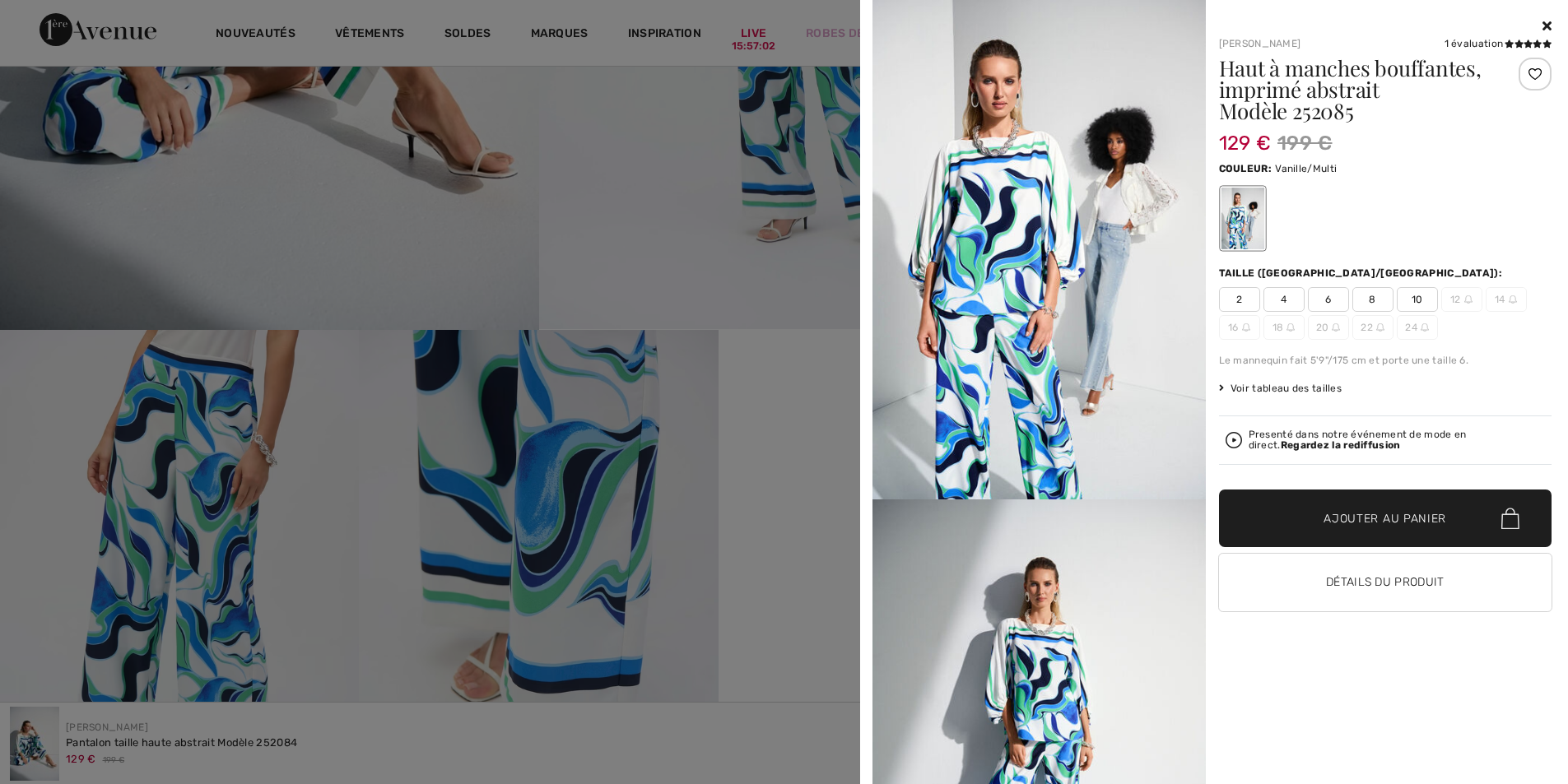
click at [793, 430] on div at bounding box center [784, 392] width 1568 height 784
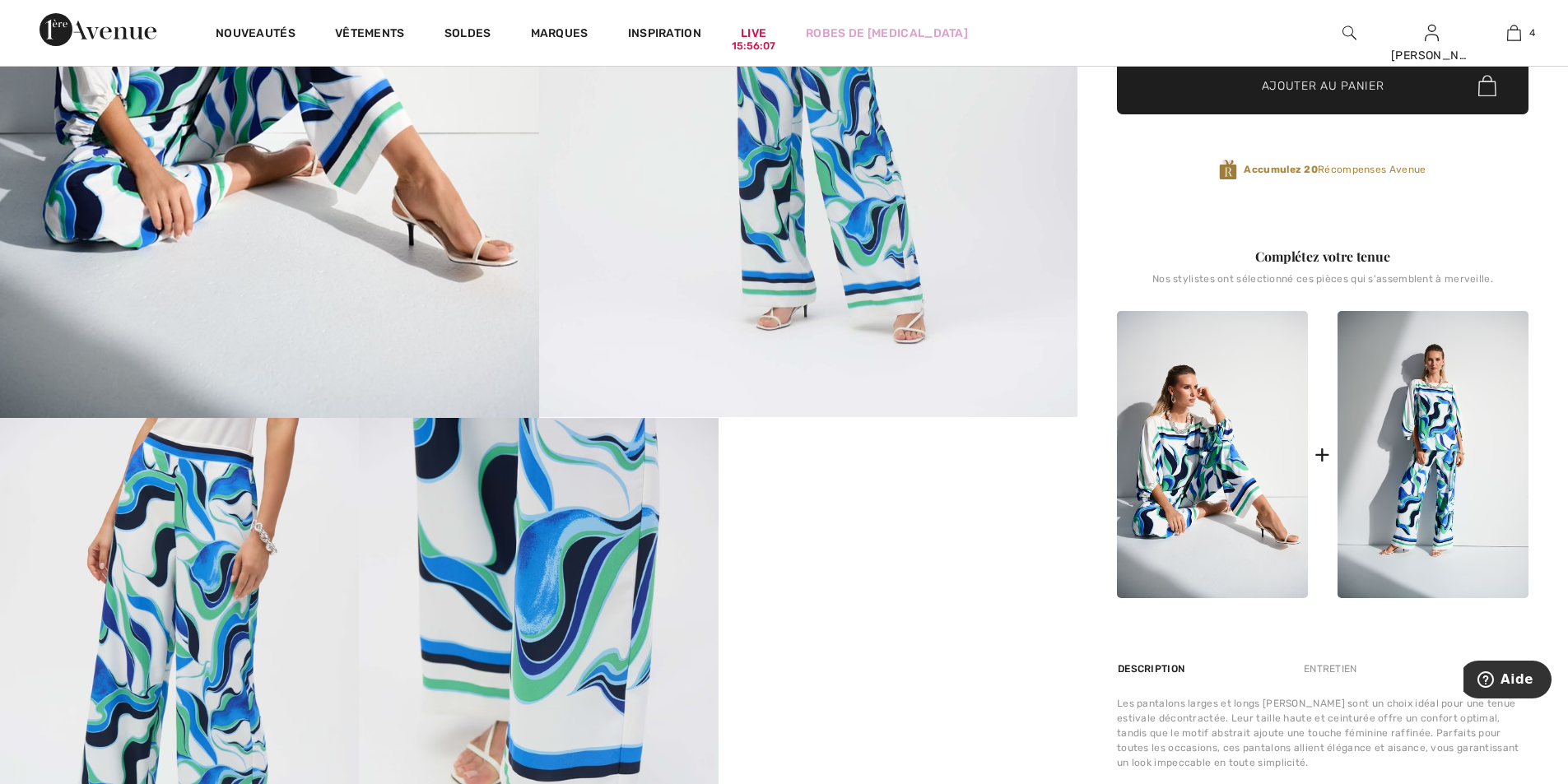
scroll to position [494, 0]
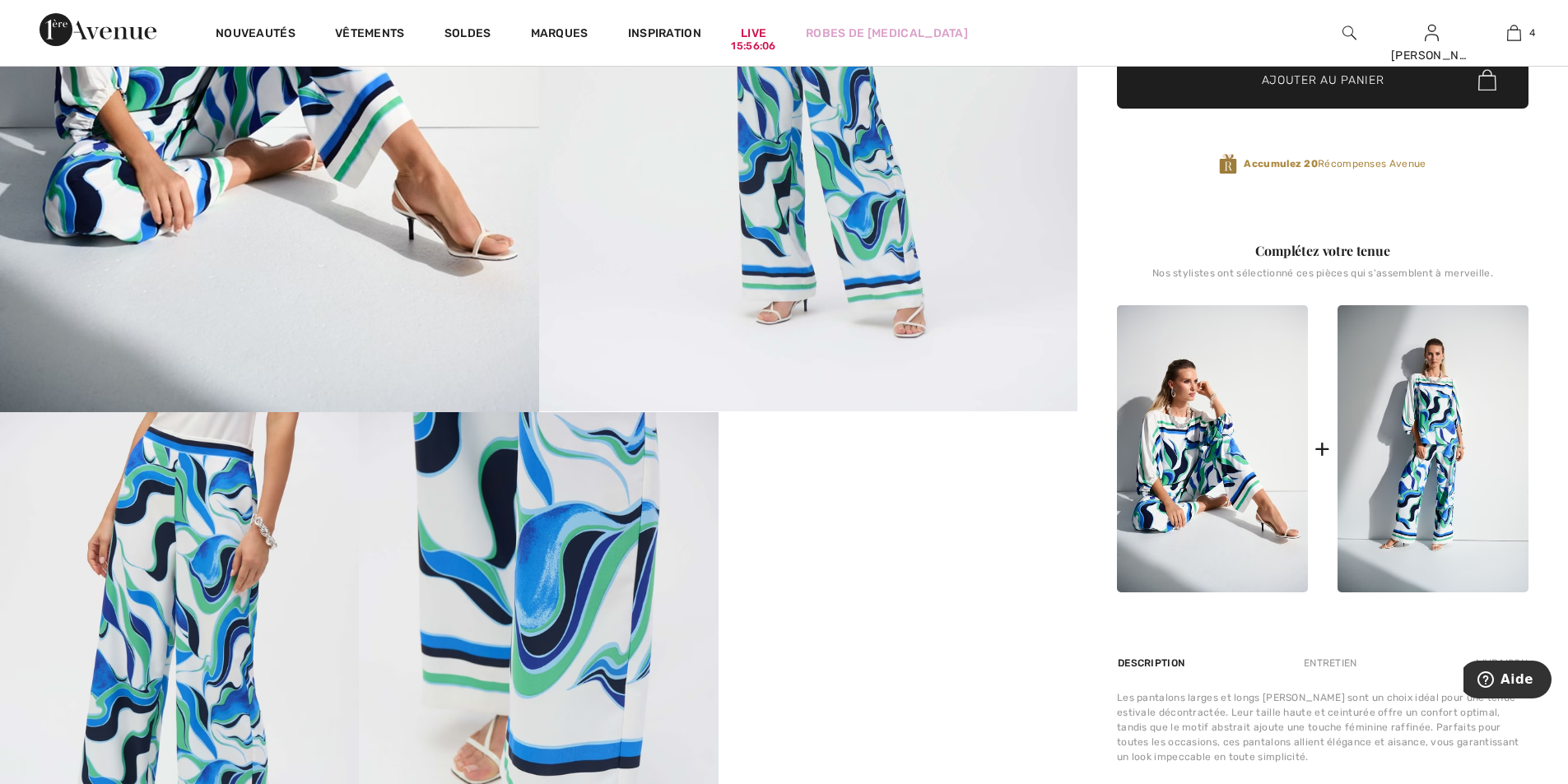
click at [1467, 401] on img at bounding box center [1433, 449] width 191 height 287
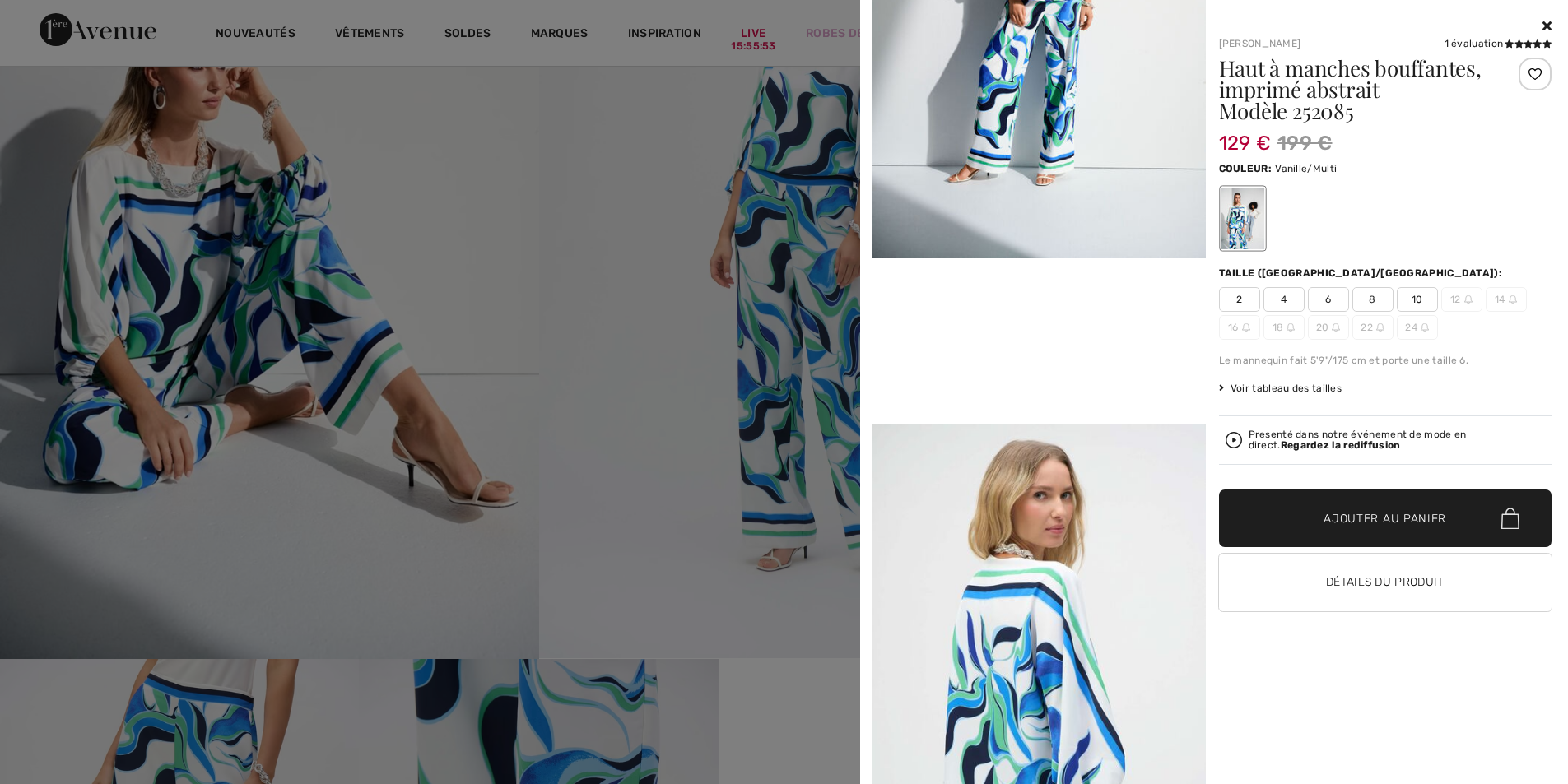
scroll to position [823, 0]
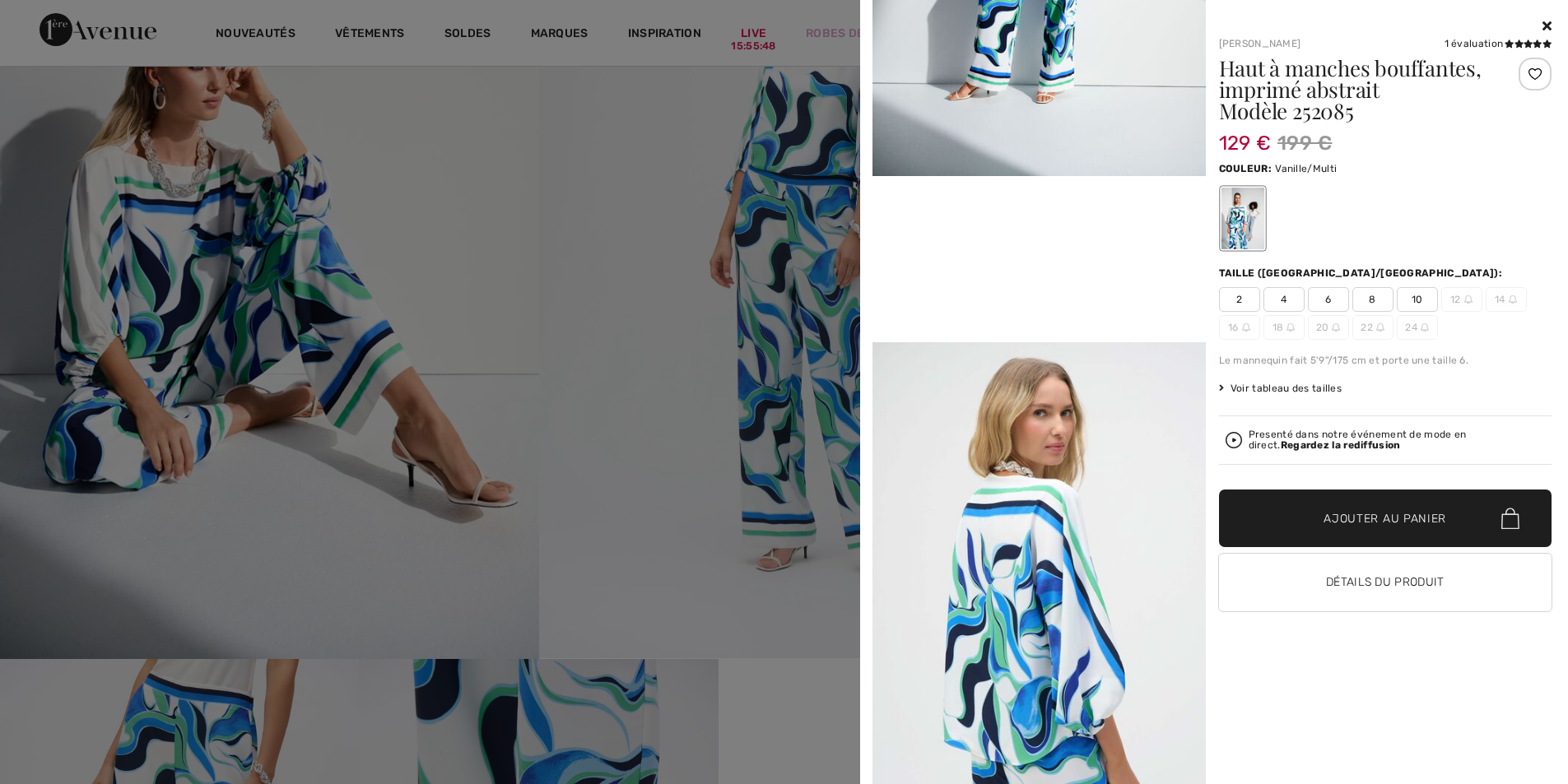
click at [785, 483] on div at bounding box center [784, 392] width 1568 height 784
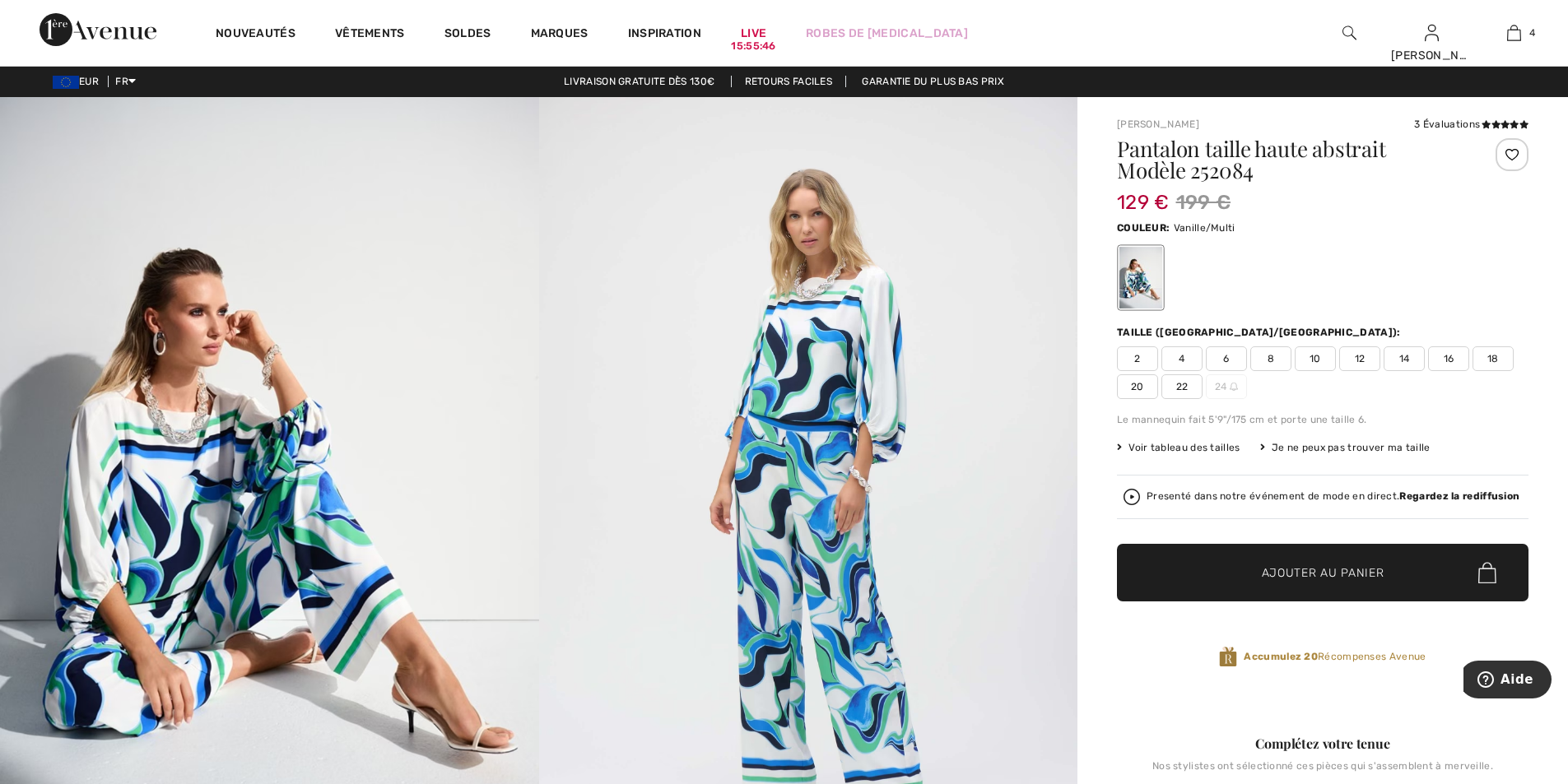
scroll to position [0, 0]
click at [1490, 356] on span "18" at bounding box center [1493, 360] width 42 height 25
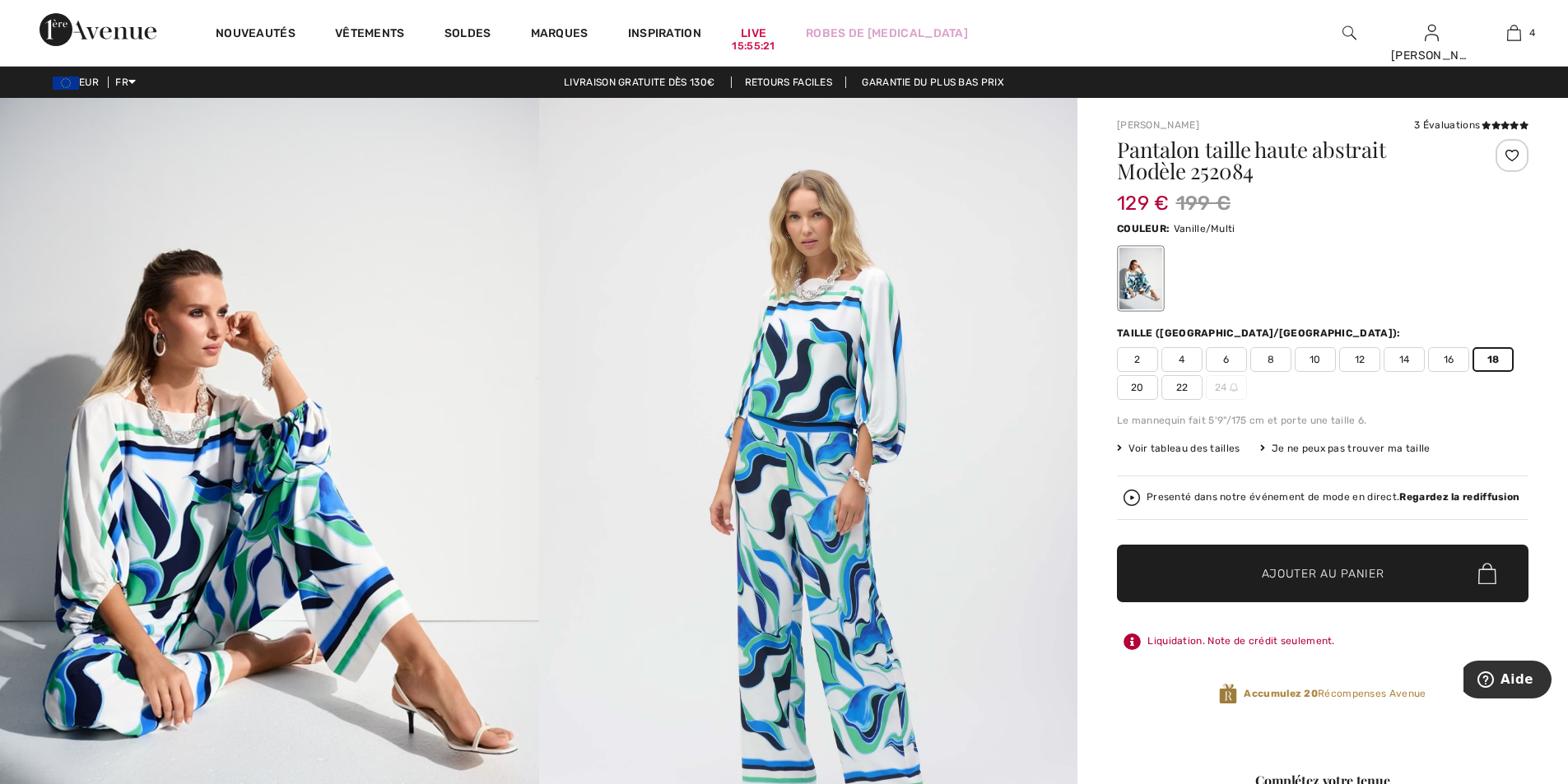
click at [1321, 579] on span "Ajouter au panier" at bounding box center [1323, 574] width 123 height 17
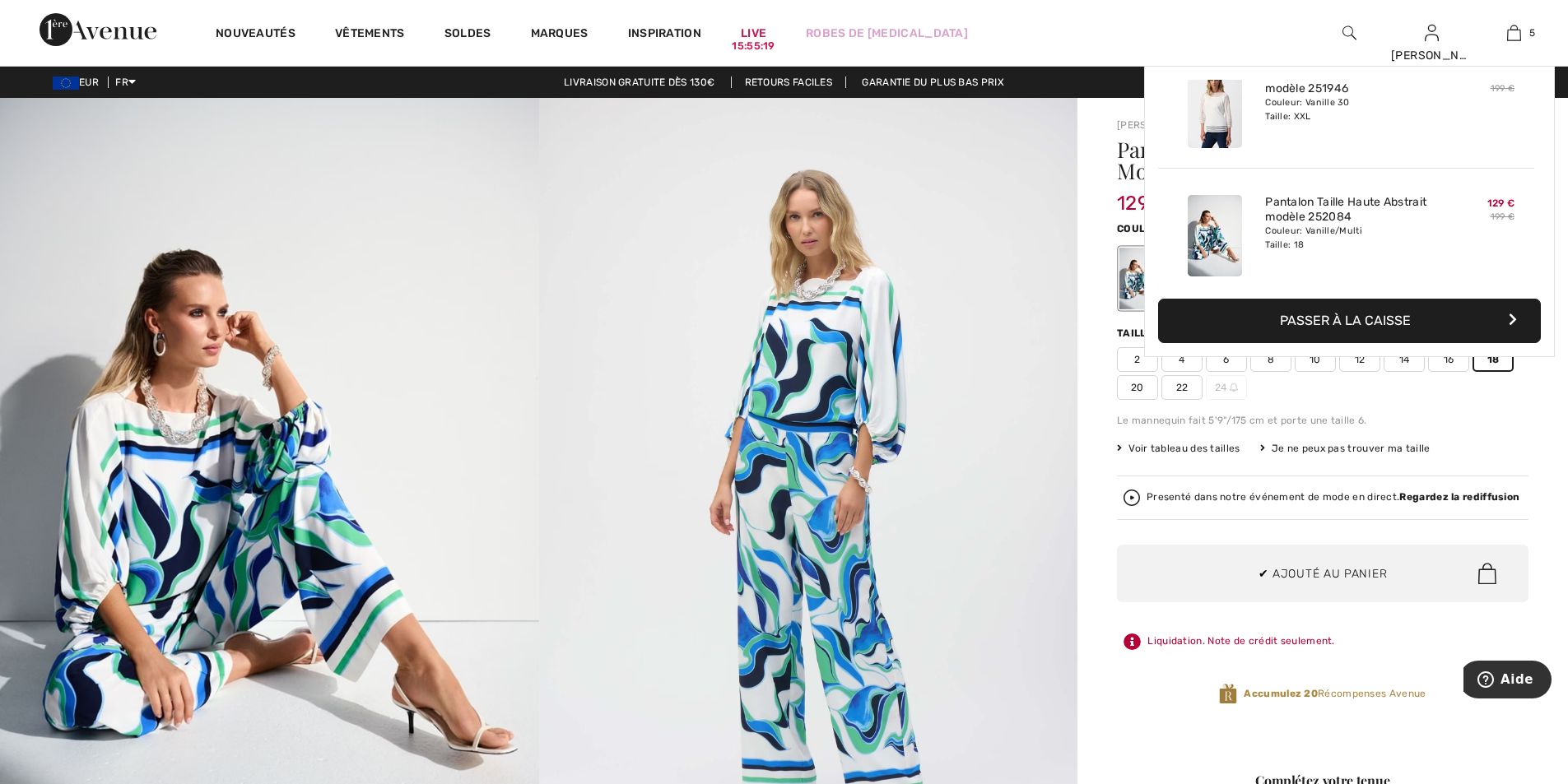
scroll to position [436, 0]
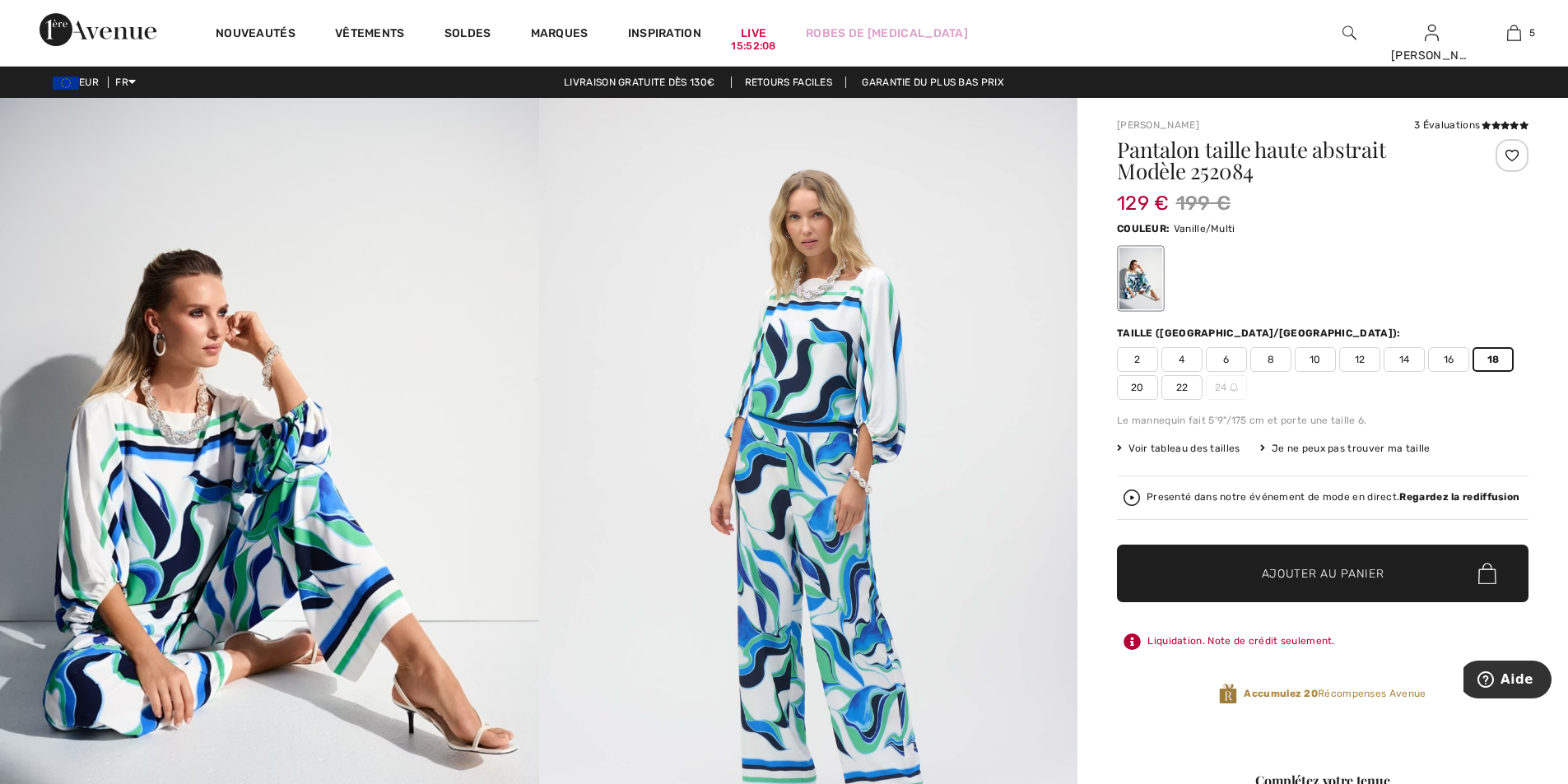
click at [1350, 577] on span "Ajouter au panier" at bounding box center [1323, 574] width 123 height 17
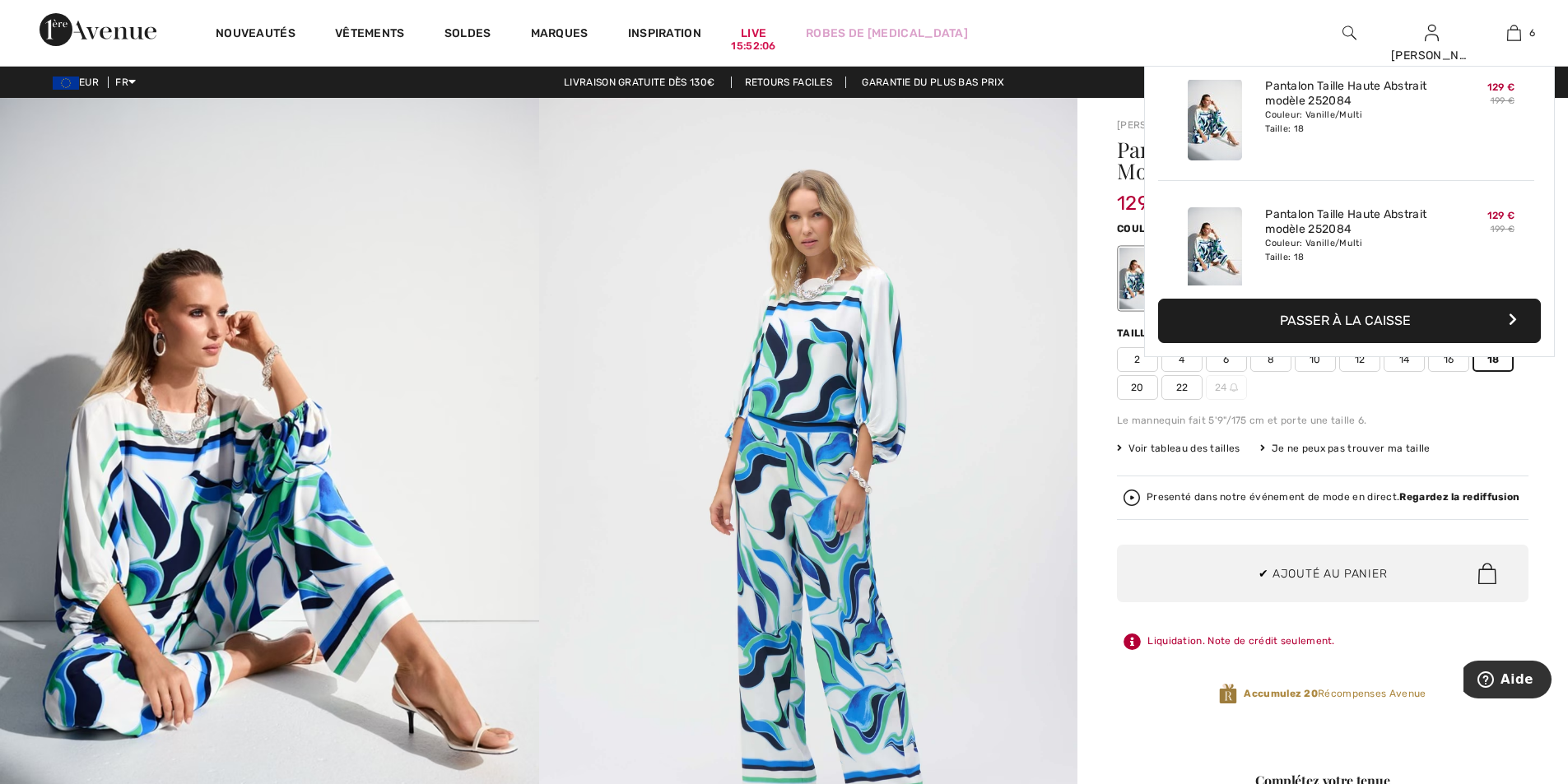
scroll to position [565, 0]
